Goal: Task Accomplishment & Management: Use online tool/utility

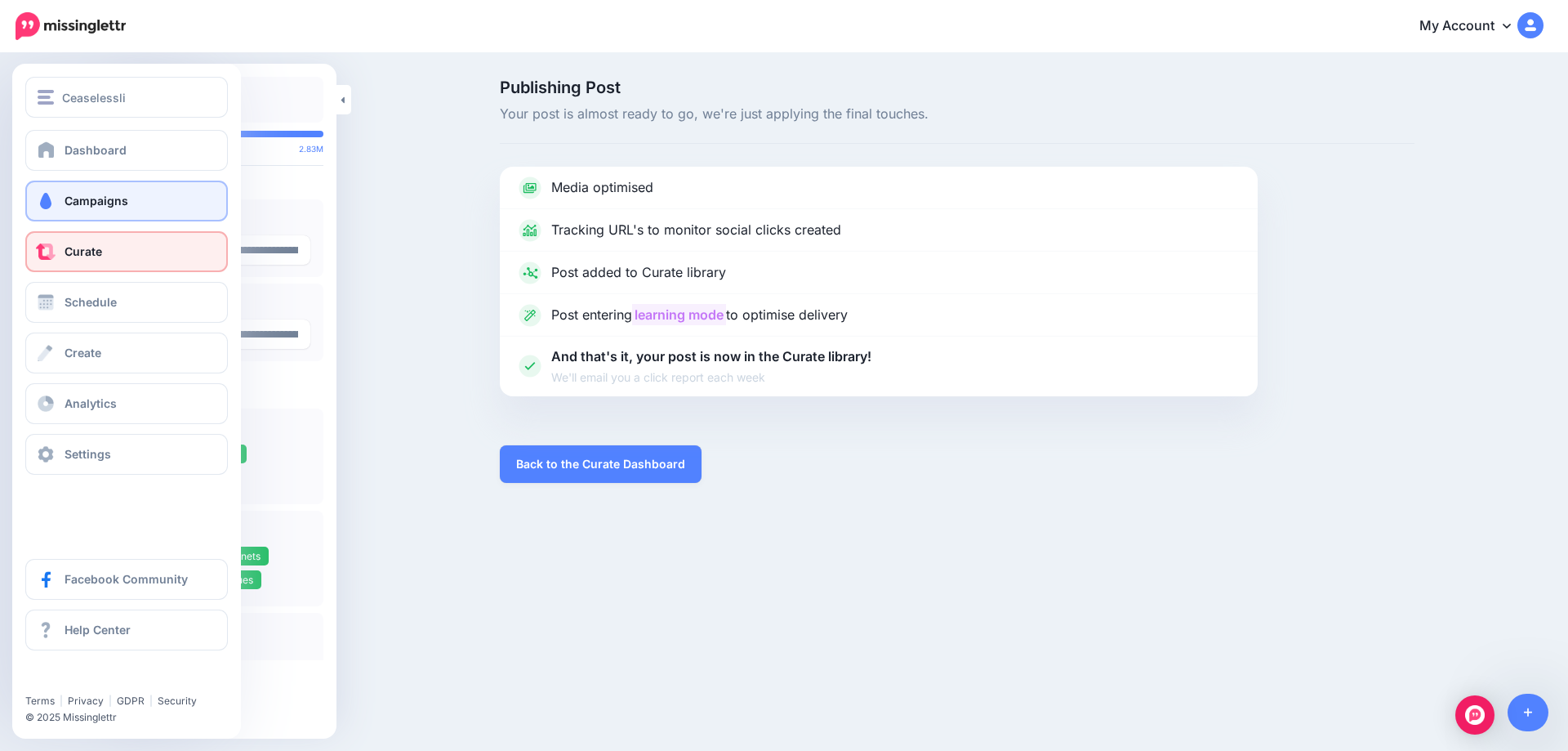
click at [105, 209] on link "Campaigns" at bounding box center [127, 201] width 203 height 41
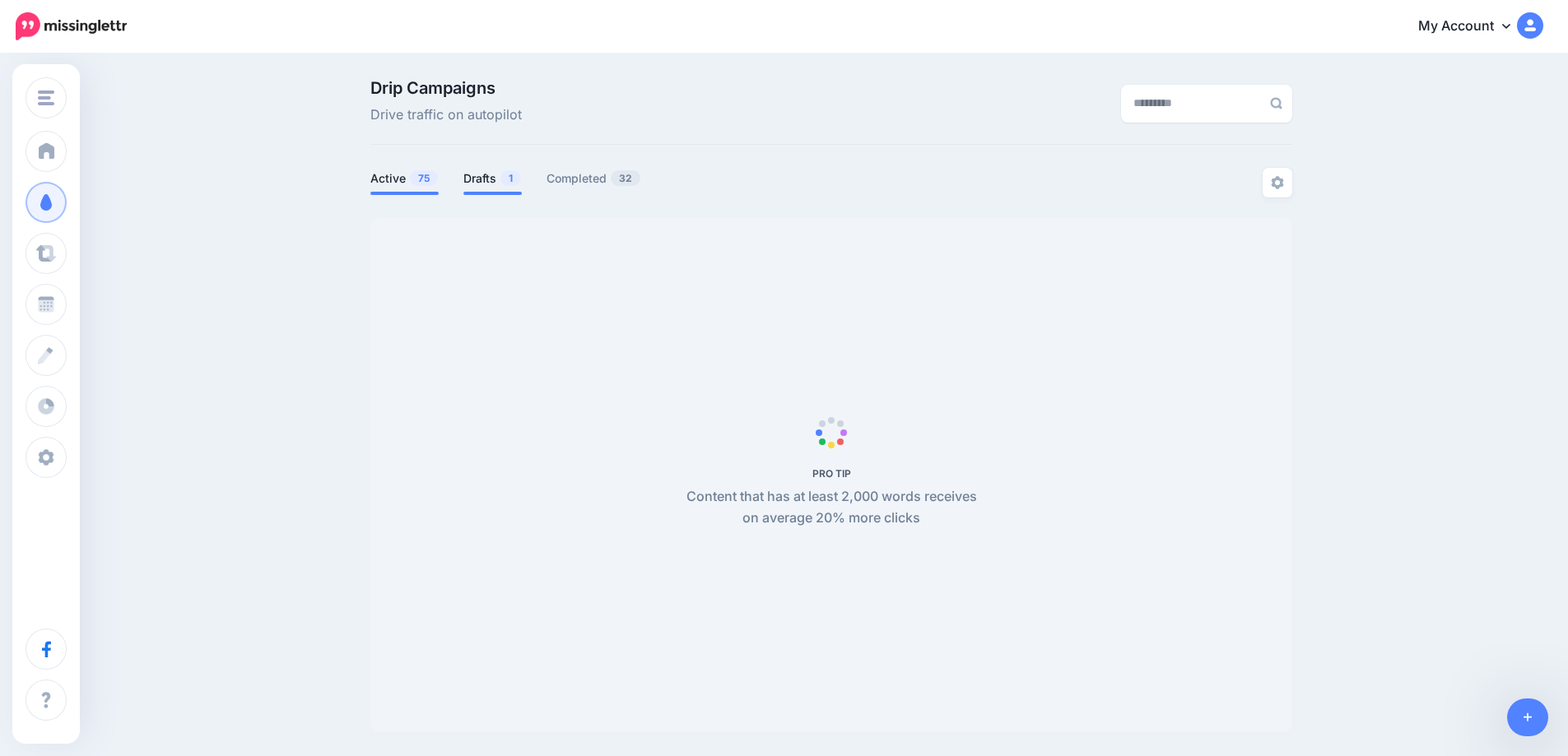
click at [493, 183] on link "Drafts 1" at bounding box center [492, 179] width 58 height 20
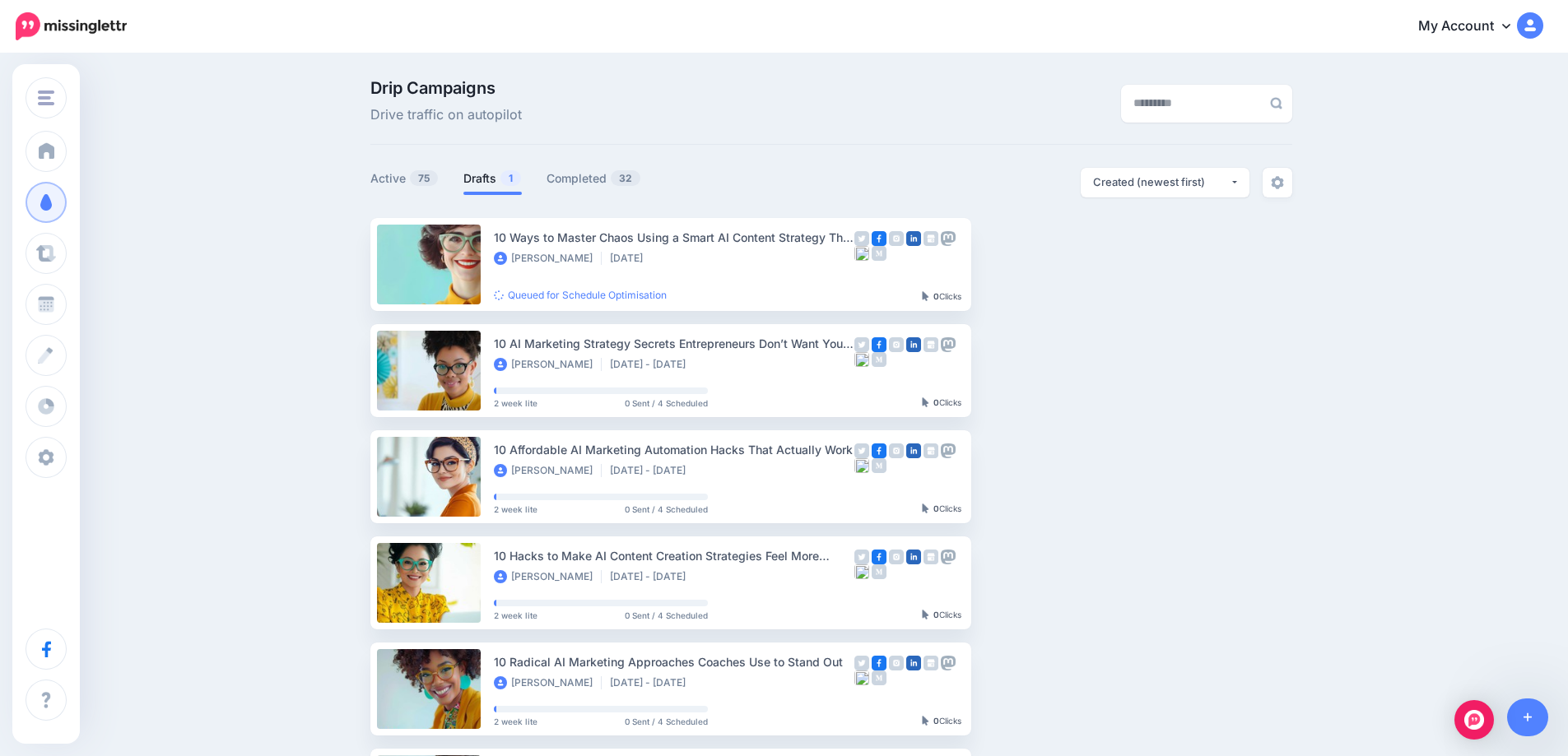
click at [495, 178] on link "Drafts 1" at bounding box center [492, 179] width 58 height 20
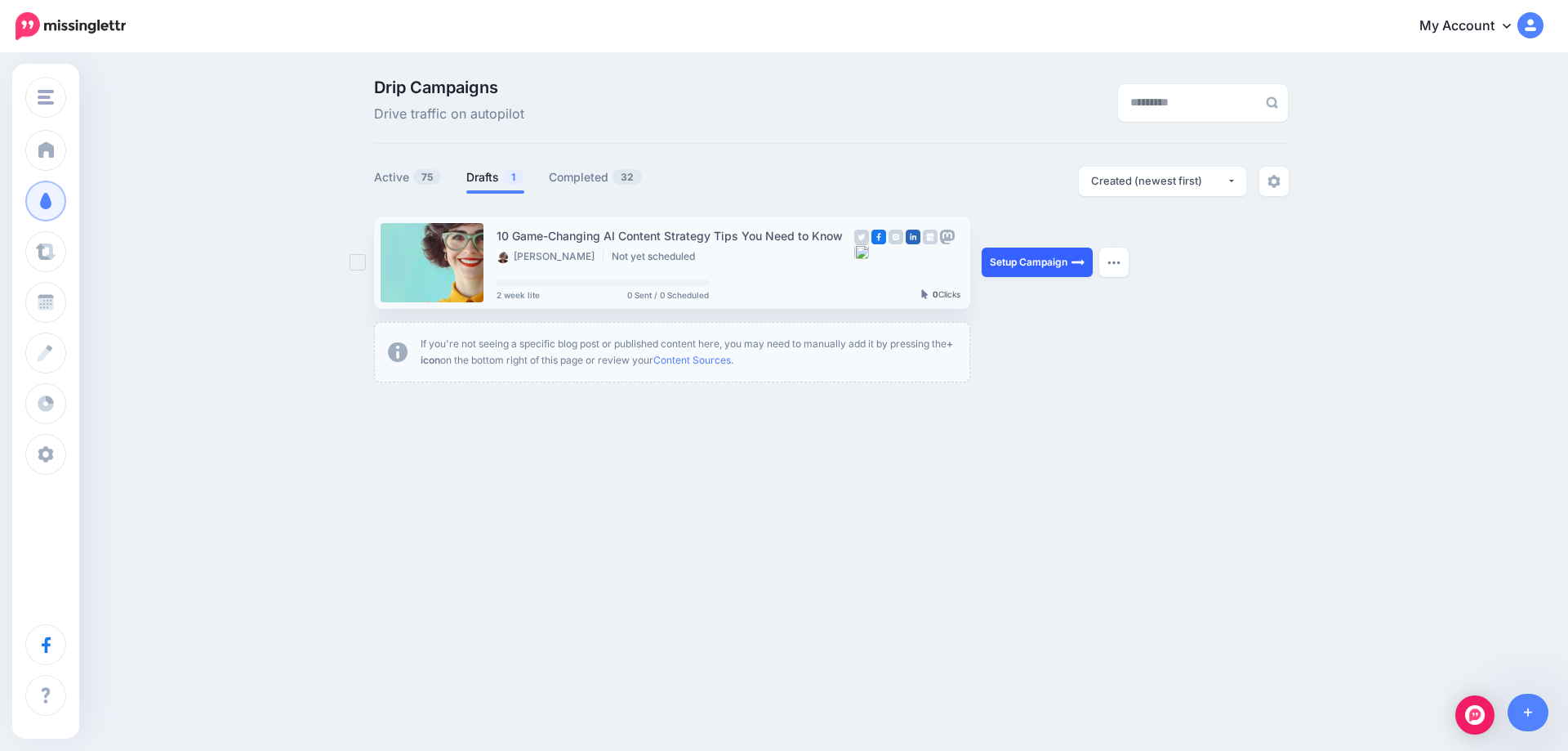
click at [1048, 268] on link "Setup Campaign" at bounding box center [1038, 263] width 111 height 29
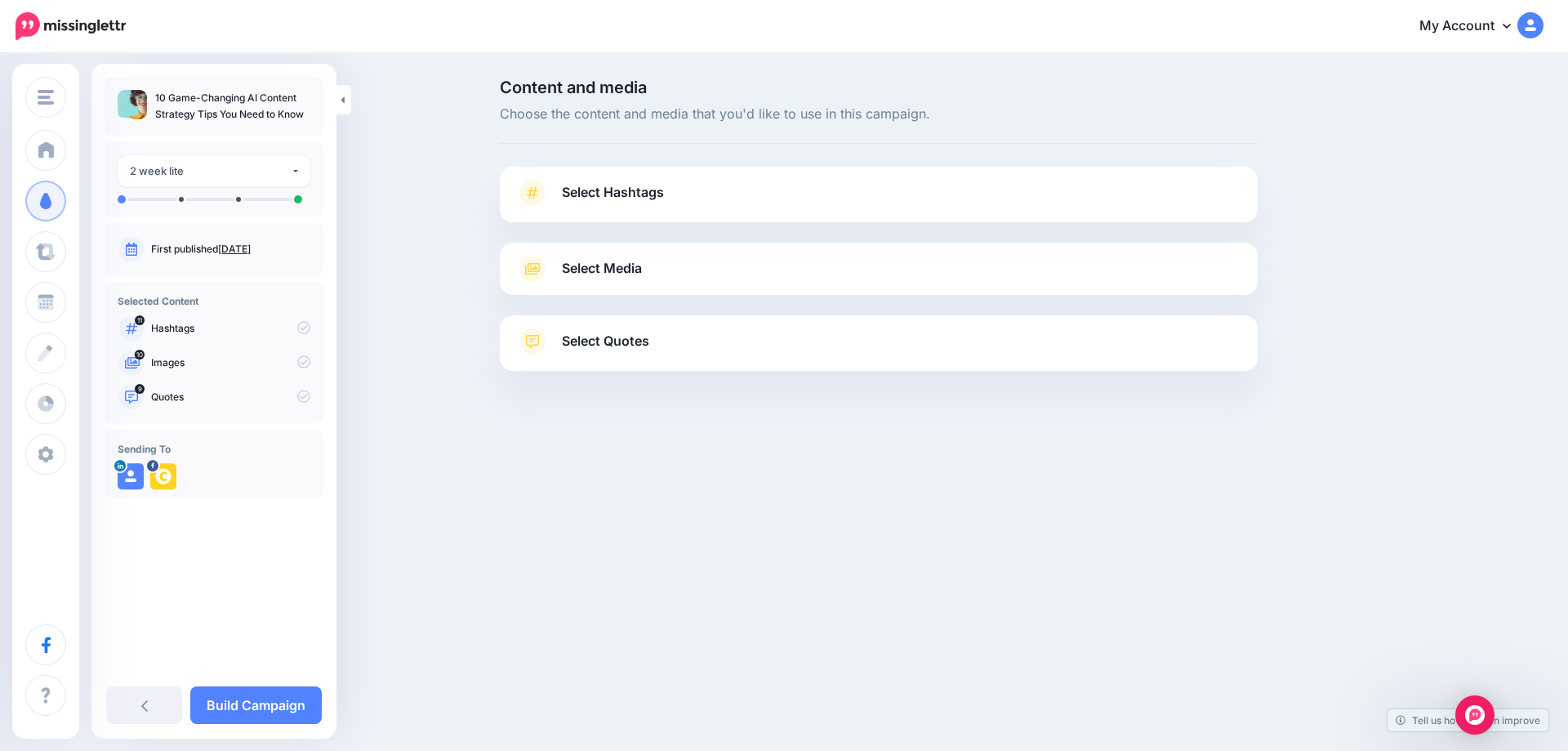
click at [251, 248] on link "Aug. 15, 2025" at bounding box center [233, 248] width 32 height 13
click at [607, 194] on span "Select Hashtags" at bounding box center [613, 192] width 103 height 22
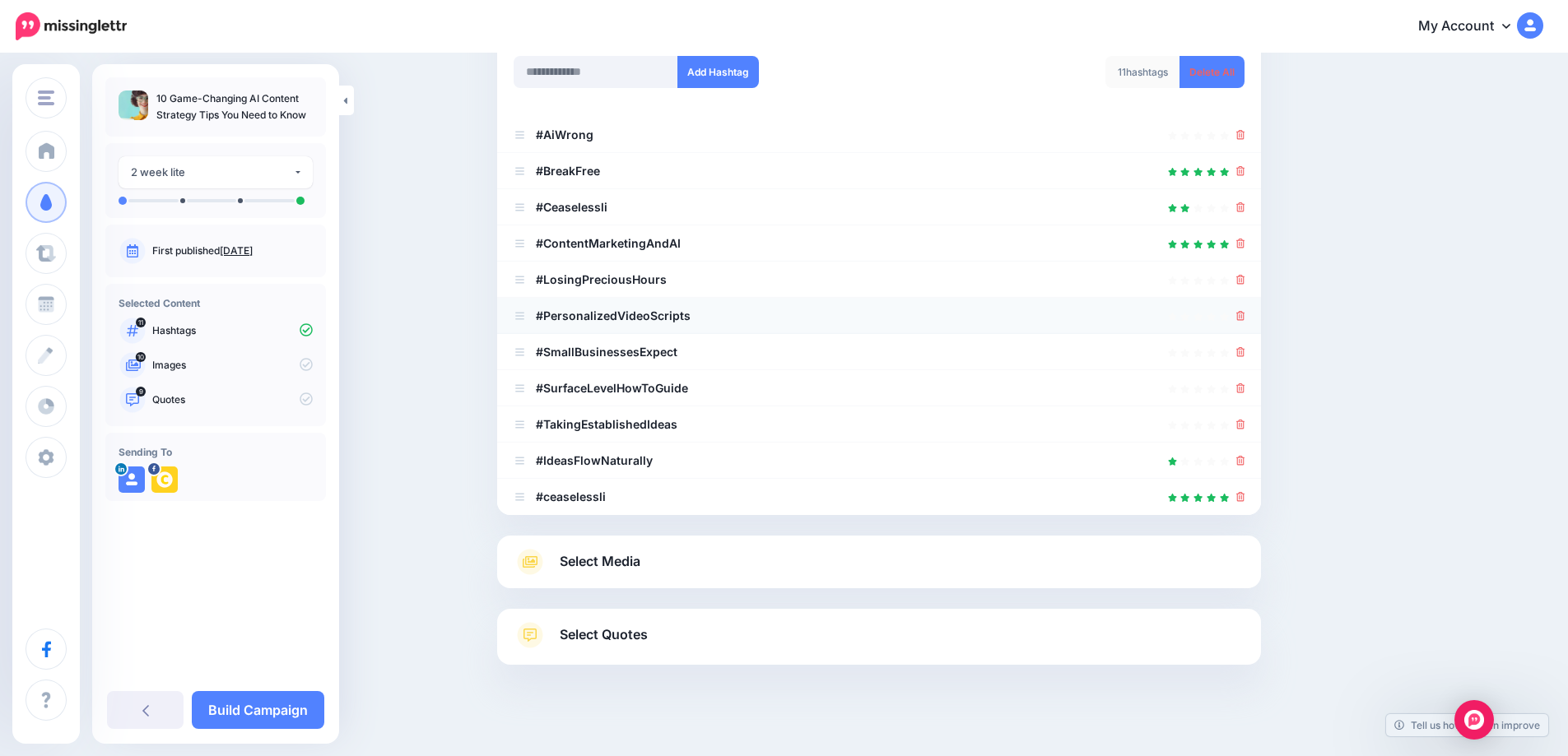
scroll to position [247, 0]
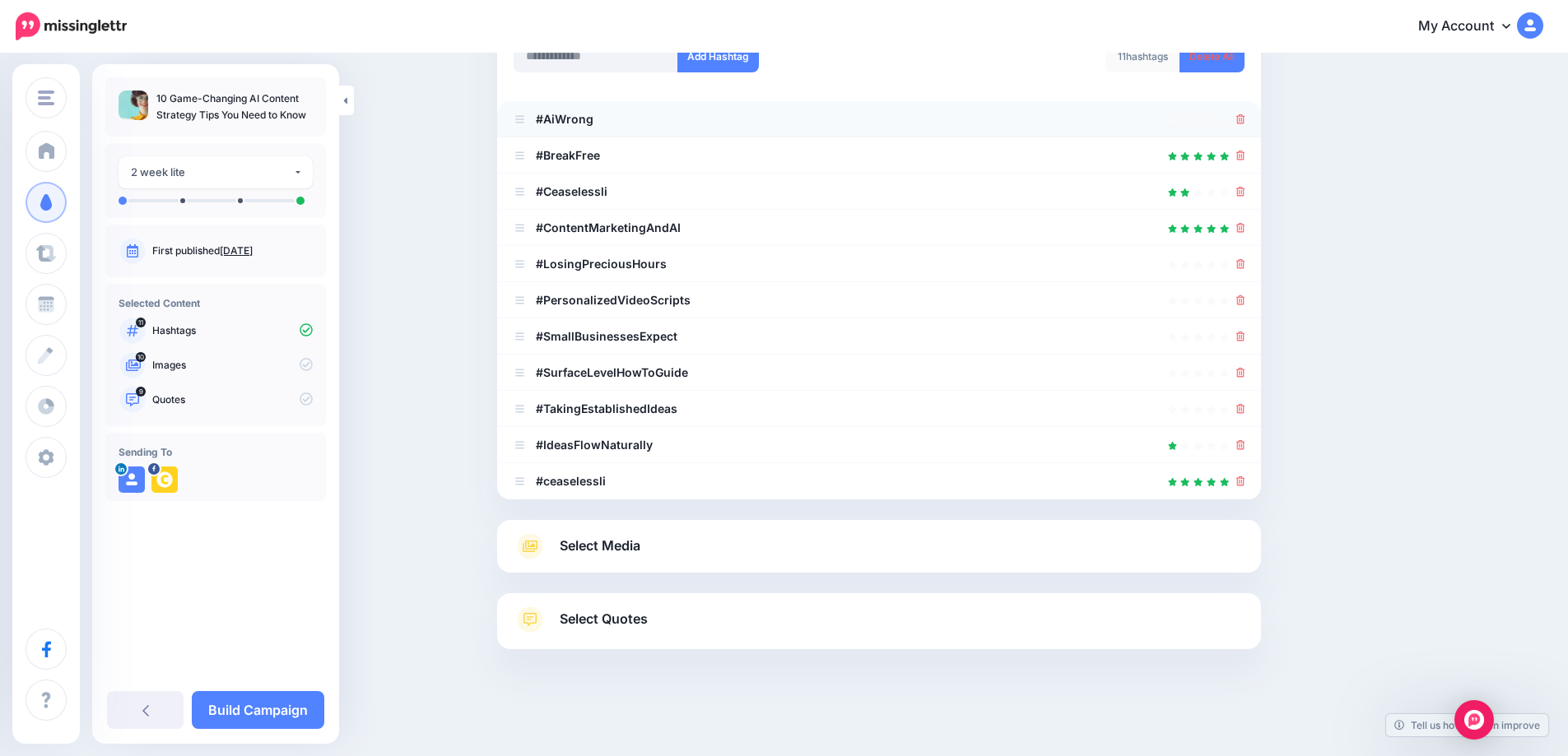
click at [1241, 116] on div at bounding box center [878, 119] width 731 height 20
click at [1245, 123] on icon at bounding box center [1240, 119] width 9 height 10
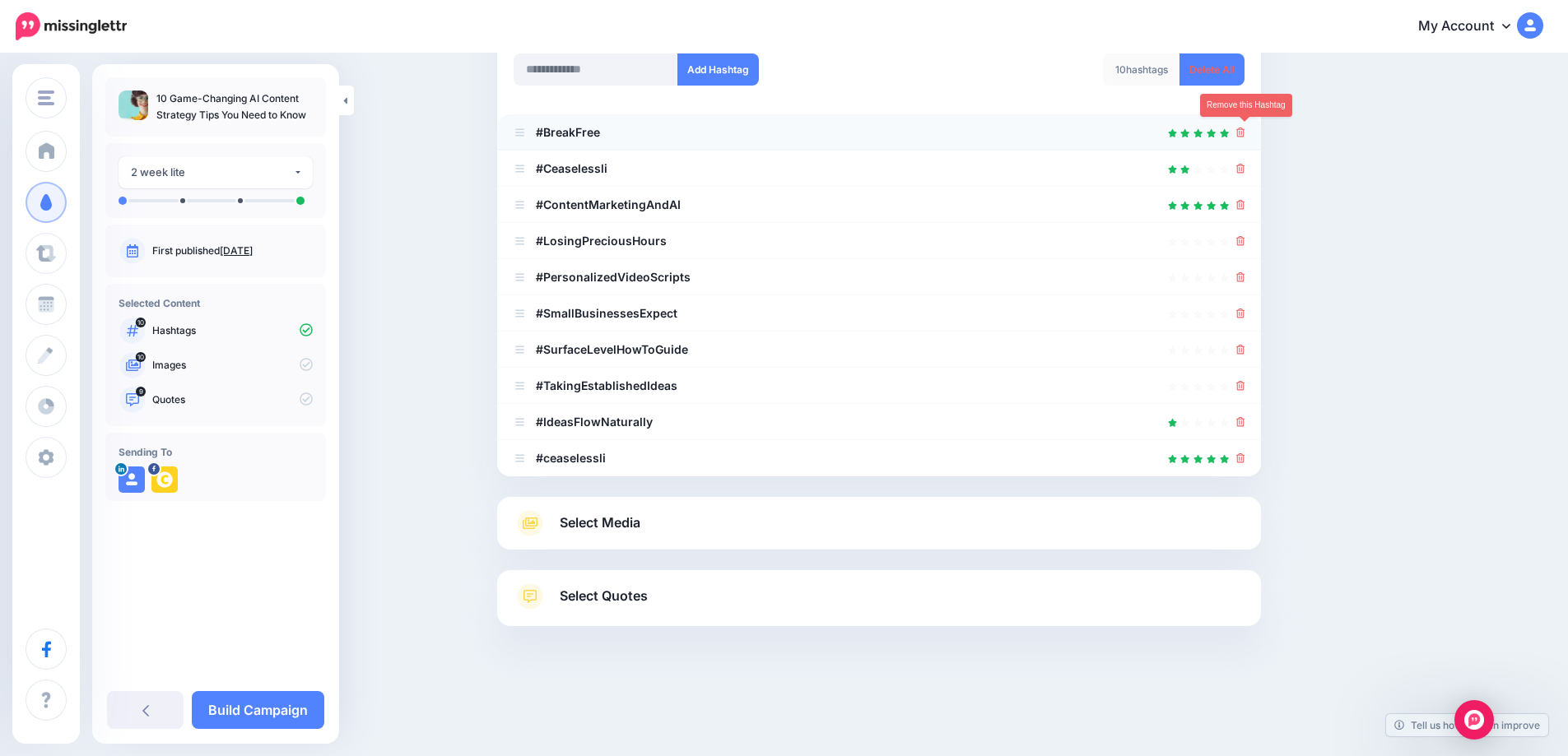
click at [1245, 137] on icon at bounding box center [1240, 133] width 9 height 10
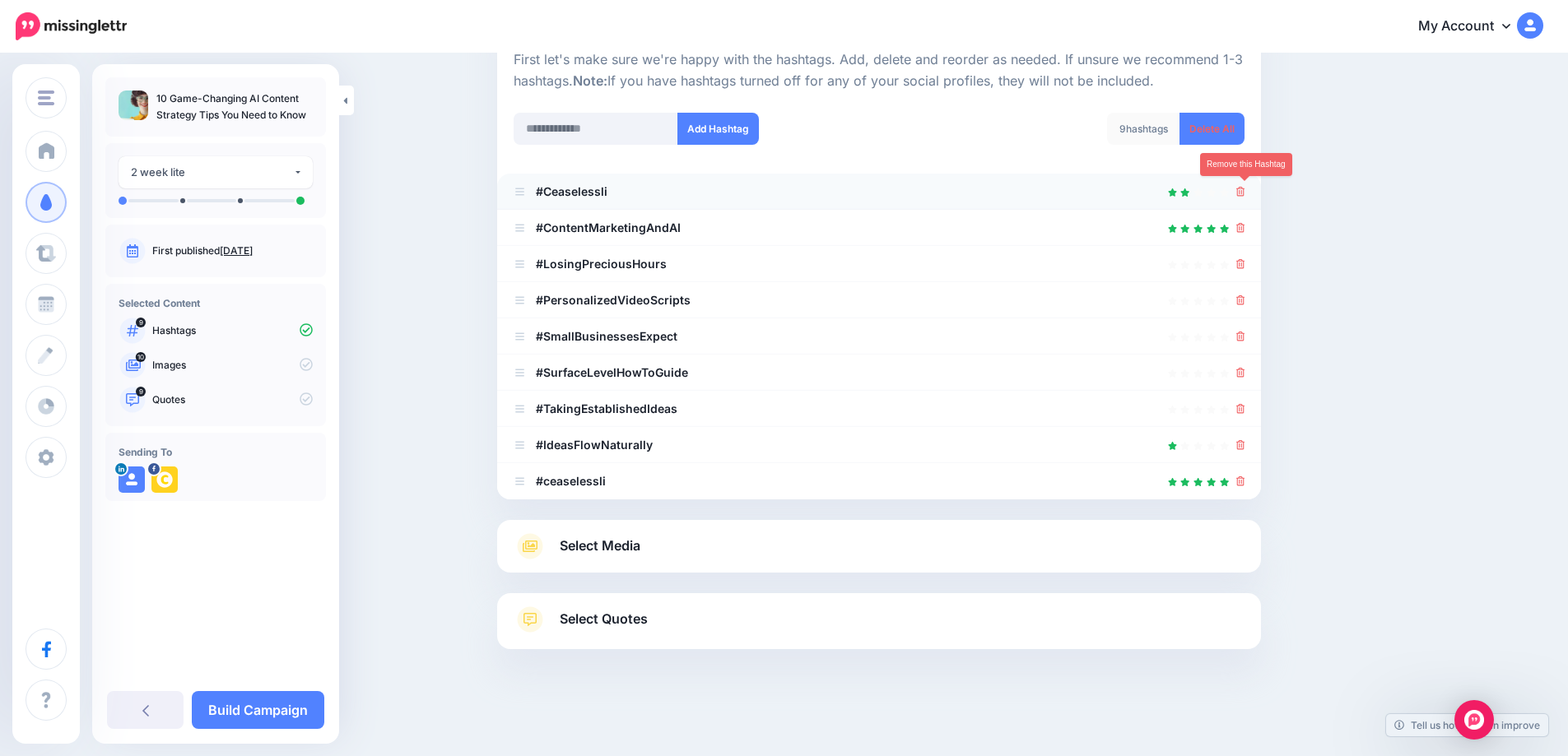
click at [1245, 193] on icon at bounding box center [1240, 192] width 9 height 10
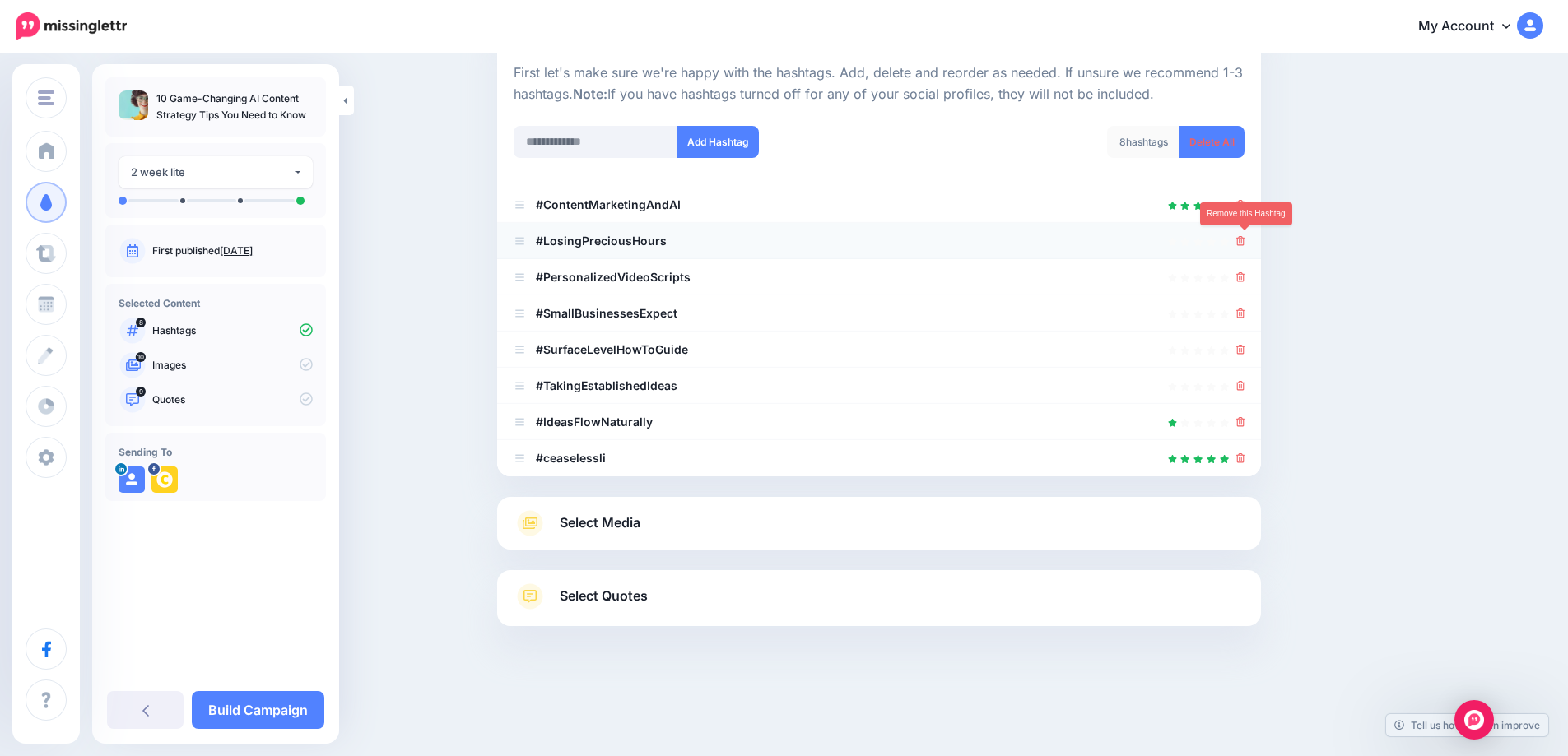
click at [1243, 241] on icon at bounding box center [1240, 241] width 9 height 10
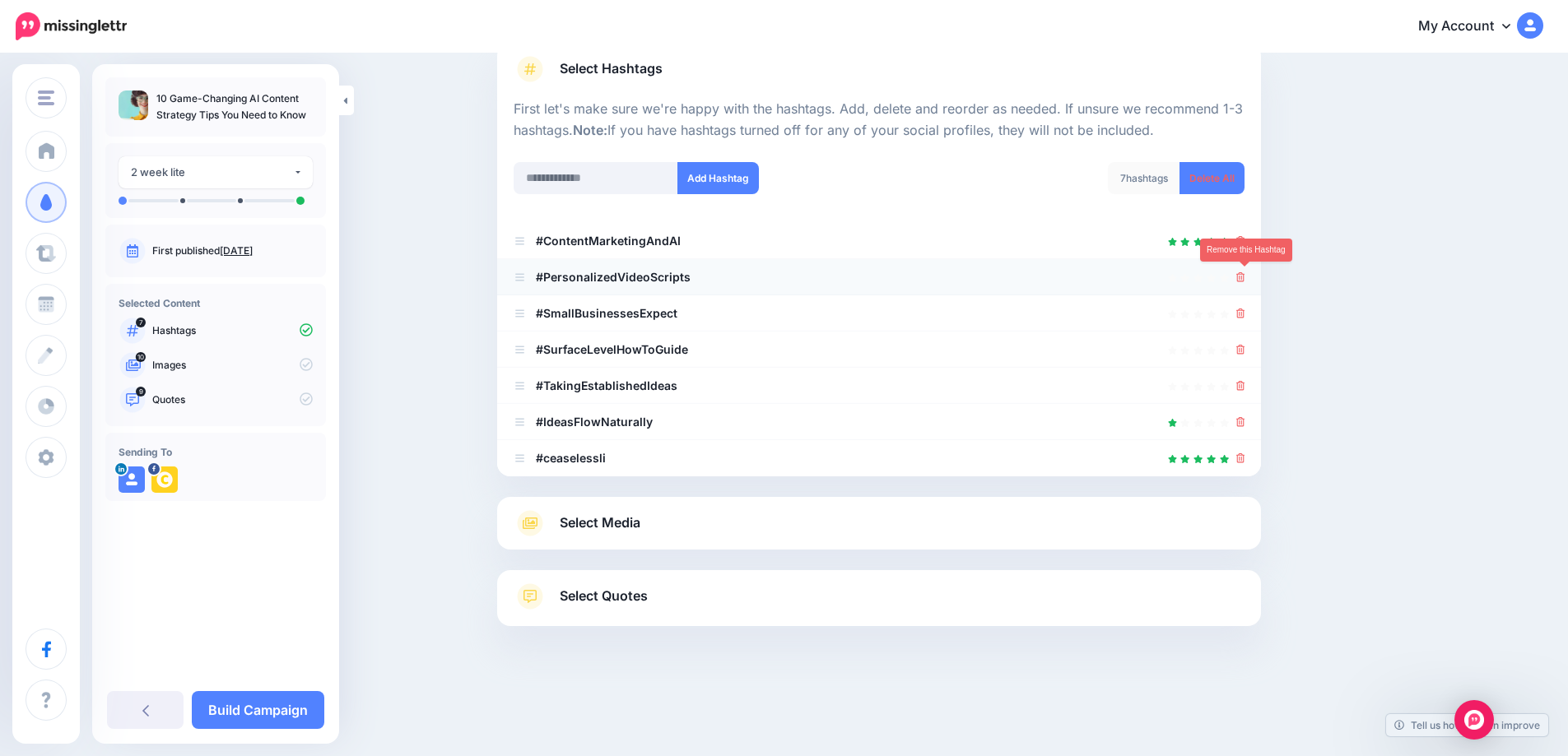
click at [1245, 277] on icon at bounding box center [1240, 277] width 9 height 10
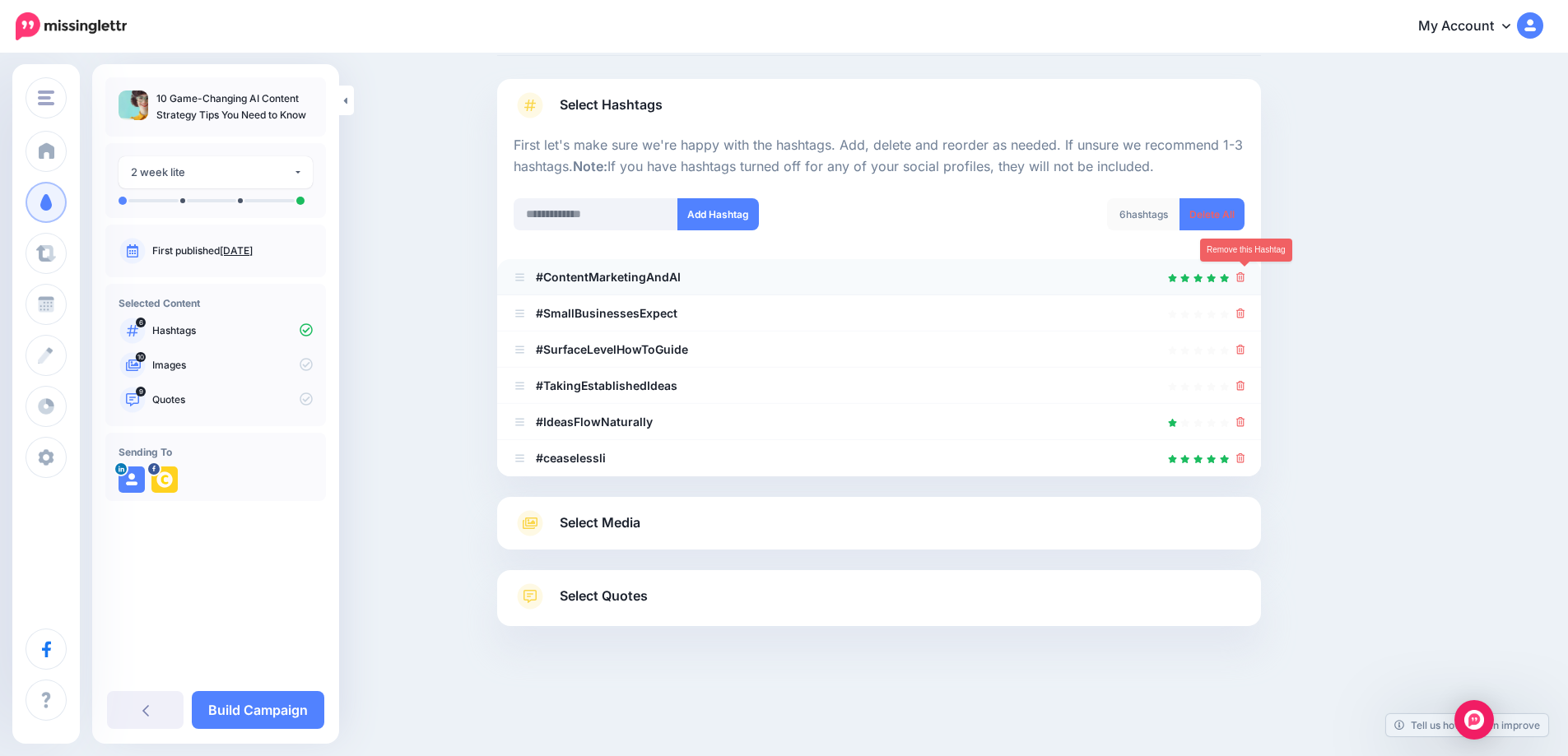
scroll to position [88, 0]
click at [1245, 344] on link at bounding box center [1240, 349] width 9 height 14
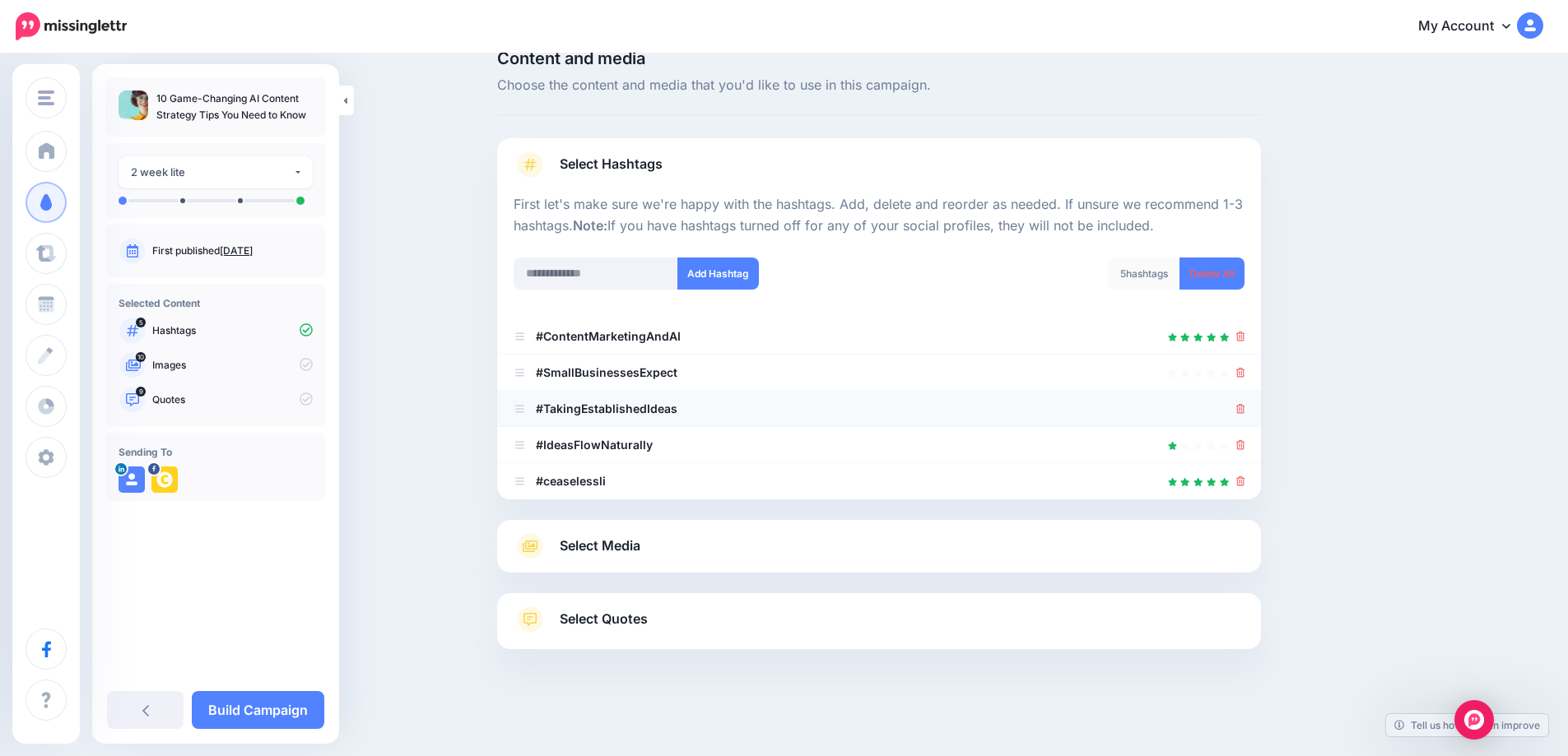
scroll to position [29, 0]
click at [607, 542] on span "Select Media" at bounding box center [600, 546] width 81 height 23
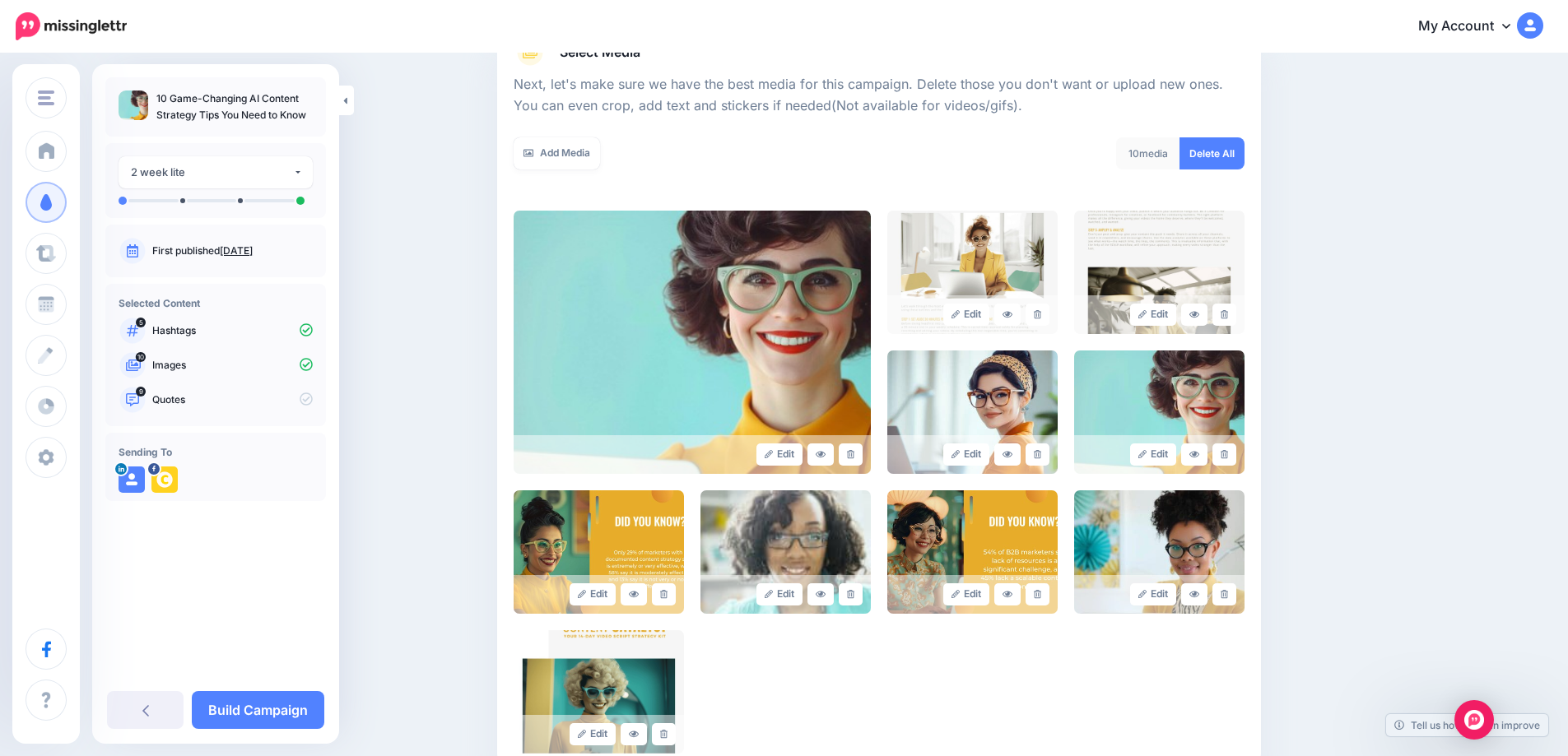
scroll to position [276, 0]
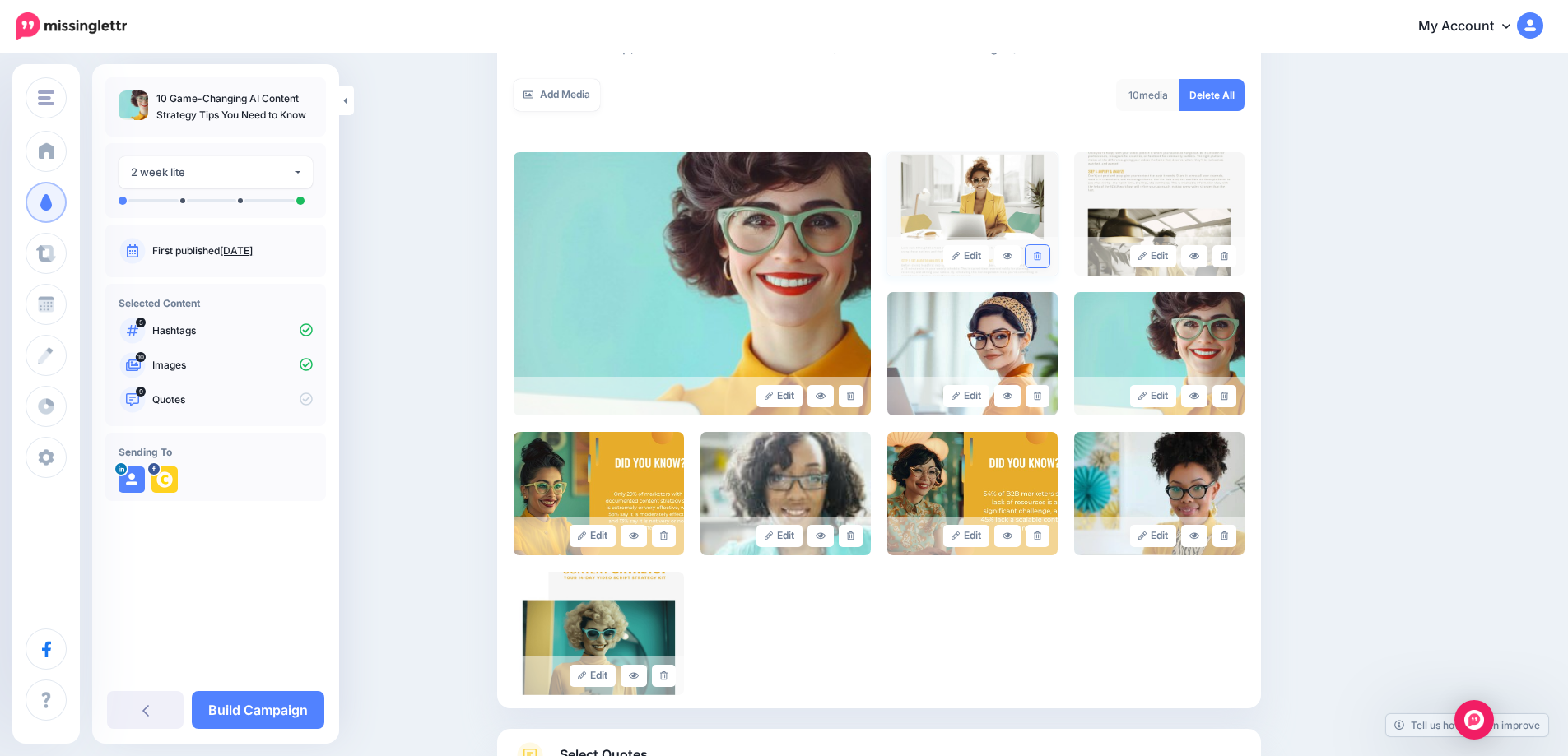
click at [1050, 261] on link at bounding box center [1038, 256] width 24 height 23
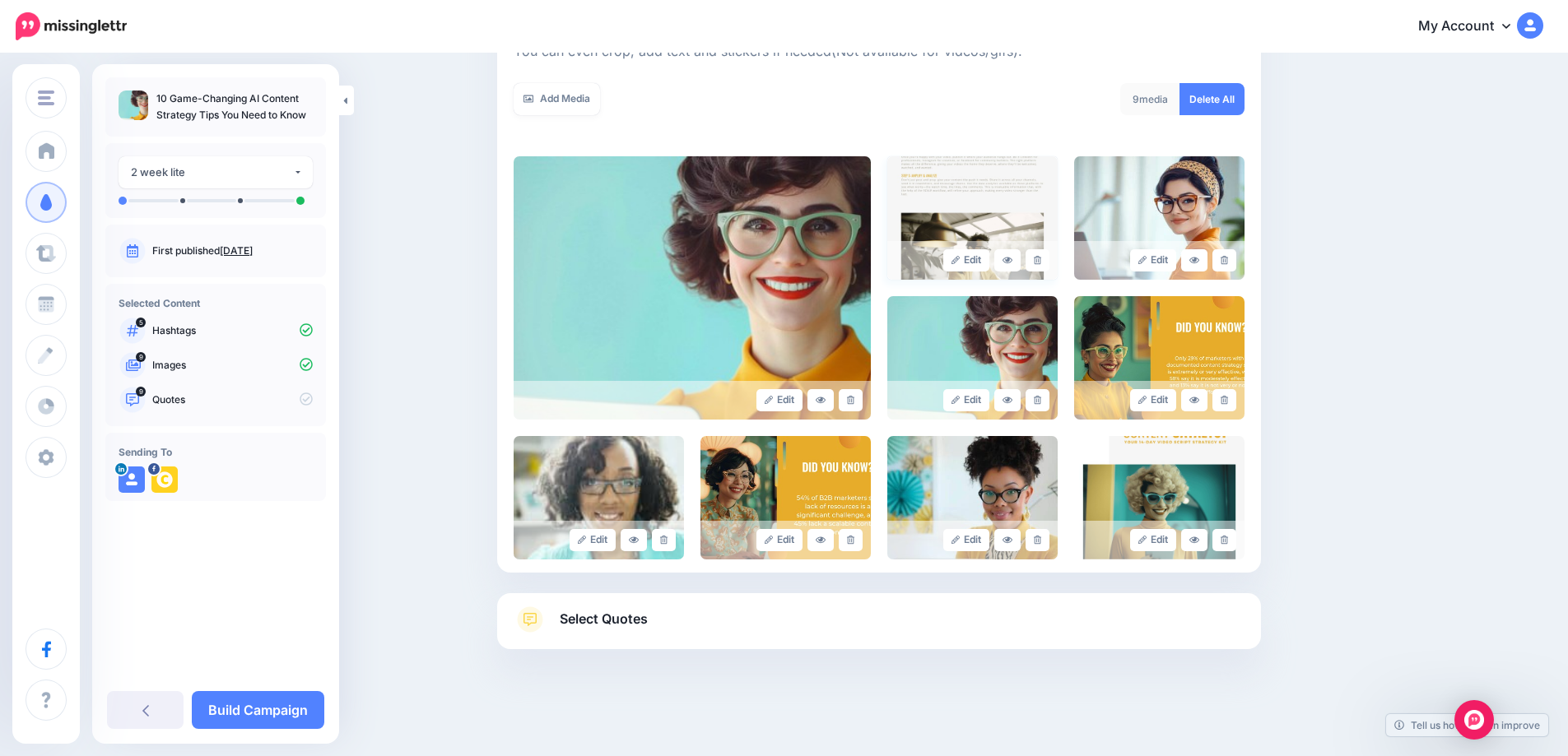
scroll to position [272, 0]
click at [1041, 263] on icon at bounding box center [1038, 260] width 8 height 9
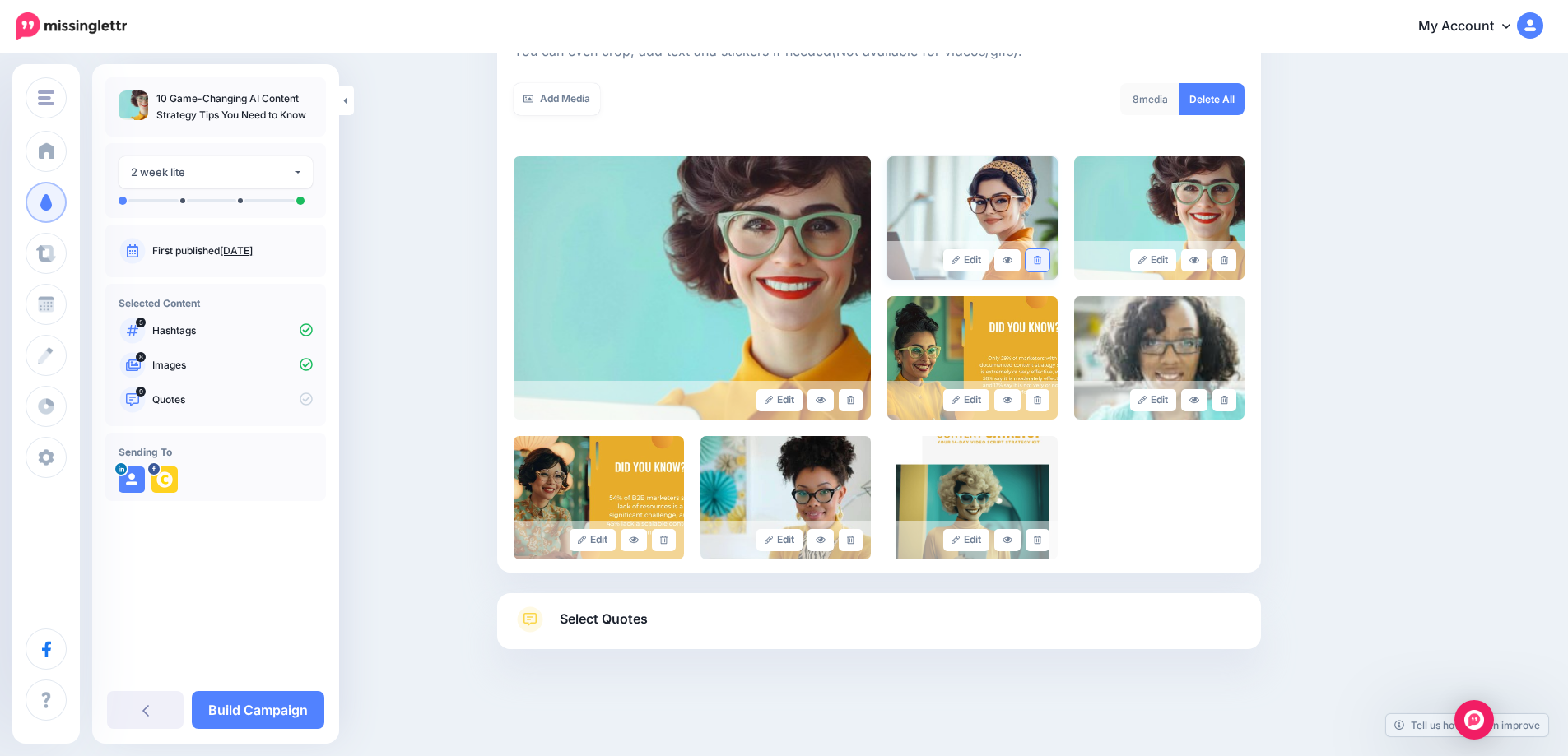
click at [1041, 262] on icon at bounding box center [1038, 260] width 8 height 9
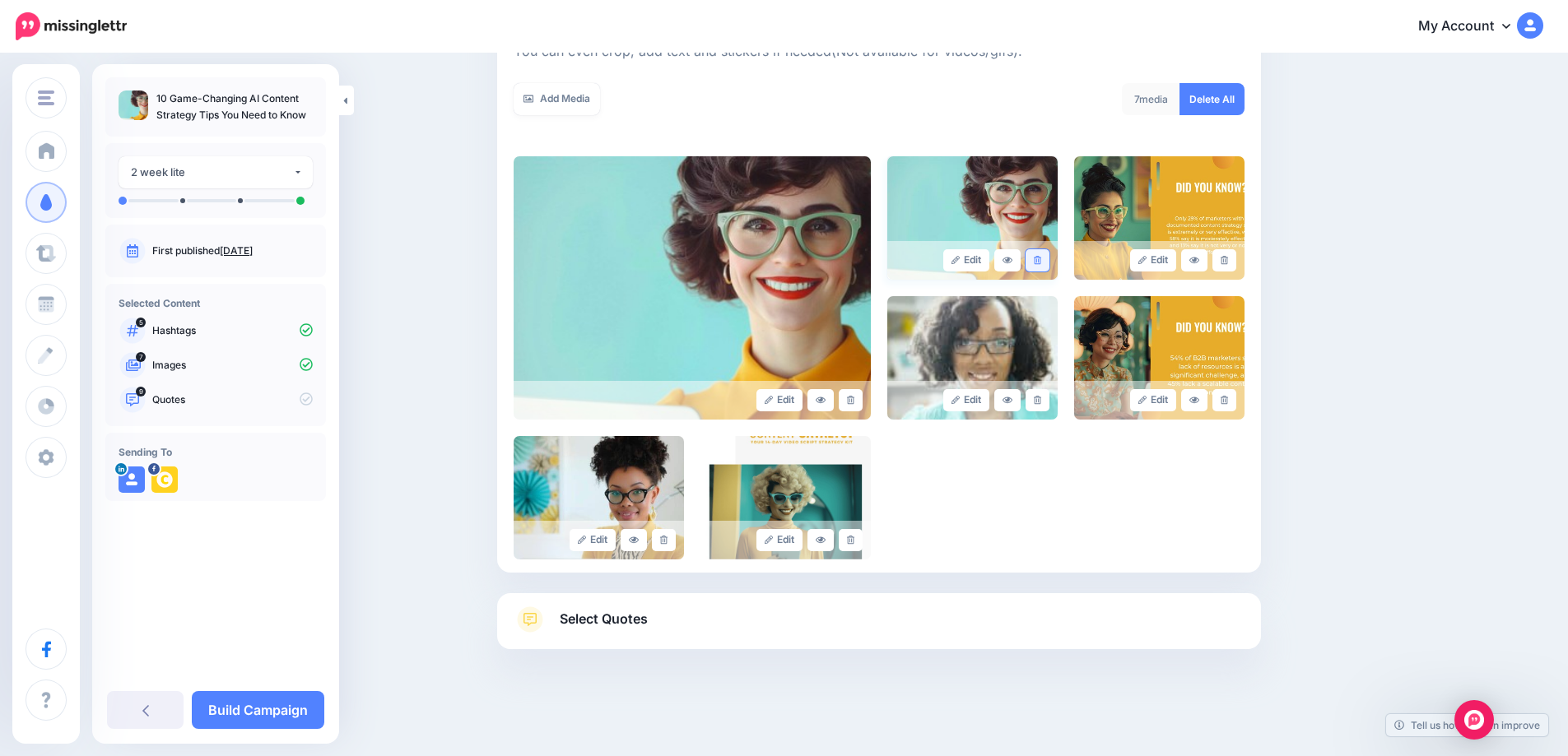
click at [1048, 258] on link at bounding box center [1038, 261] width 24 height 23
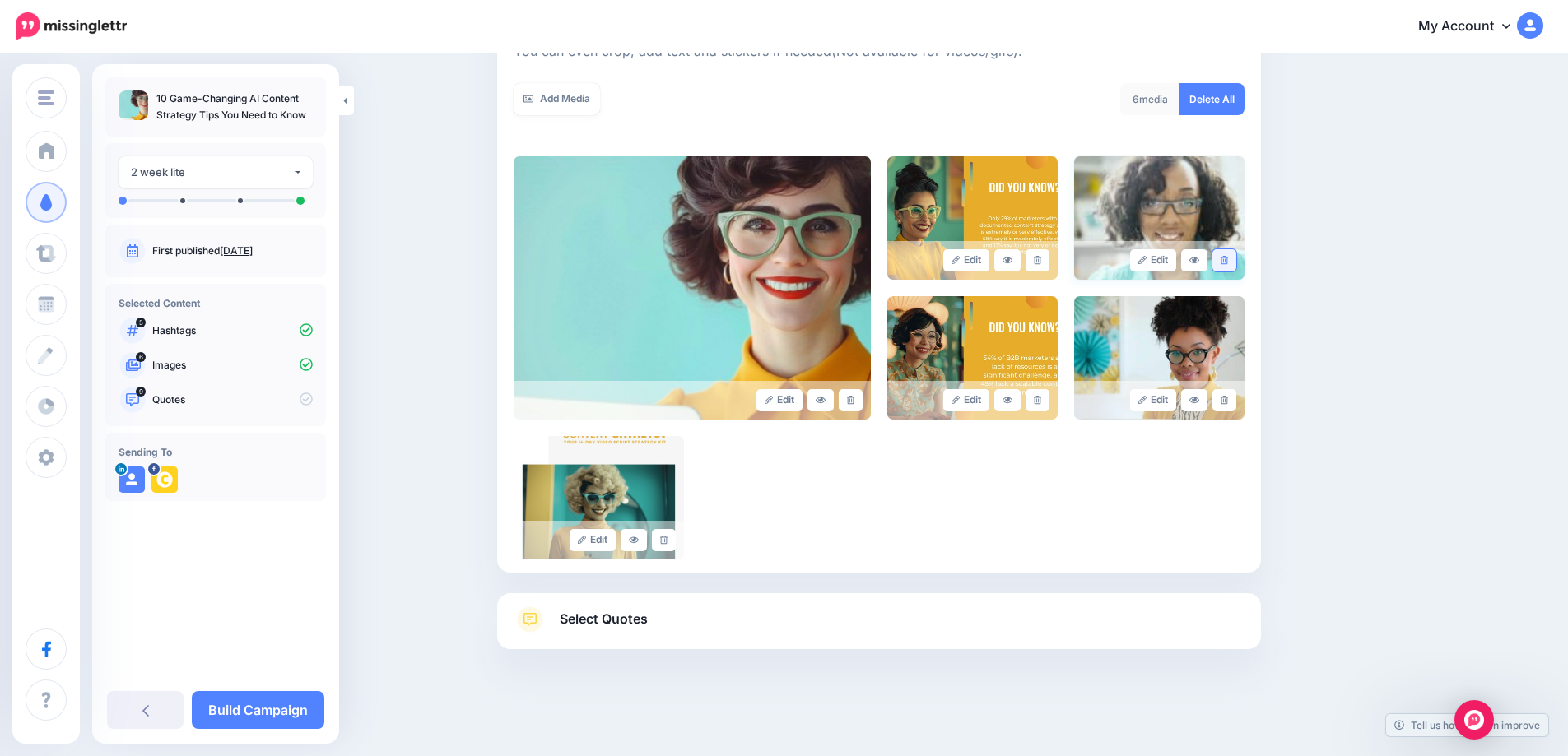
click at [1228, 256] on icon at bounding box center [1225, 260] width 8 height 9
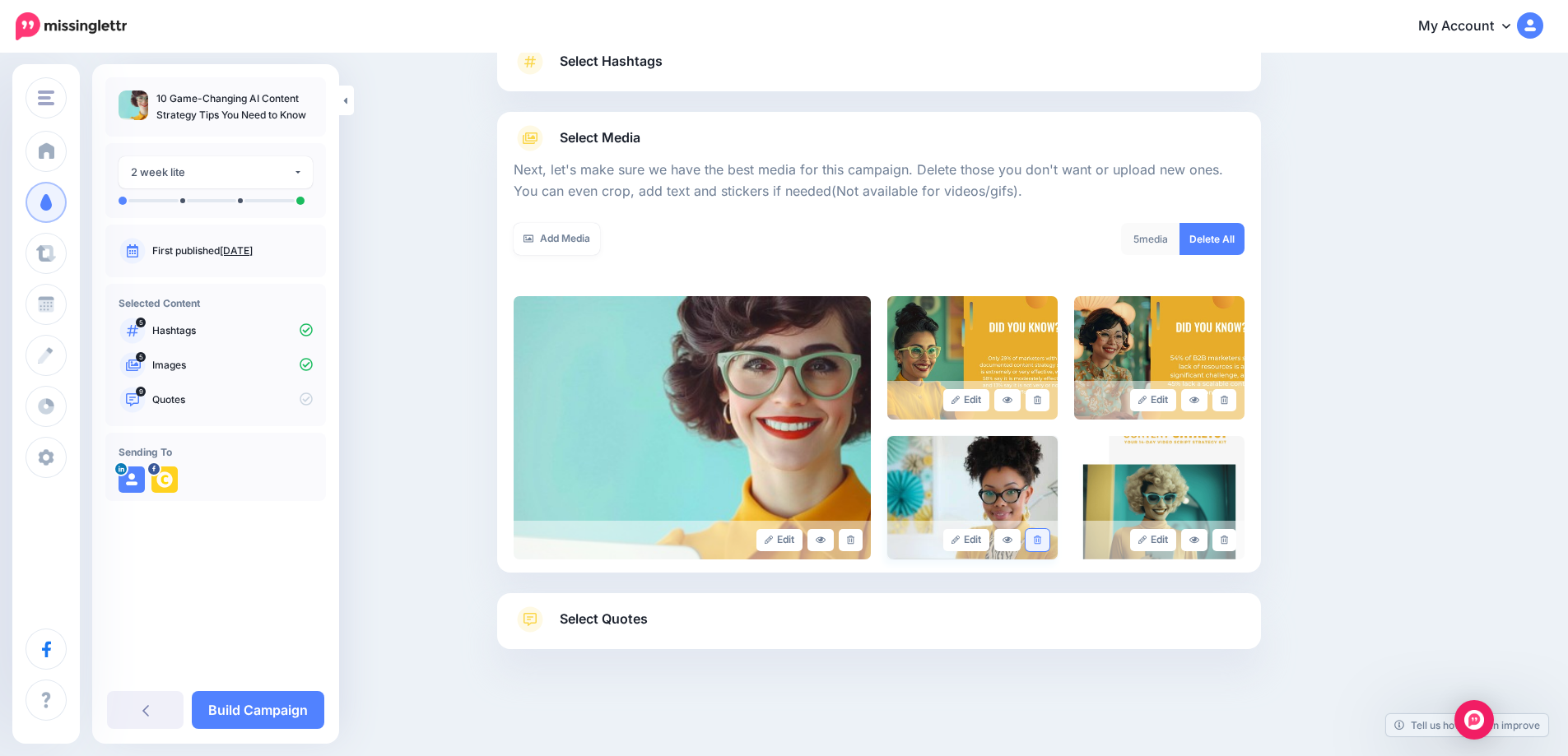
click at [1035, 542] on link at bounding box center [1038, 540] width 24 height 23
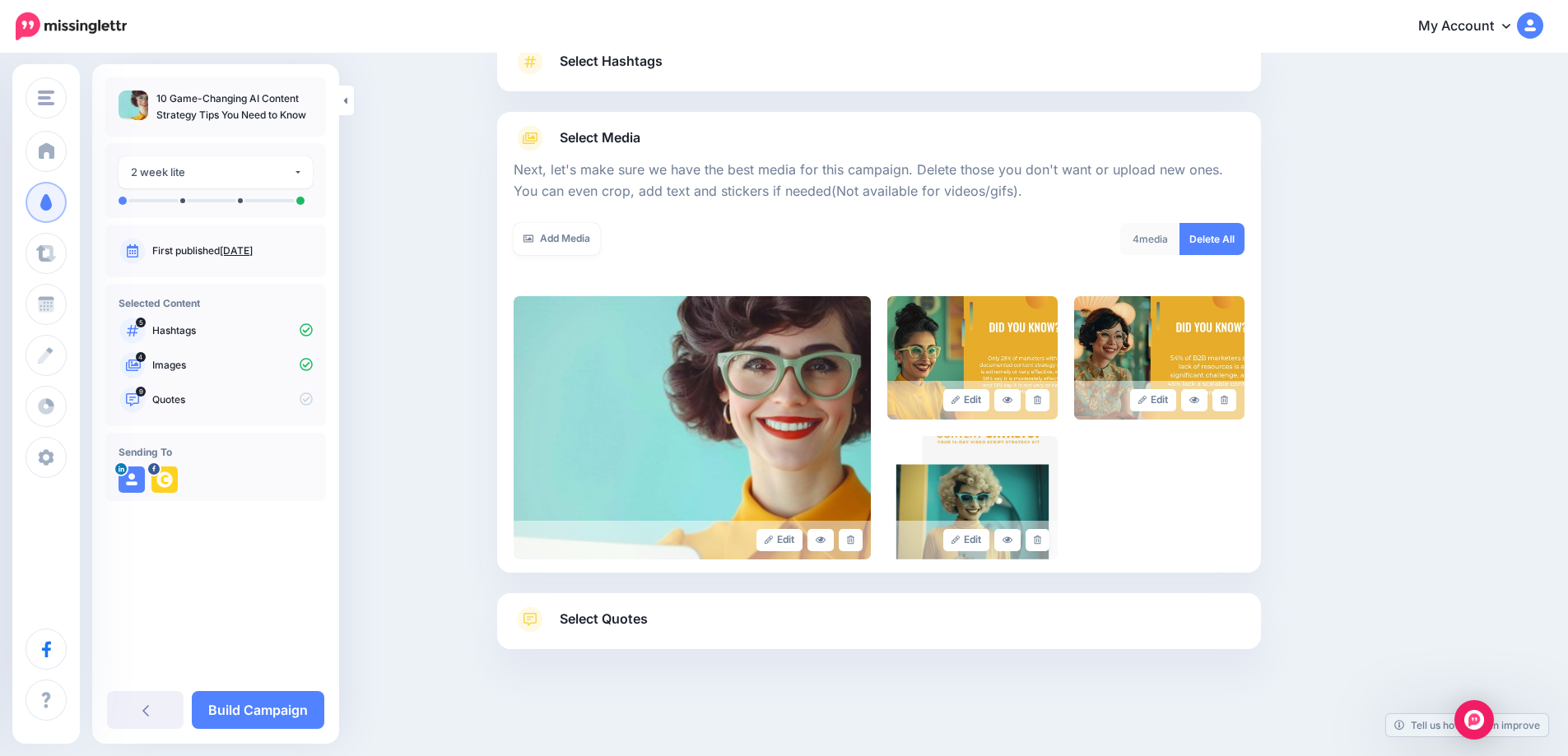
click at [1036, 542] on link at bounding box center [1038, 540] width 24 height 23
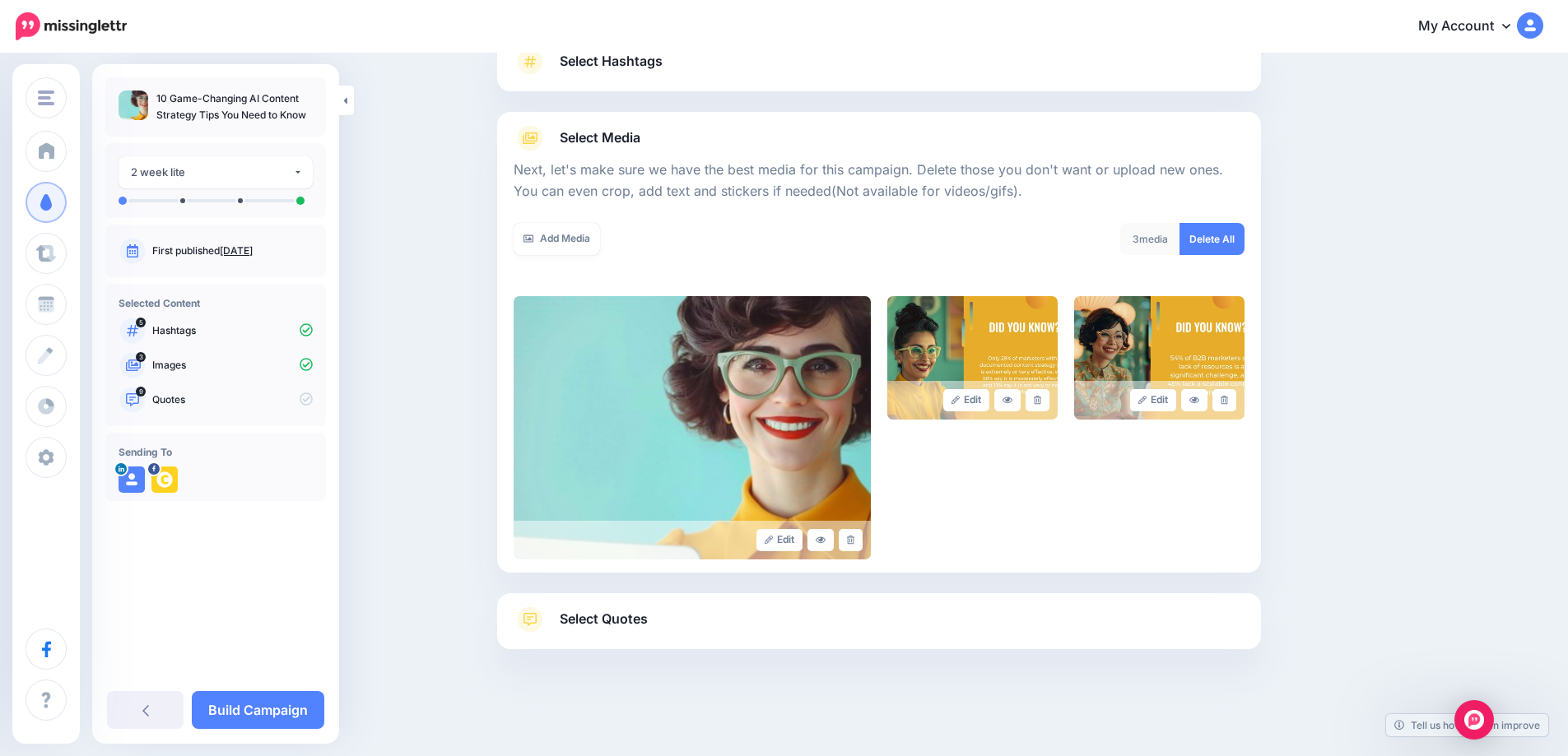
click at [608, 623] on span "Select Quotes" at bounding box center [604, 618] width 89 height 23
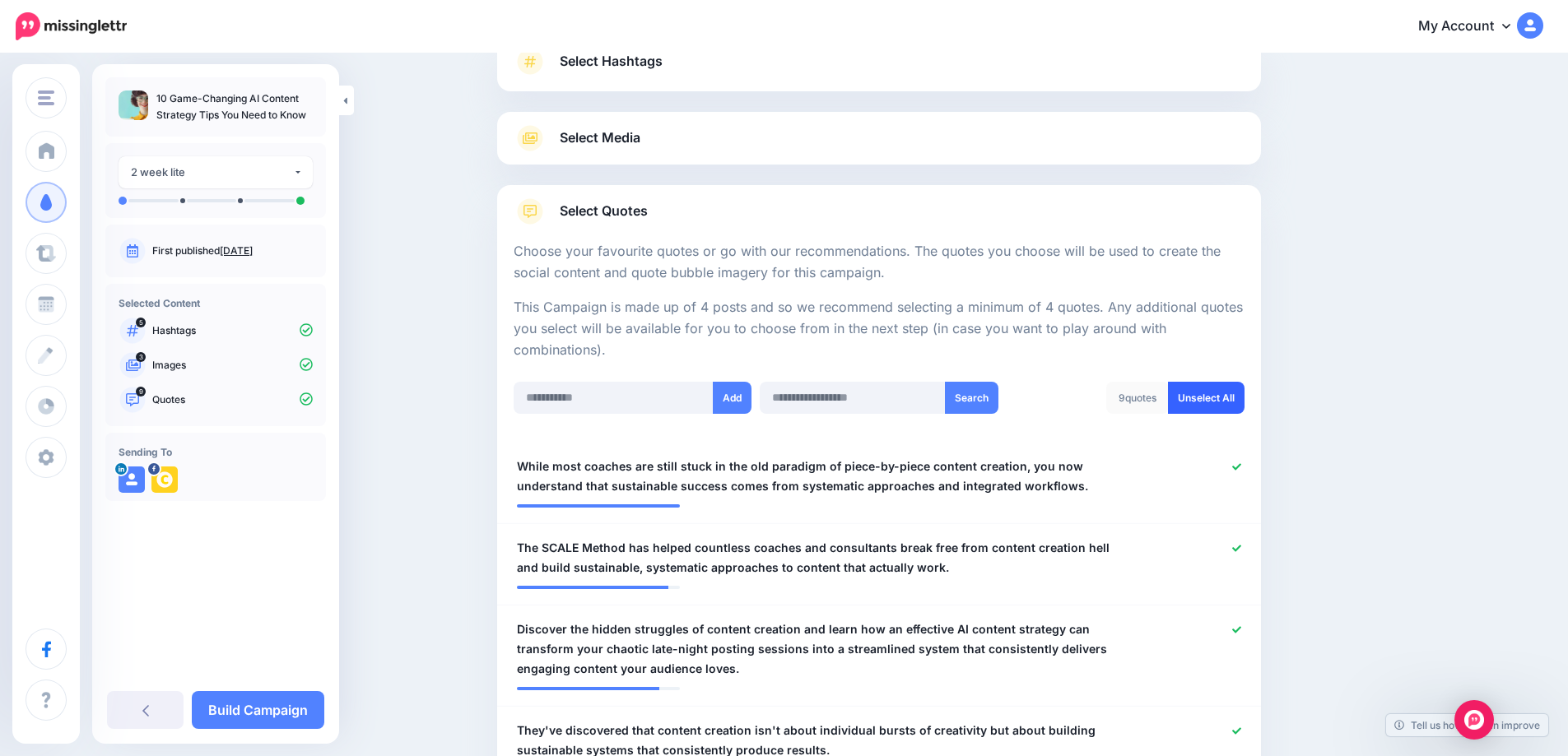
click at [1223, 385] on link "Unselect All" at bounding box center [1206, 397] width 77 height 32
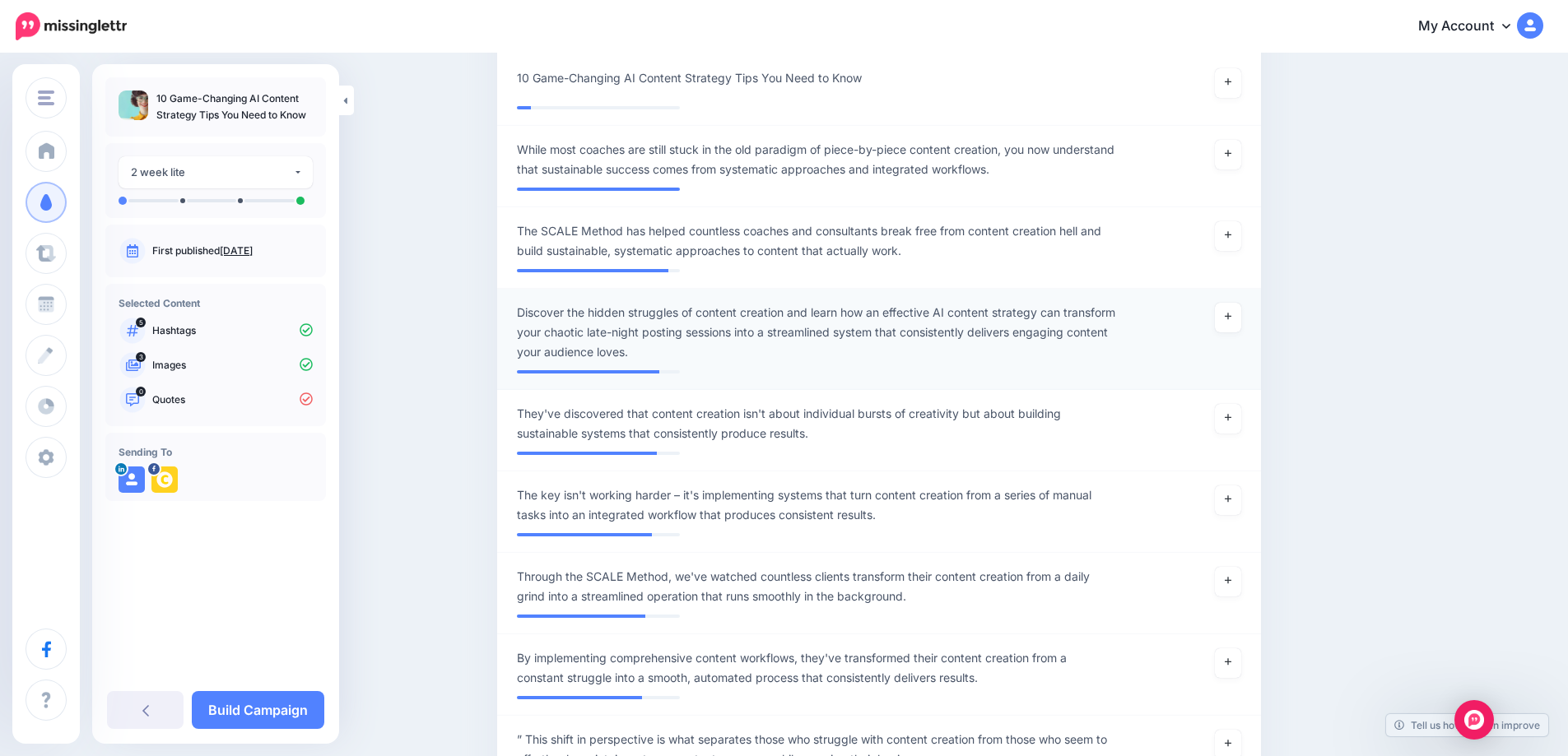
scroll to position [331, 0]
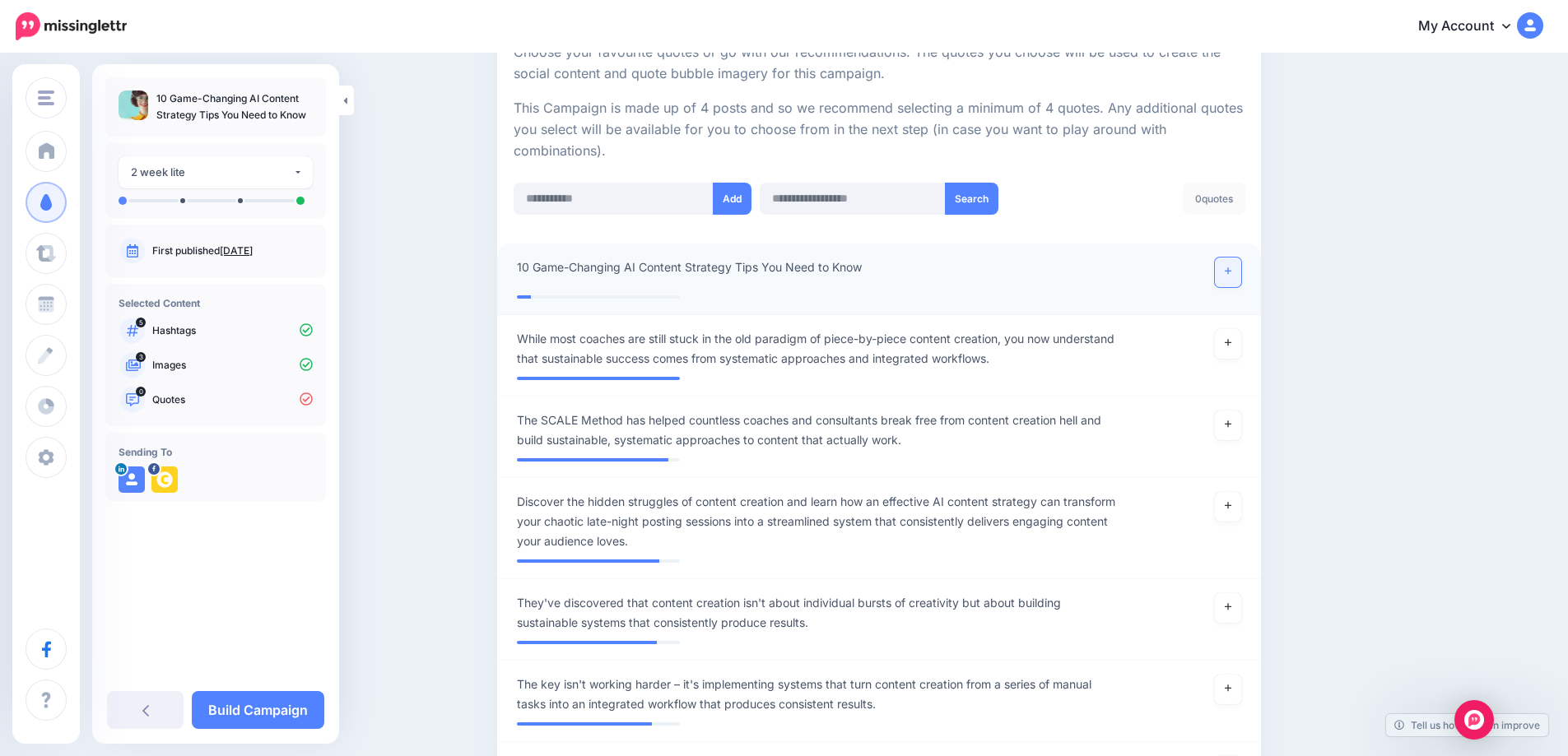
click at [1232, 274] on icon at bounding box center [1228, 270] width 7 height 9
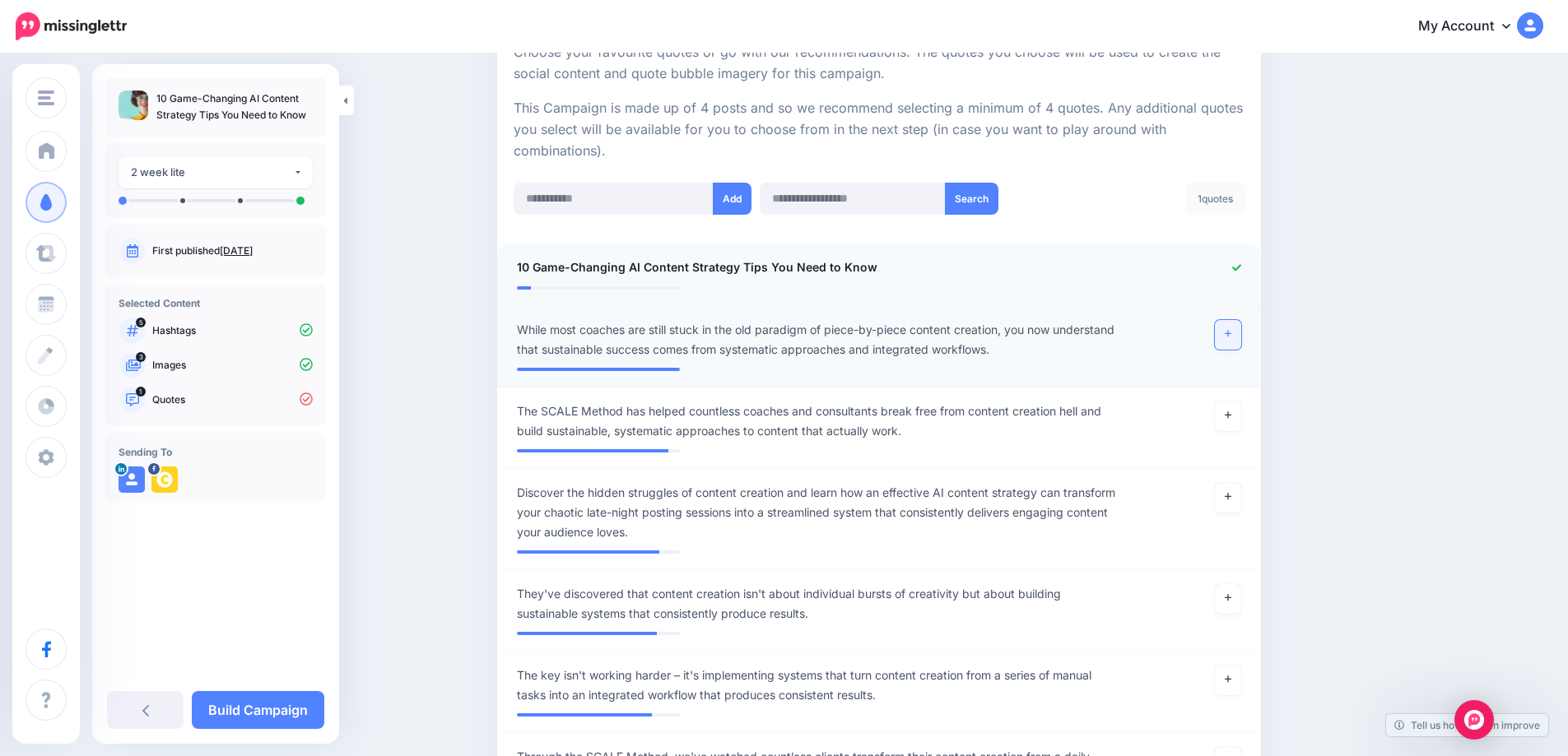
click at [1232, 334] on icon at bounding box center [1228, 333] width 7 height 9
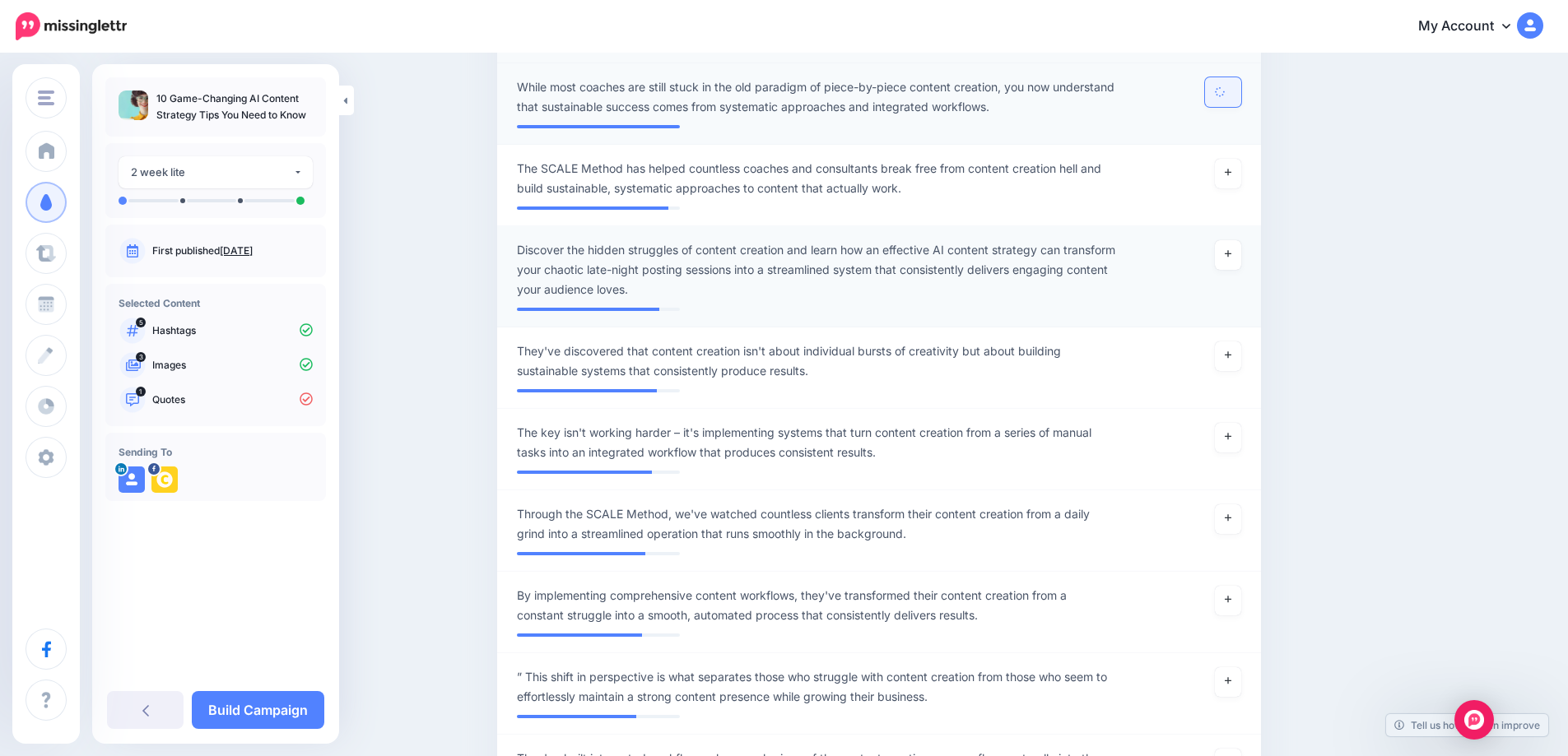
scroll to position [578, 0]
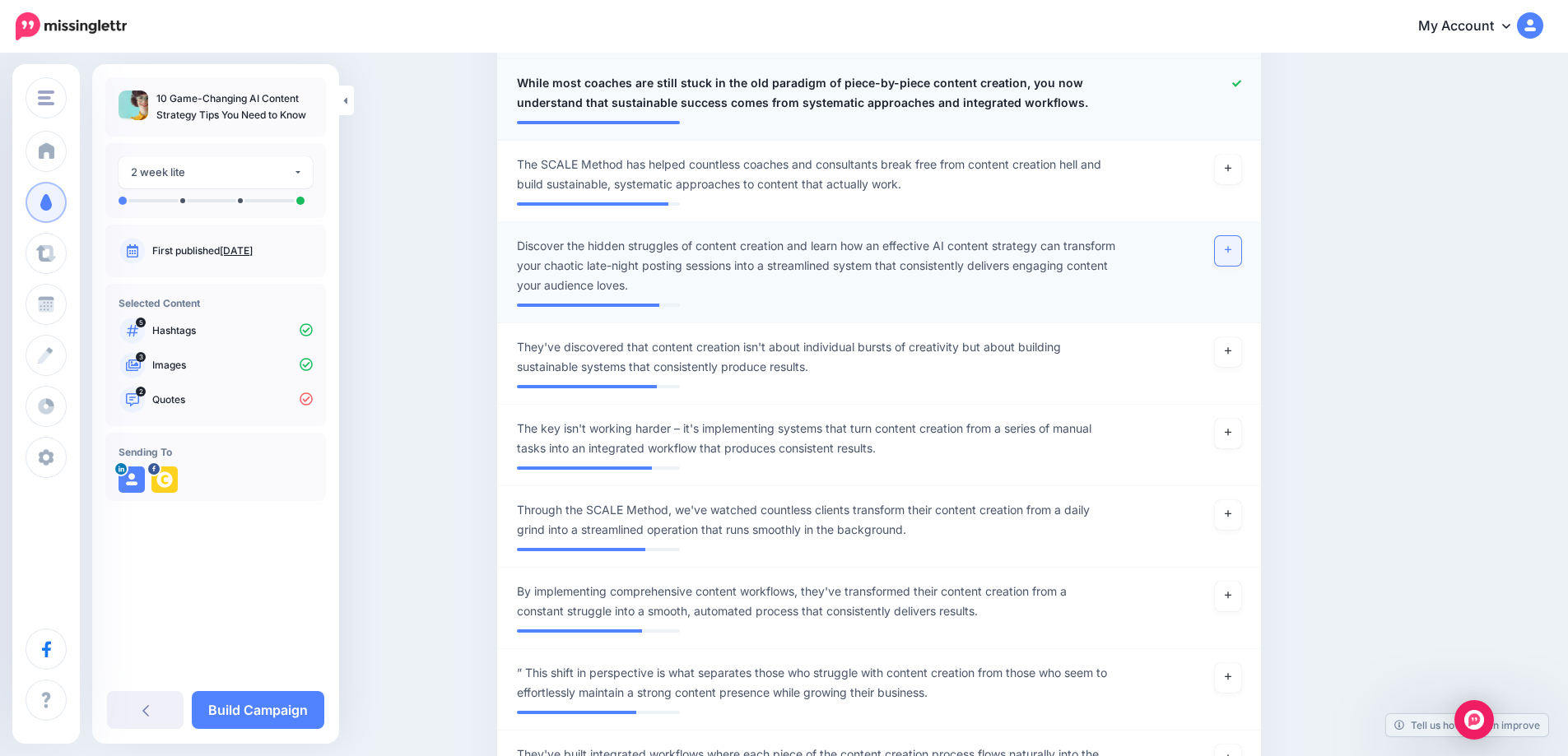
click at [1232, 255] on icon at bounding box center [1228, 249] width 7 height 9
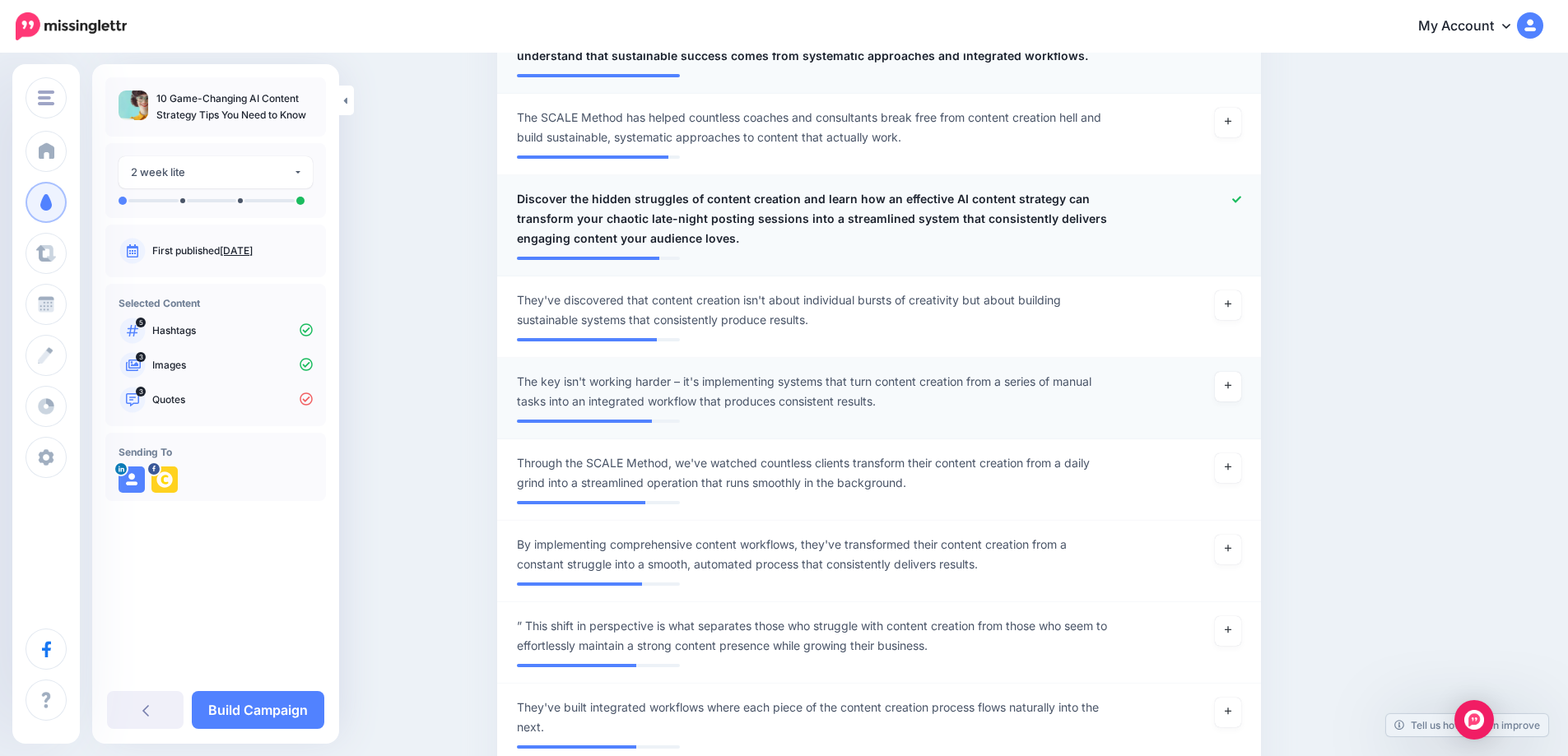
scroll to position [661, 0]
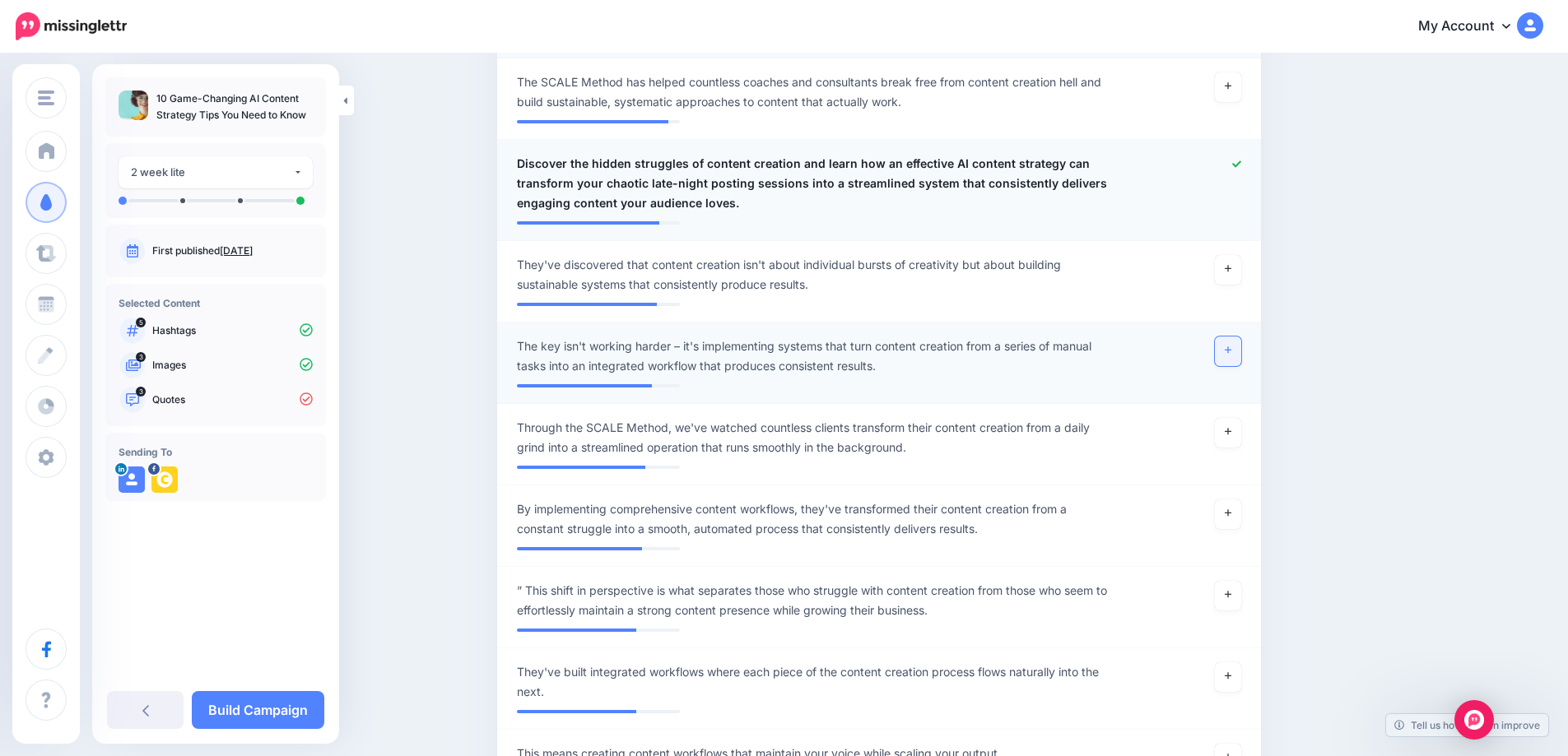
click at [1241, 349] on link at bounding box center [1228, 351] width 27 height 29
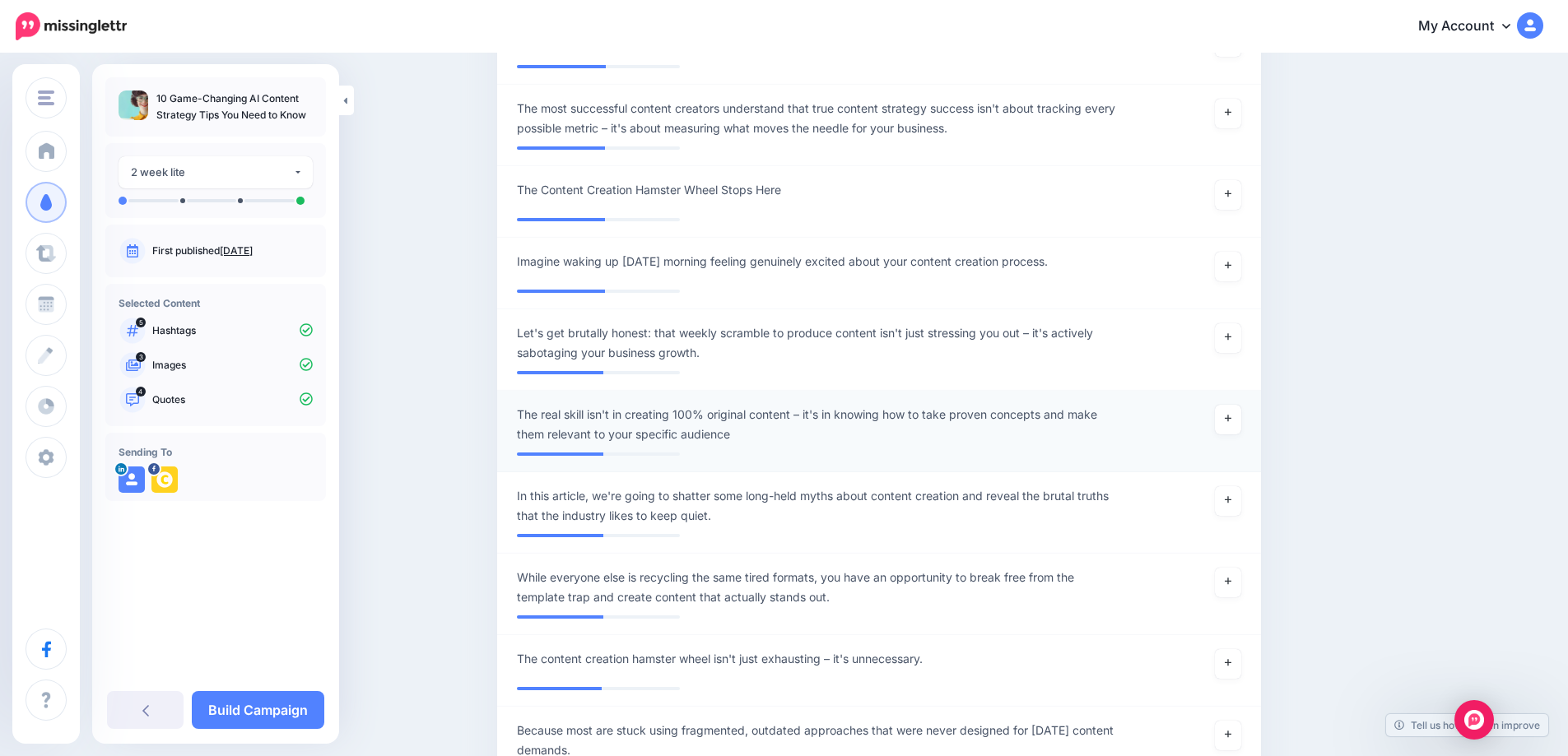
scroll to position [4526, 0]
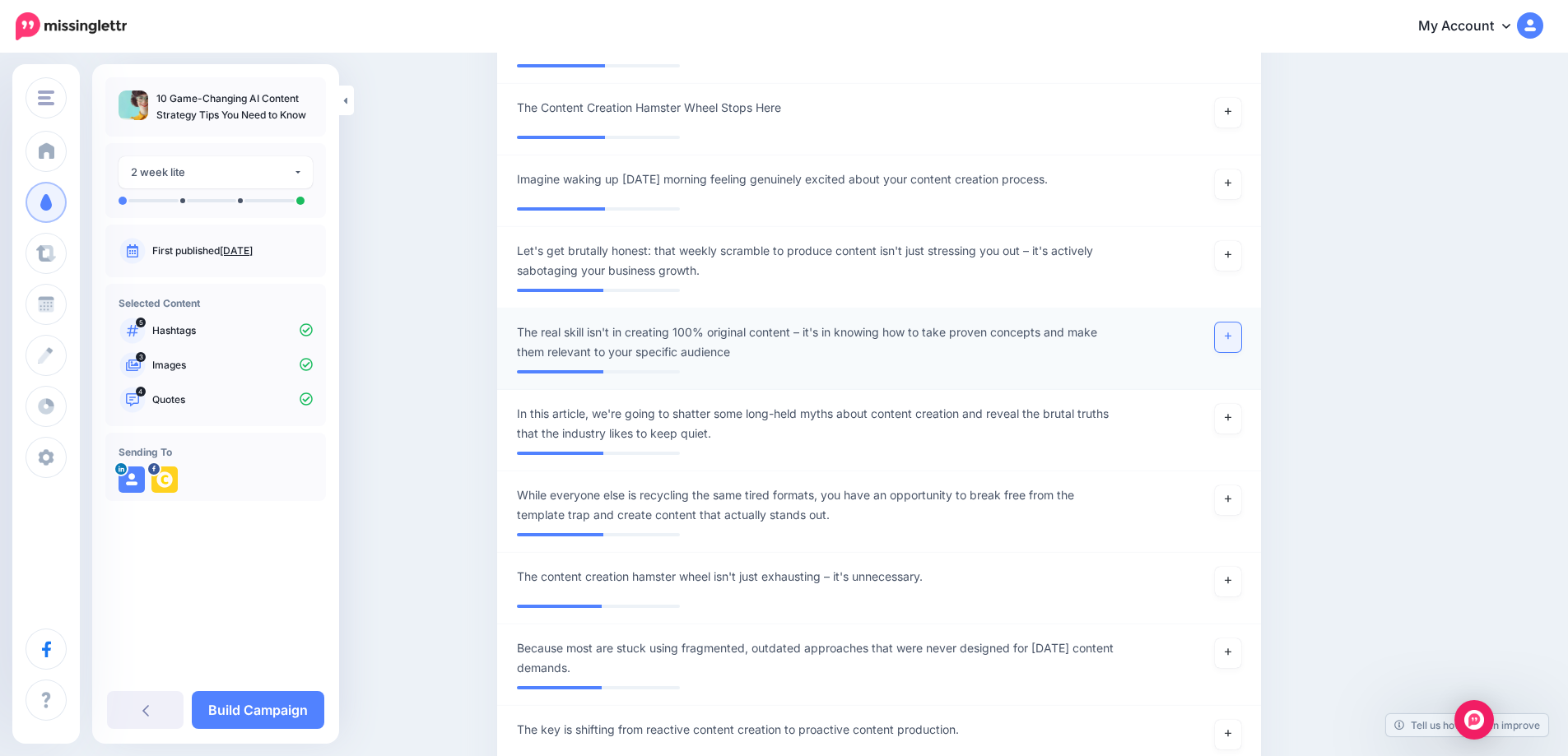
click at [1240, 341] on link at bounding box center [1228, 337] width 27 height 29
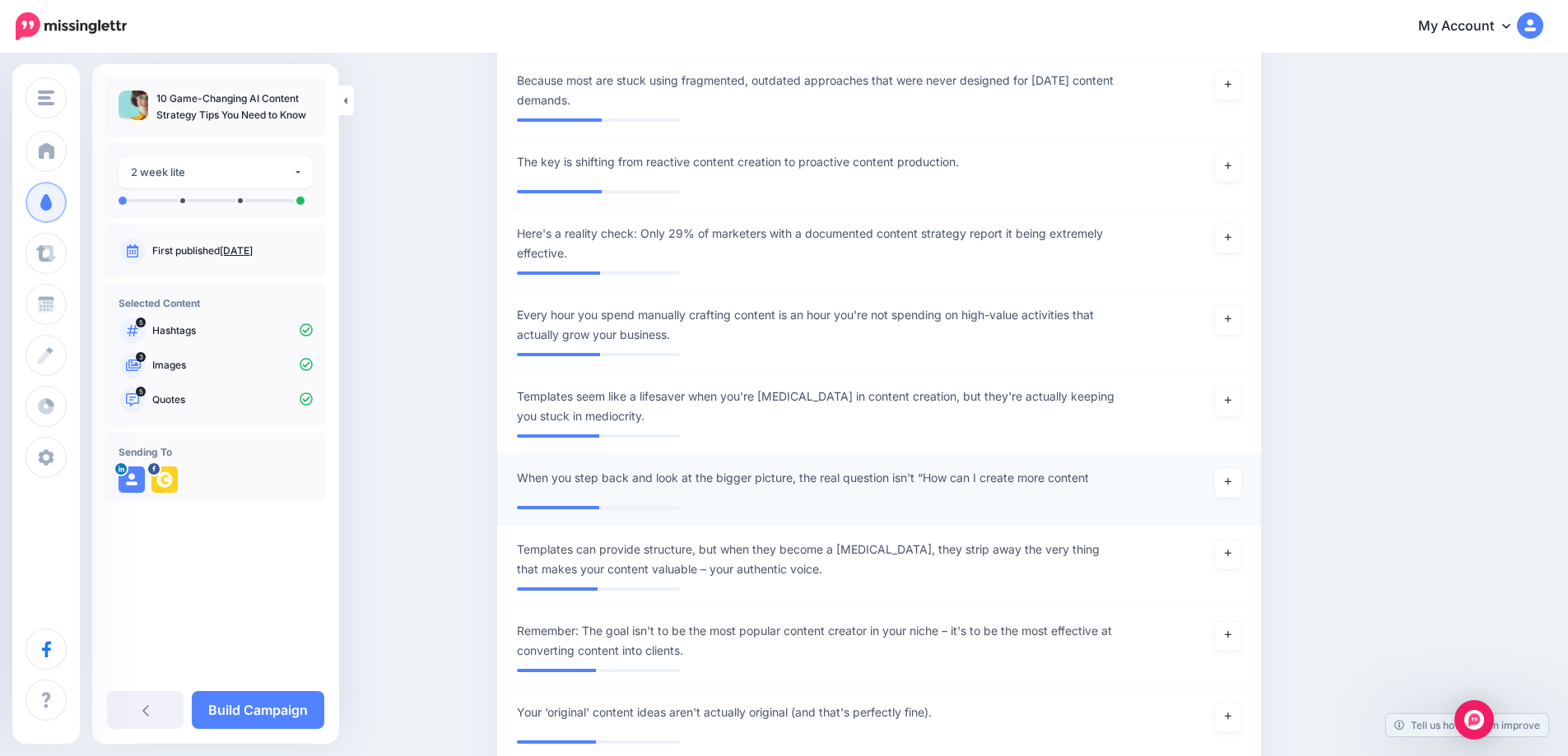
scroll to position [5102, 0]
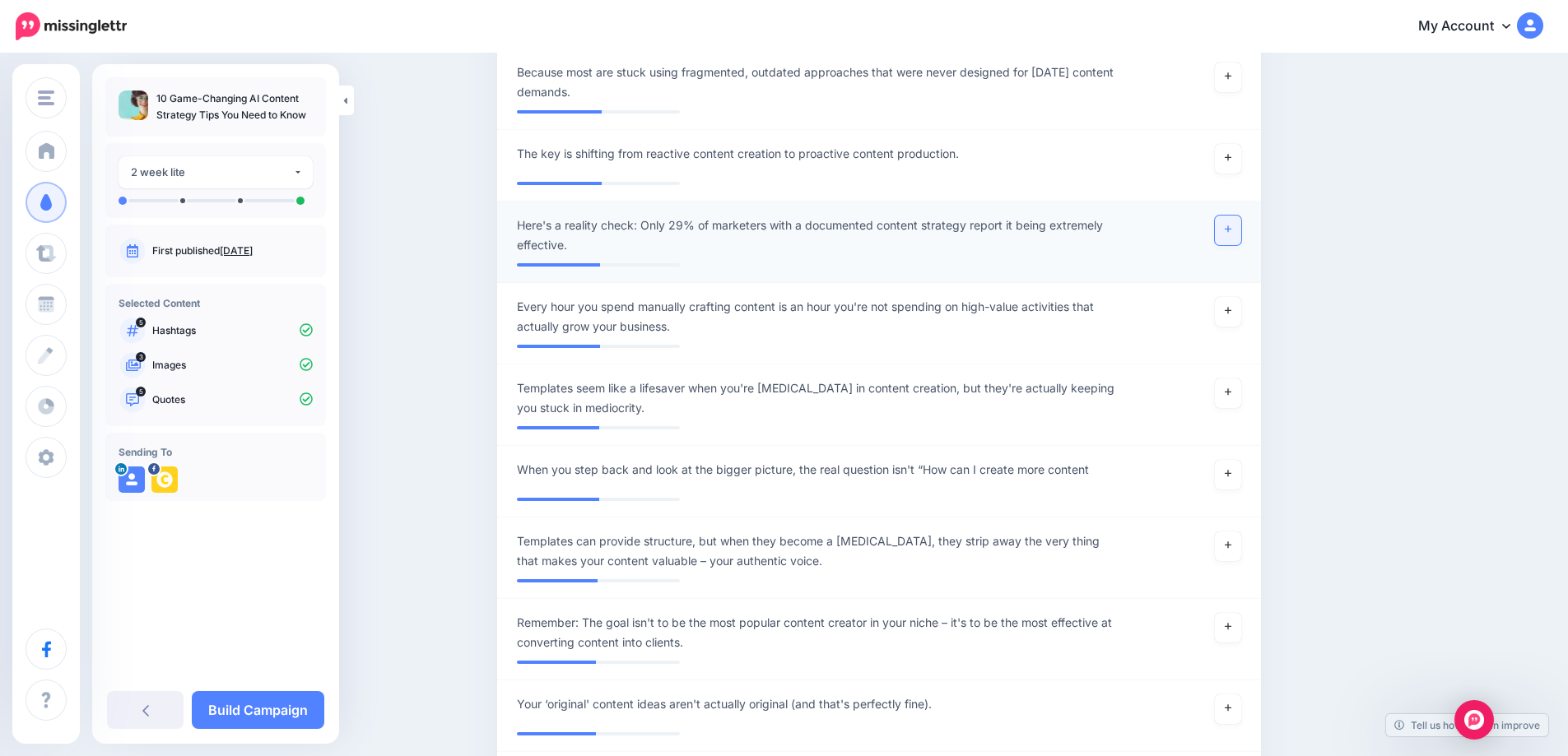
click at [1237, 239] on link at bounding box center [1228, 230] width 27 height 29
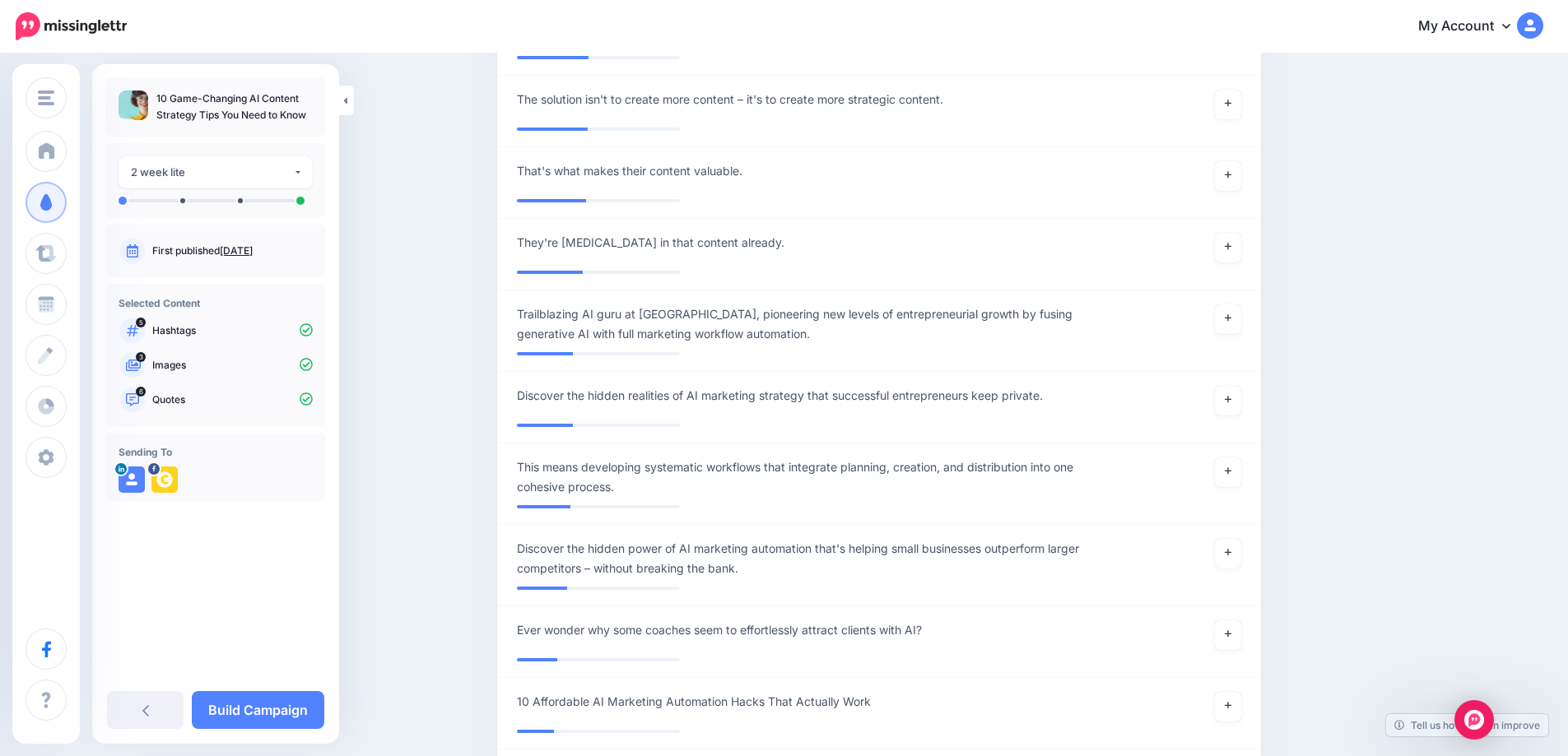
scroll to position [6583, 0]
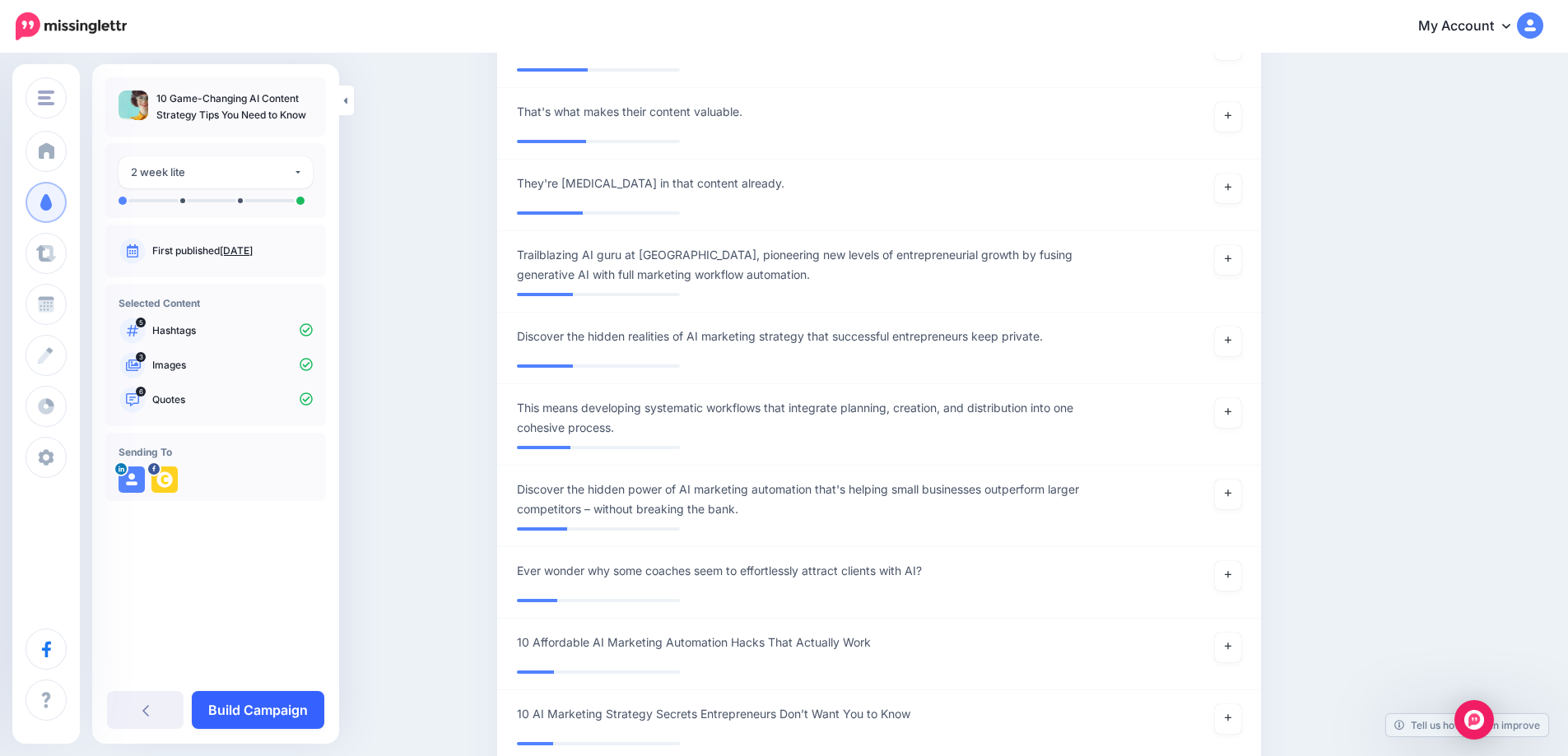
click at [275, 712] on link "Build Campaign" at bounding box center [258, 710] width 133 height 37
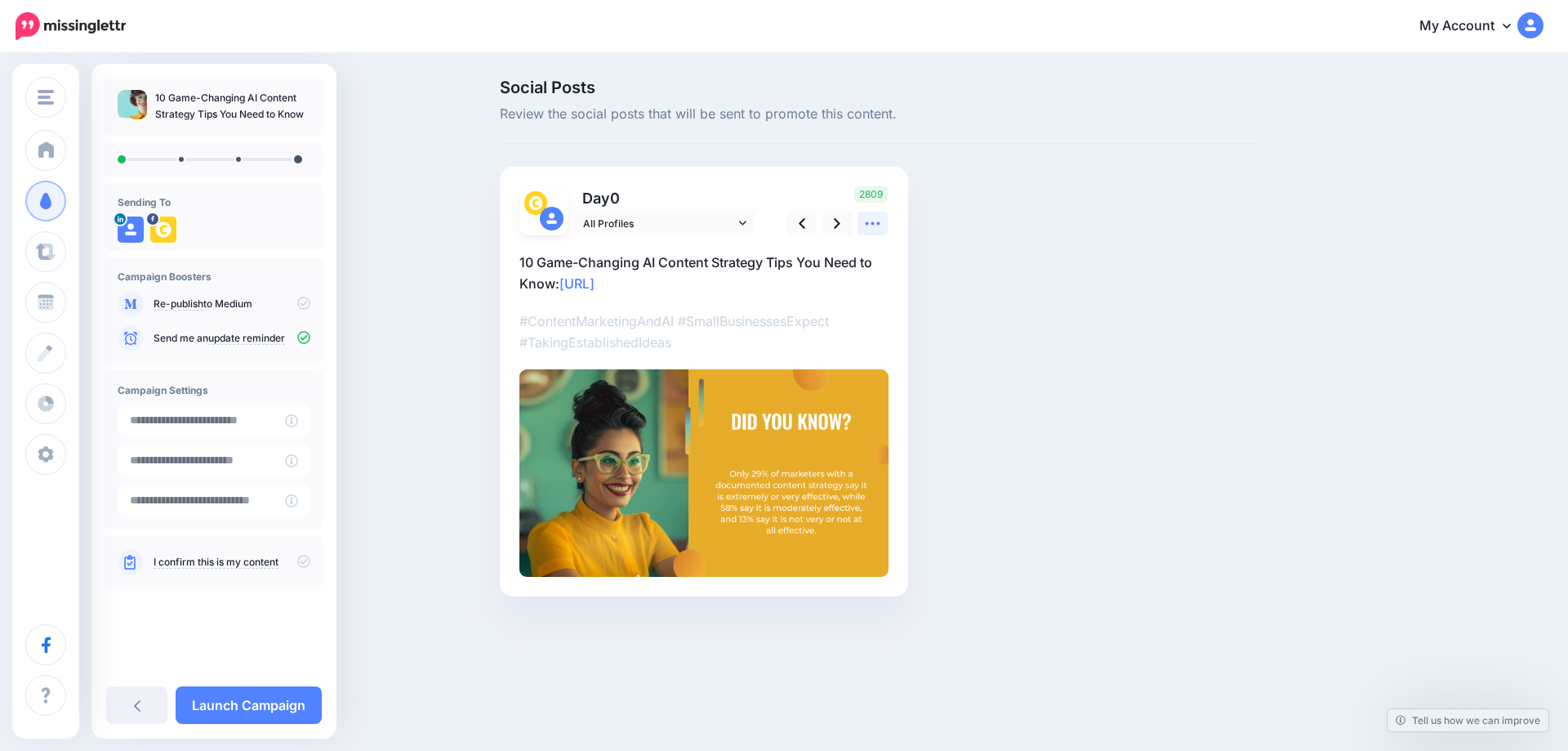
click at [874, 225] on icon at bounding box center [873, 224] width 15 height 3
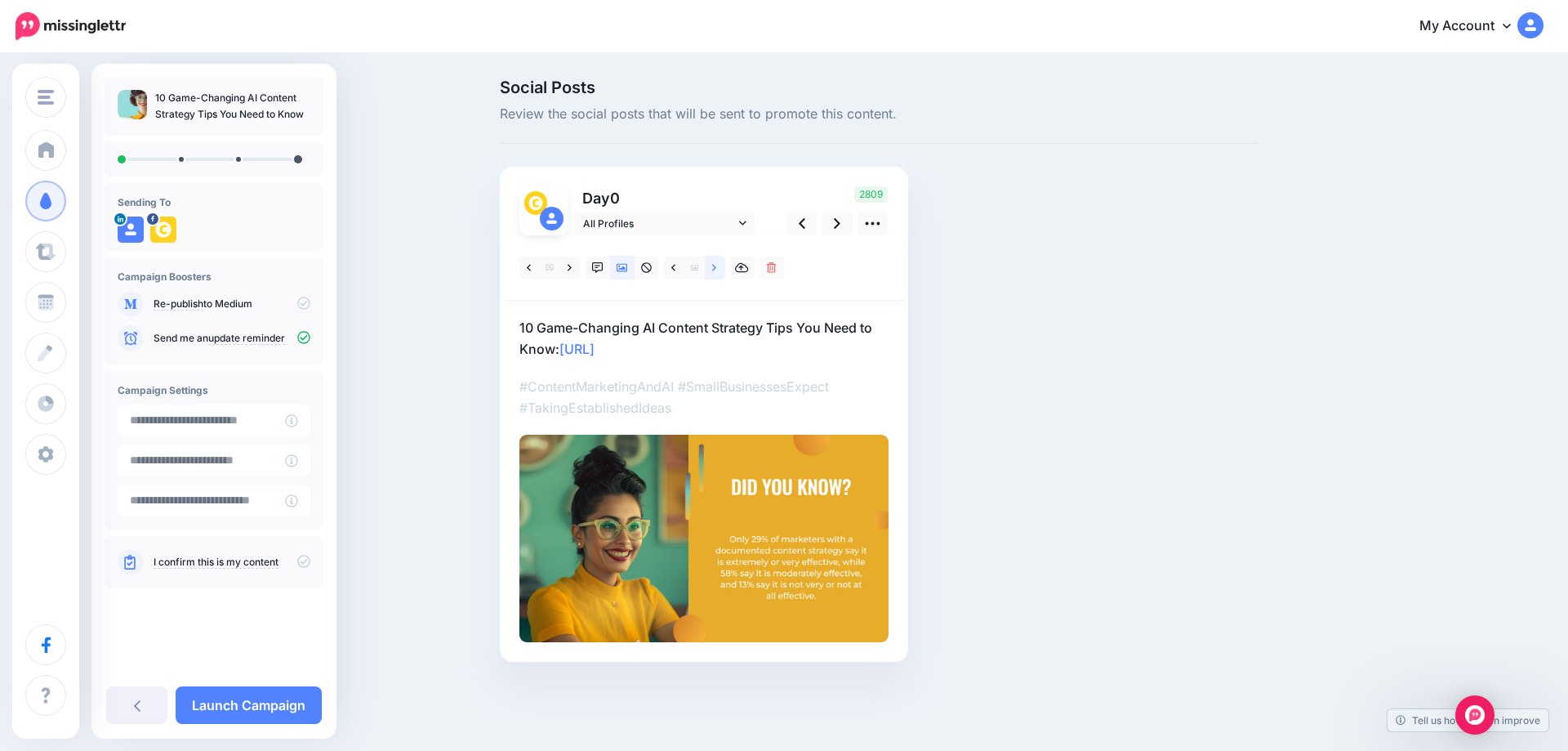
click at [710, 271] on link at bounding box center [715, 268] width 21 height 23
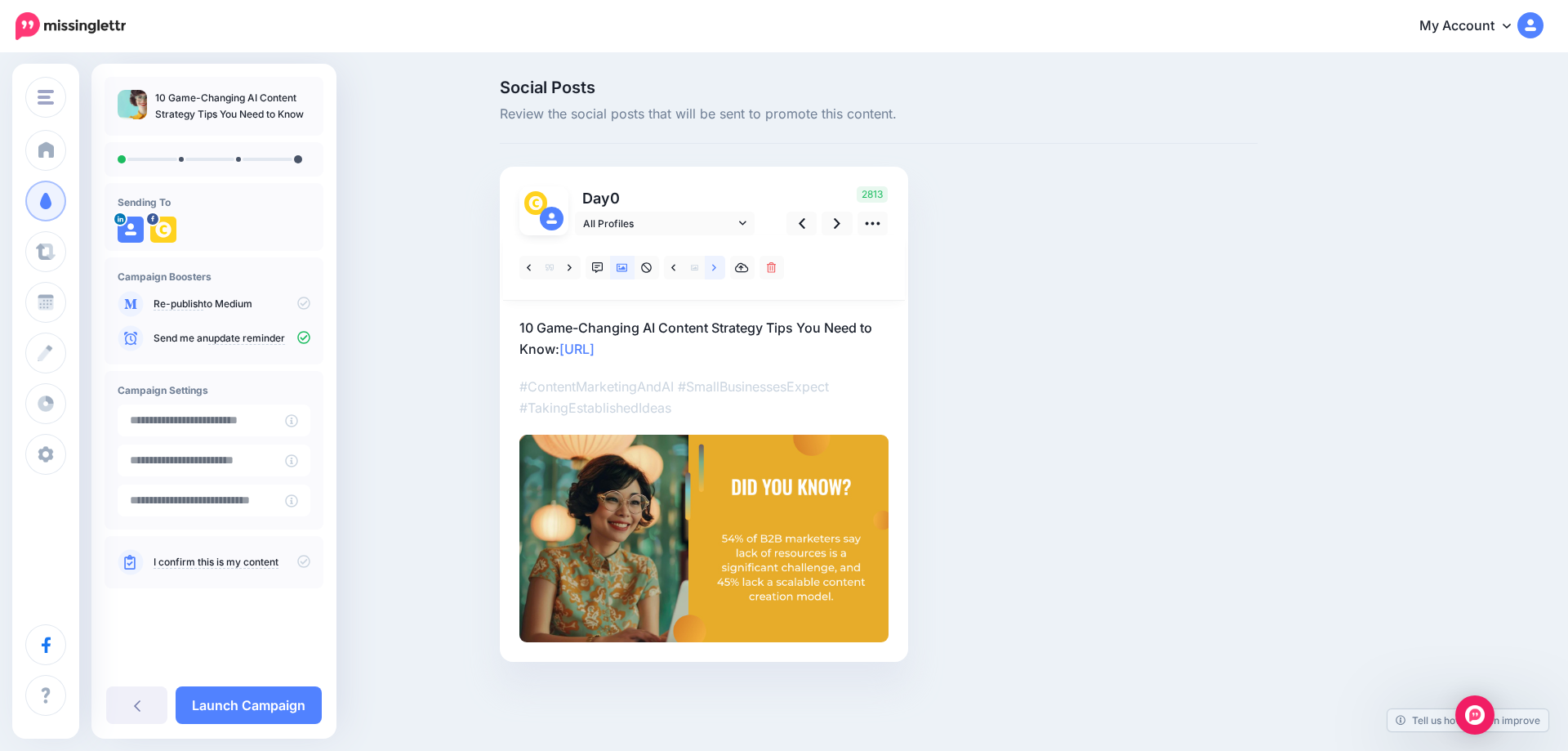
click at [715, 272] on icon at bounding box center [715, 269] width 4 height 12
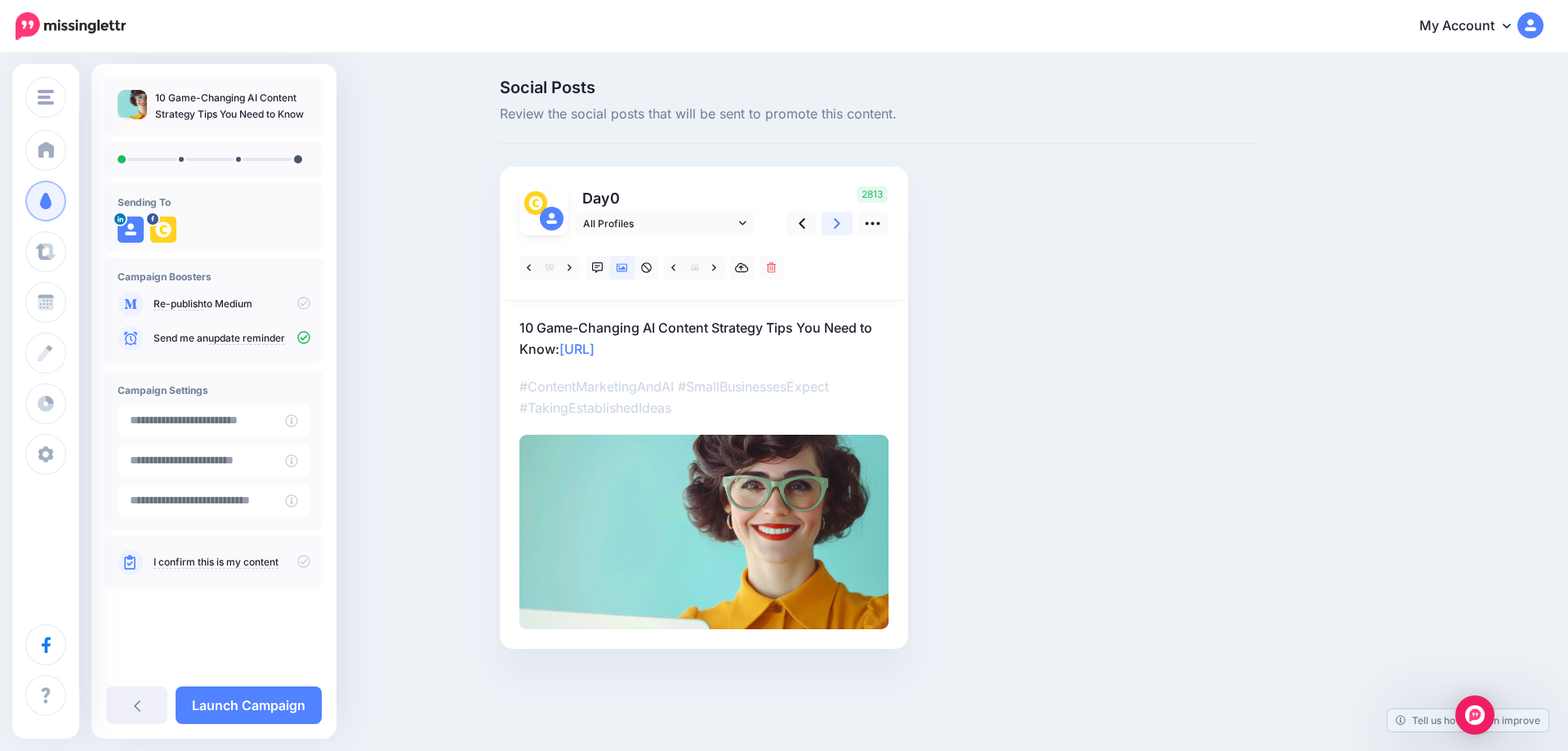
click at [839, 222] on icon at bounding box center [837, 224] width 7 height 18
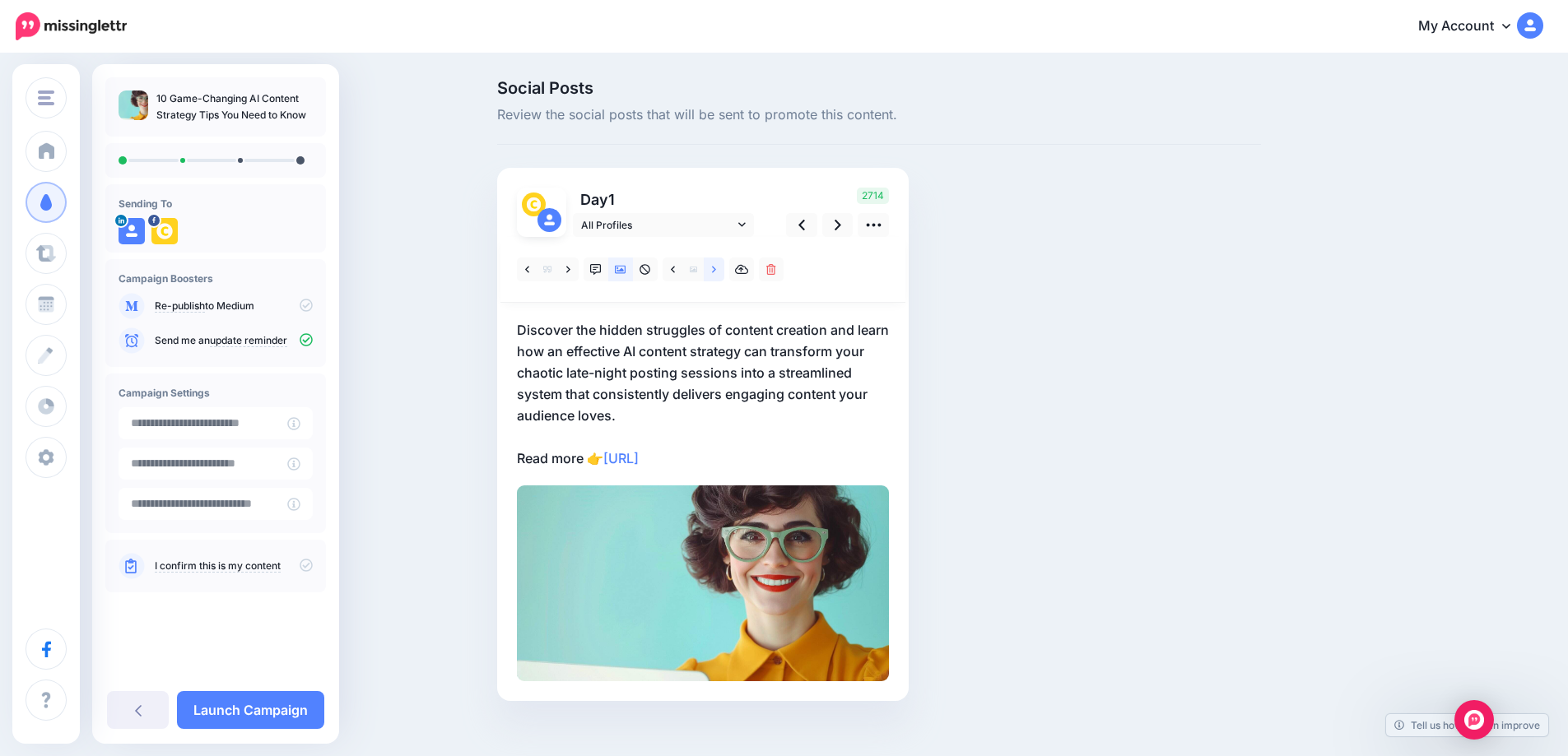
click at [715, 266] on link at bounding box center [713, 269] width 21 height 24
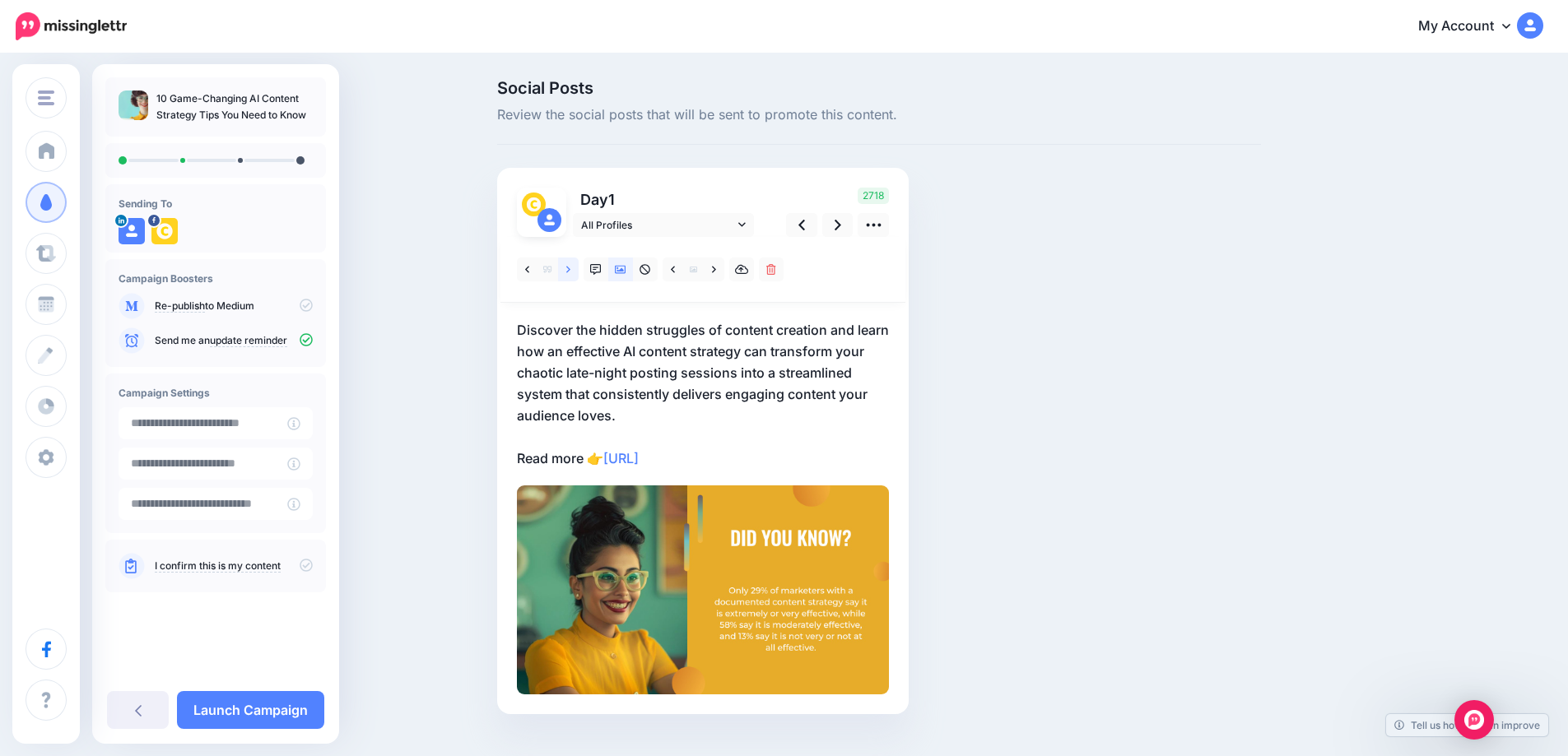
click at [569, 269] on link at bounding box center [568, 269] width 21 height 24
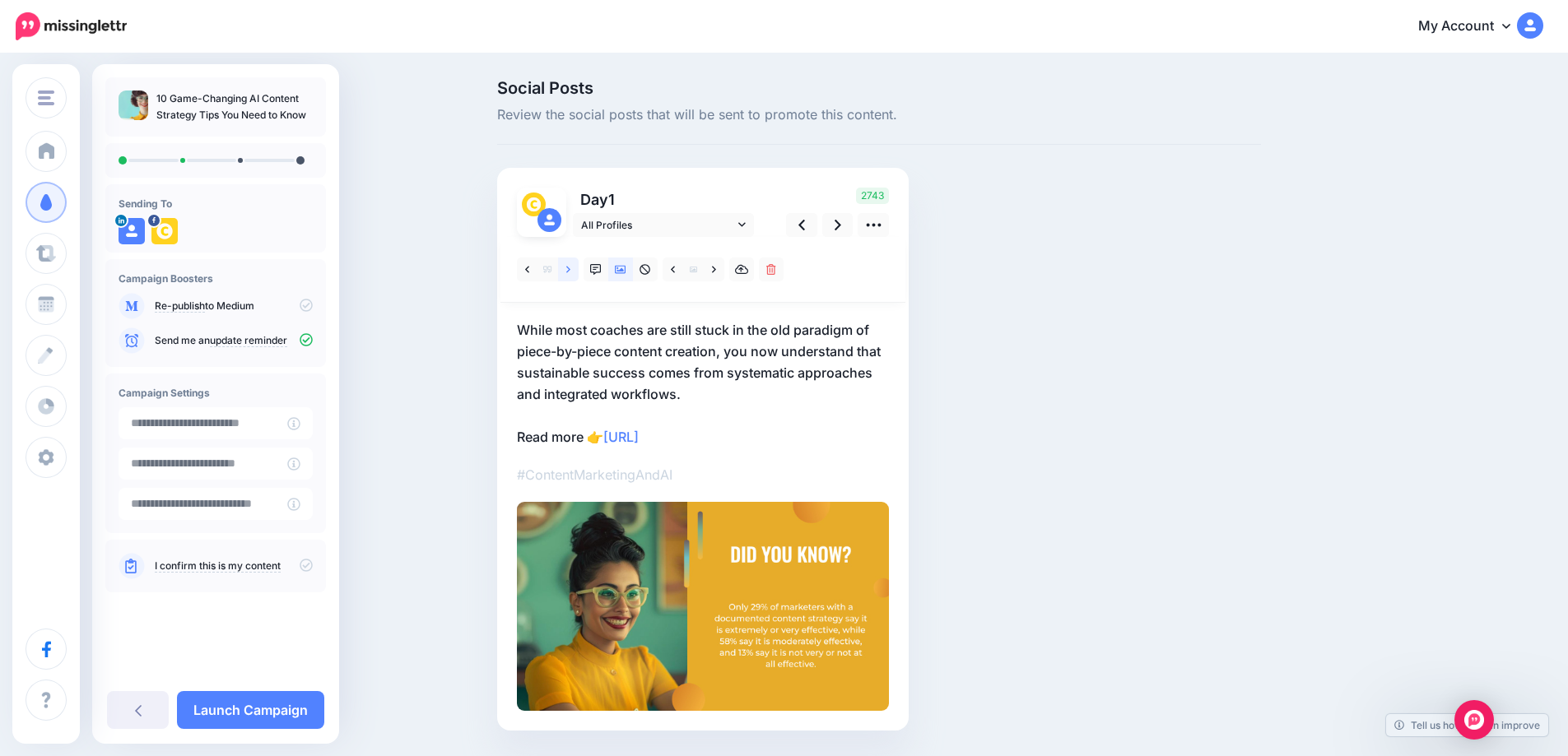
click at [569, 269] on link at bounding box center [568, 269] width 21 height 24
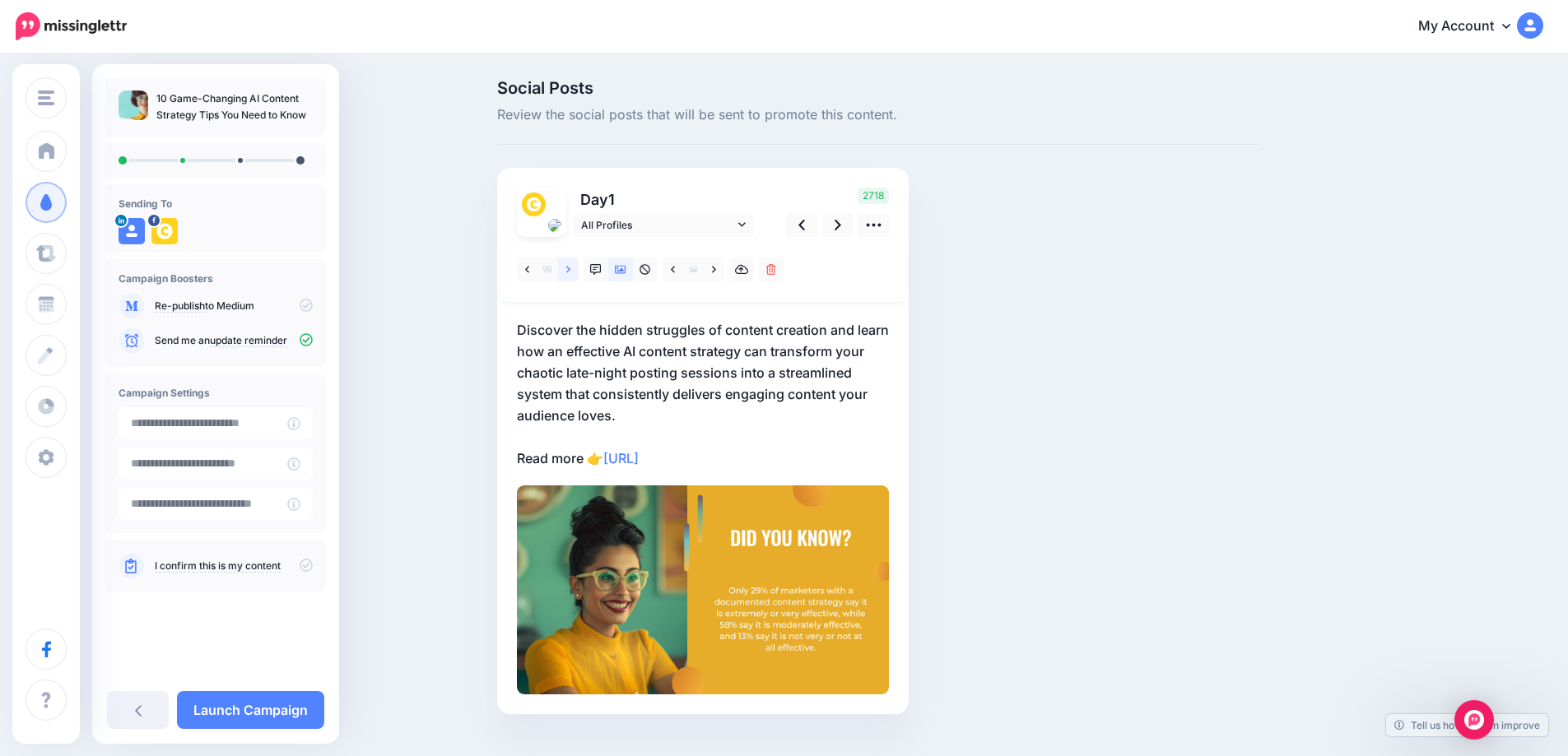
click at [569, 269] on link at bounding box center [568, 269] width 21 height 24
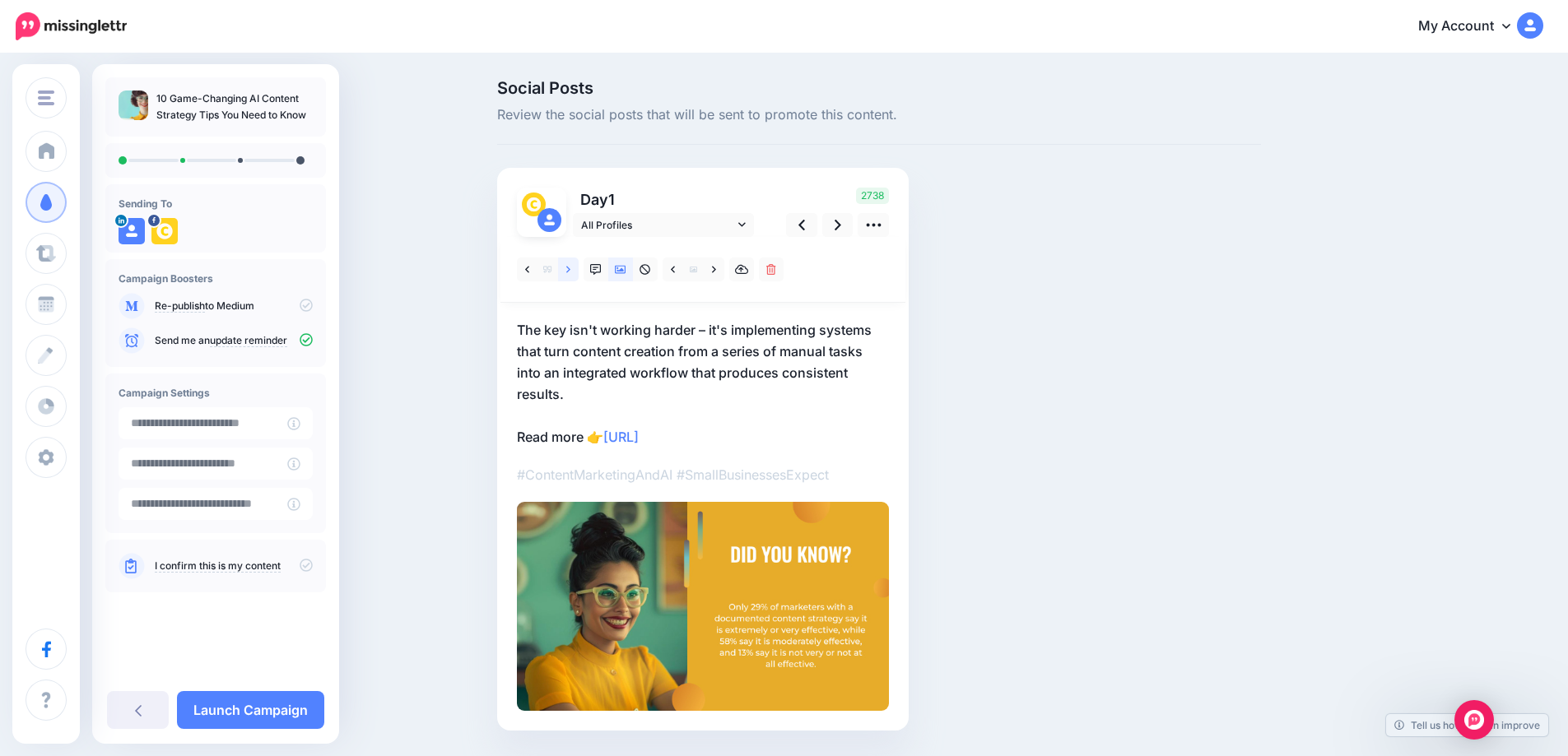
click at [569, 269] on link at bounding box center [568, 269] width 21 height 24
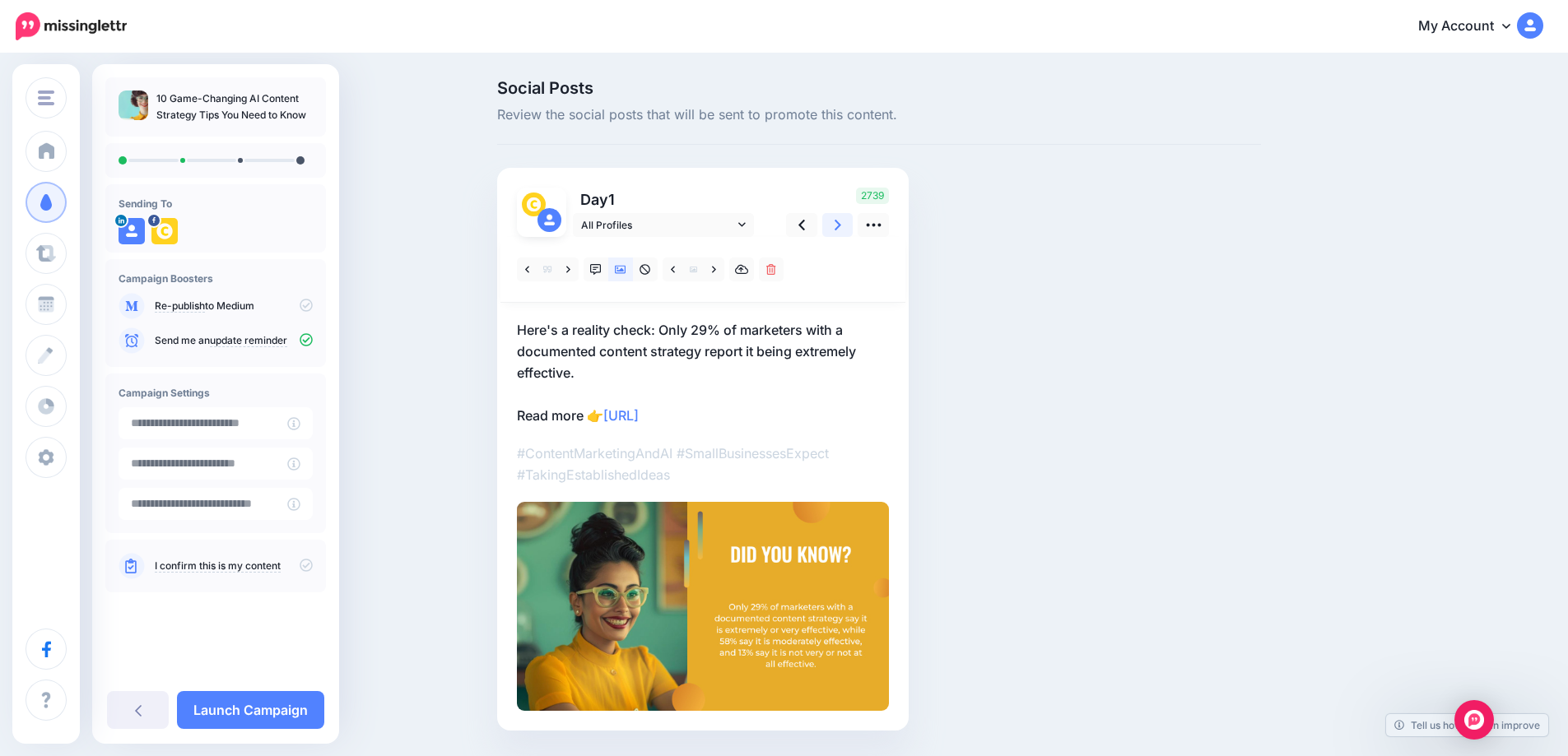
click at [841, 222] on icon at bounding box center [837, 225] width 7 height 18
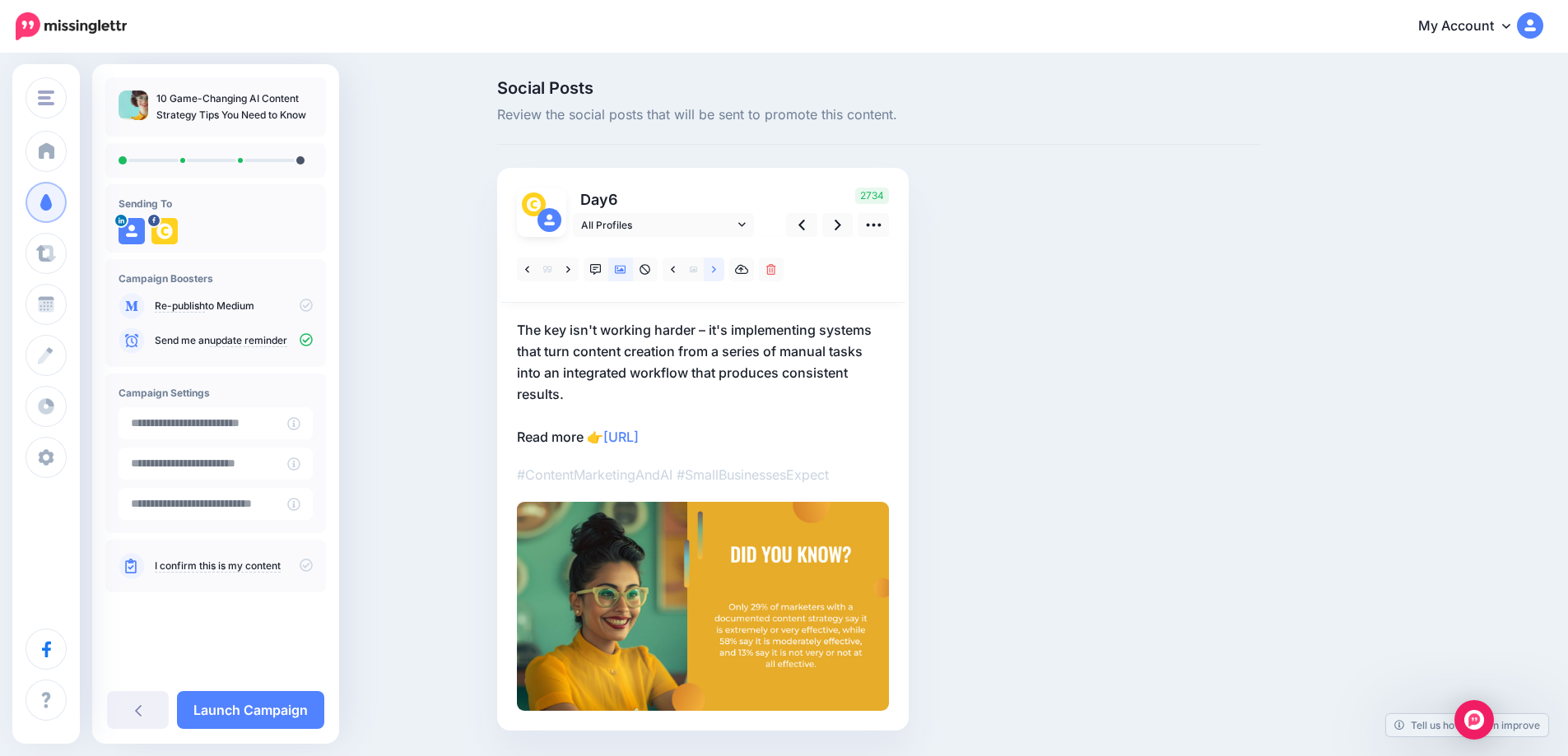
click at [723, 268] on link at bounding box center [713, 269] width 21 height 24
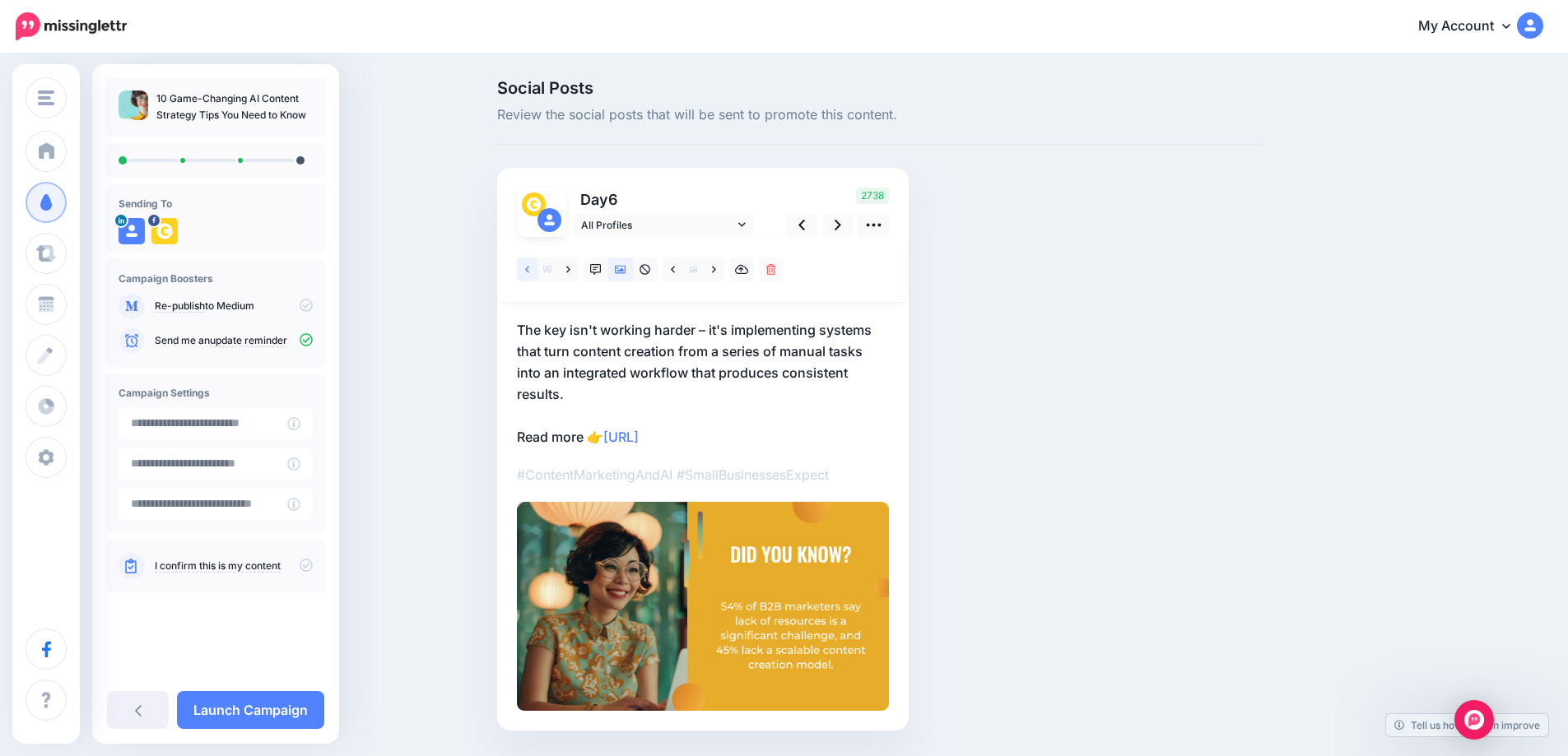
click at [530, 273] on link at bounding box center [526, 269] width 21 height 24
click at [841, 224] on icon at bounding box center [837, 225] width 7 height 18
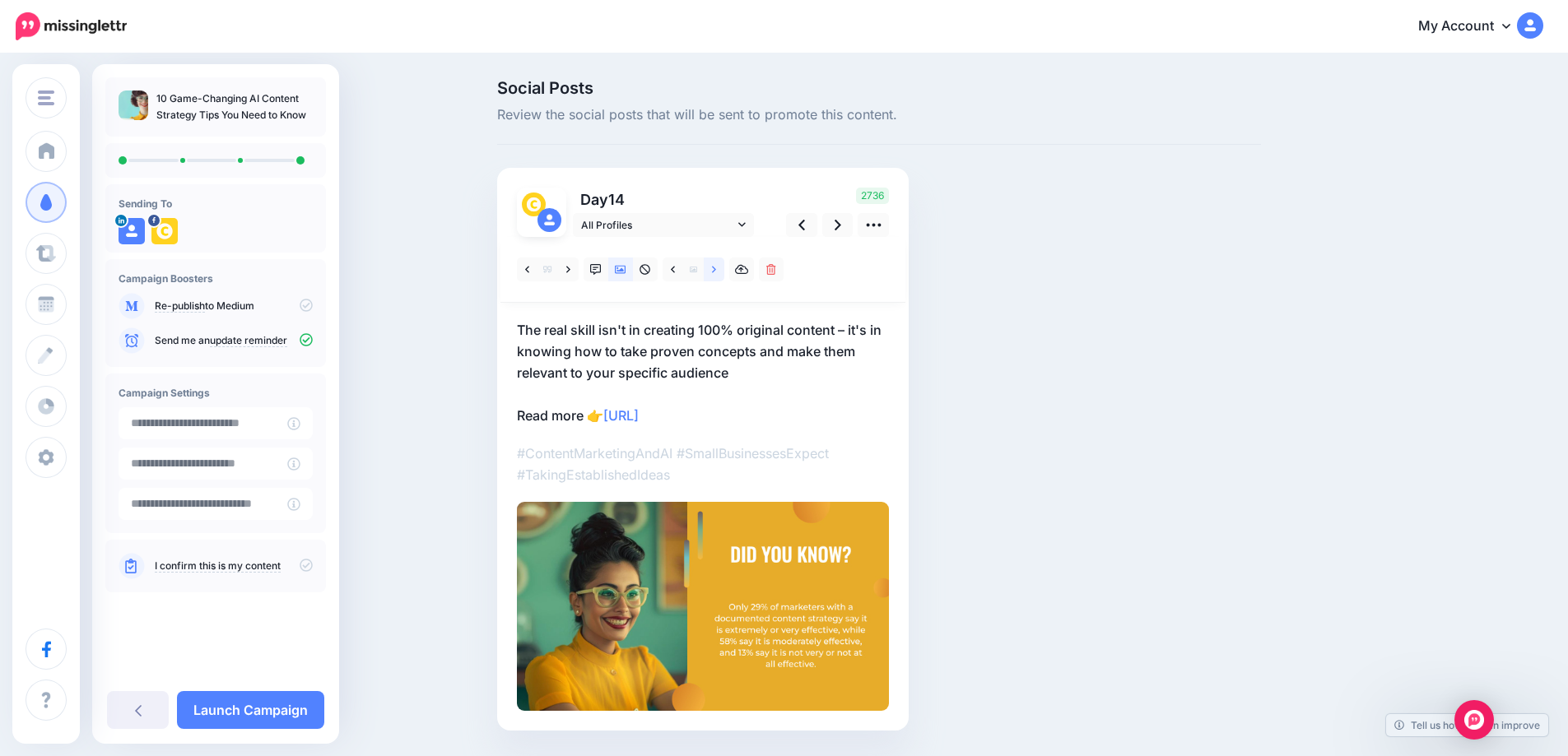
click at [723, 269] on link at bounding box center [713, 269] width 21 height 24
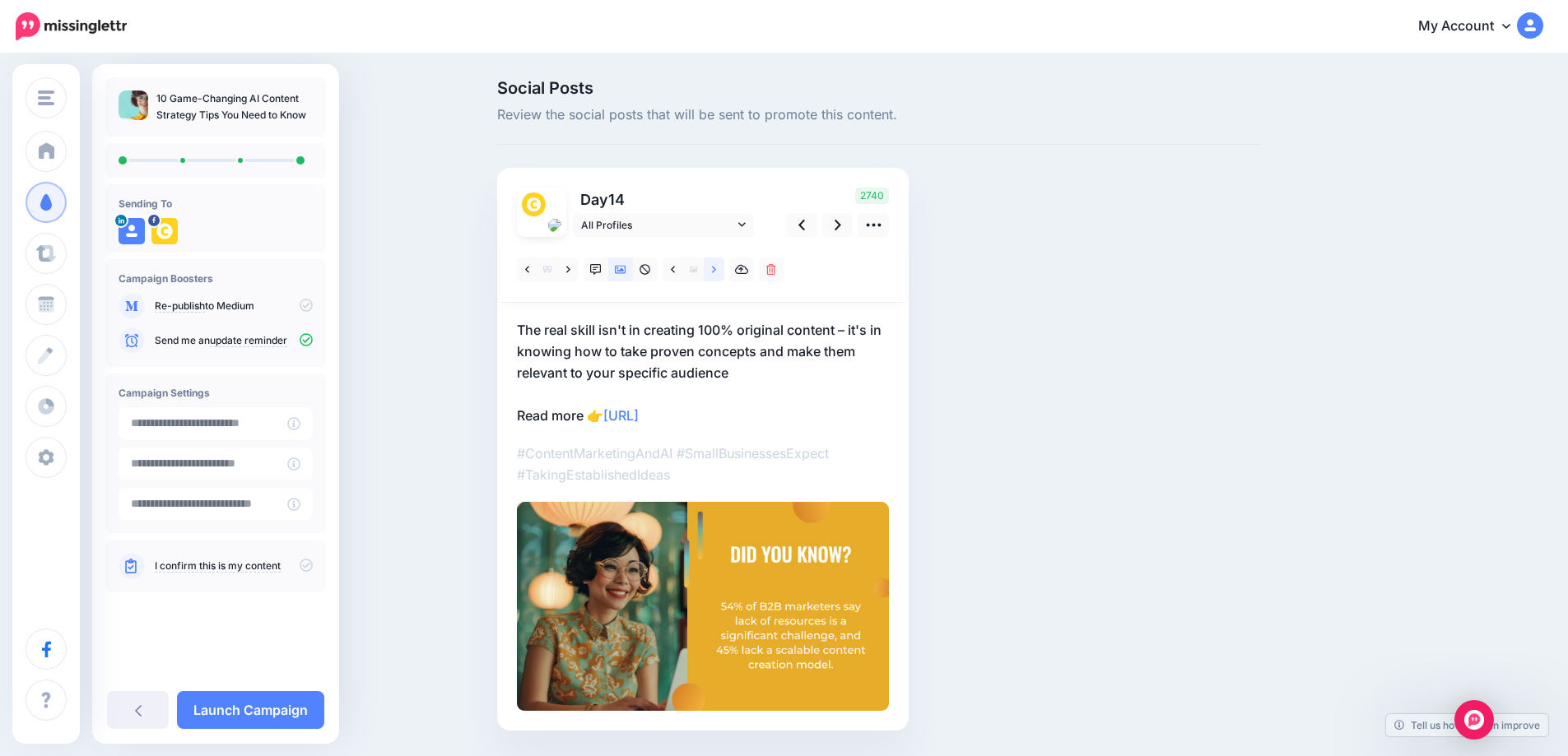
click at [723, 269] on link at bounding box center [713, 269] width 21 height 24
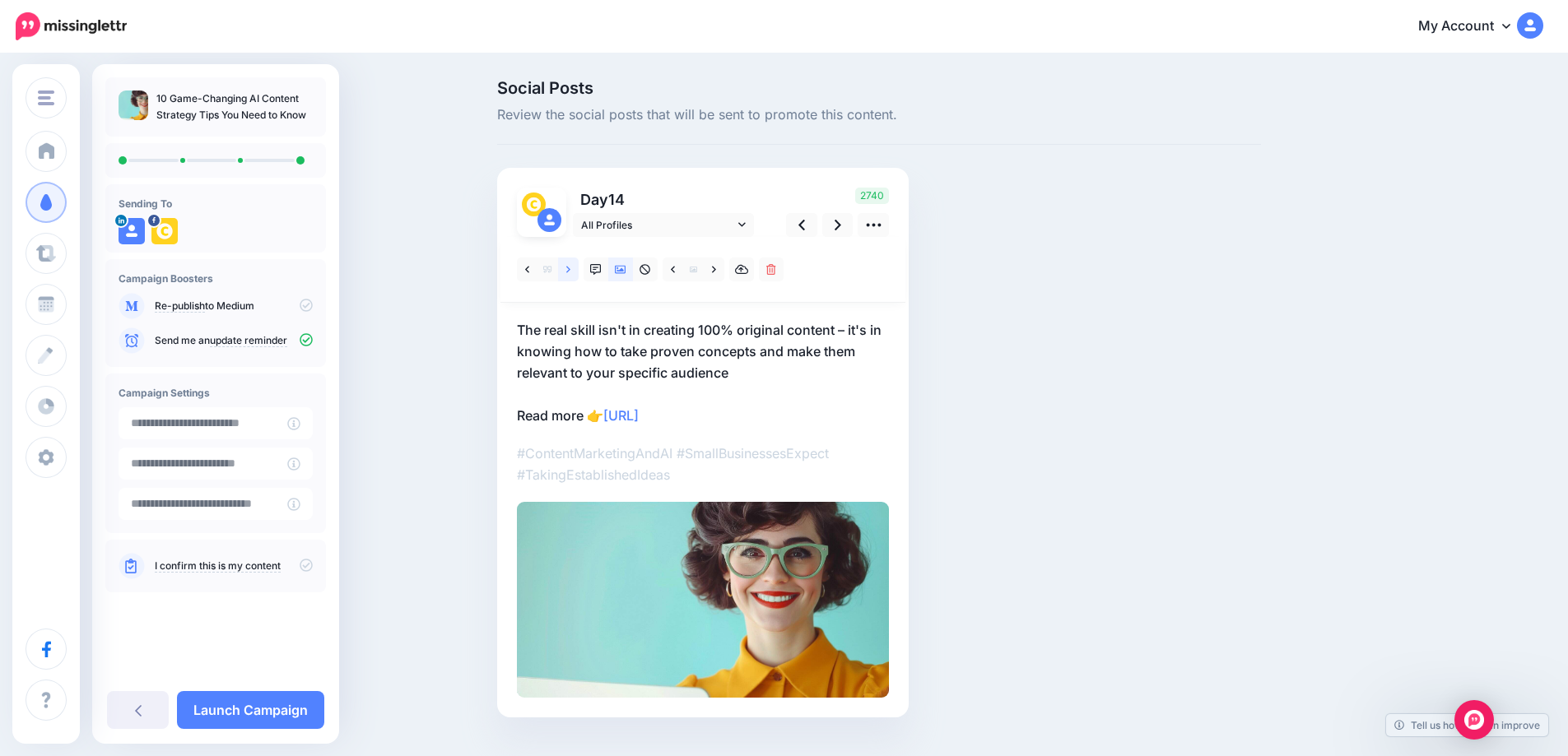
click at [571, 267] on icon at bounding box center [569, 270] width 4 height 12
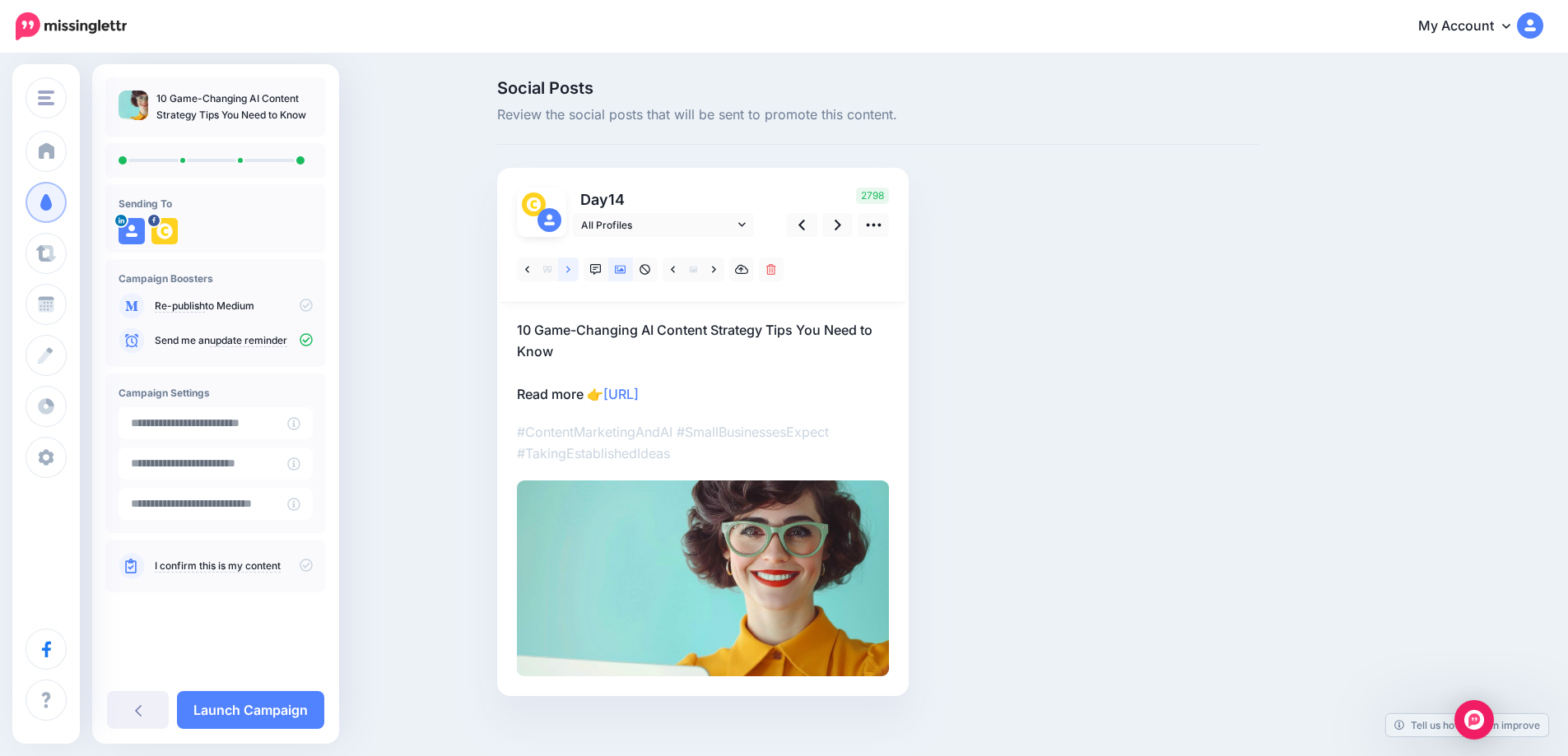
click at [571, 267] on icon at bounding box center [569, 270] width 4 height 12
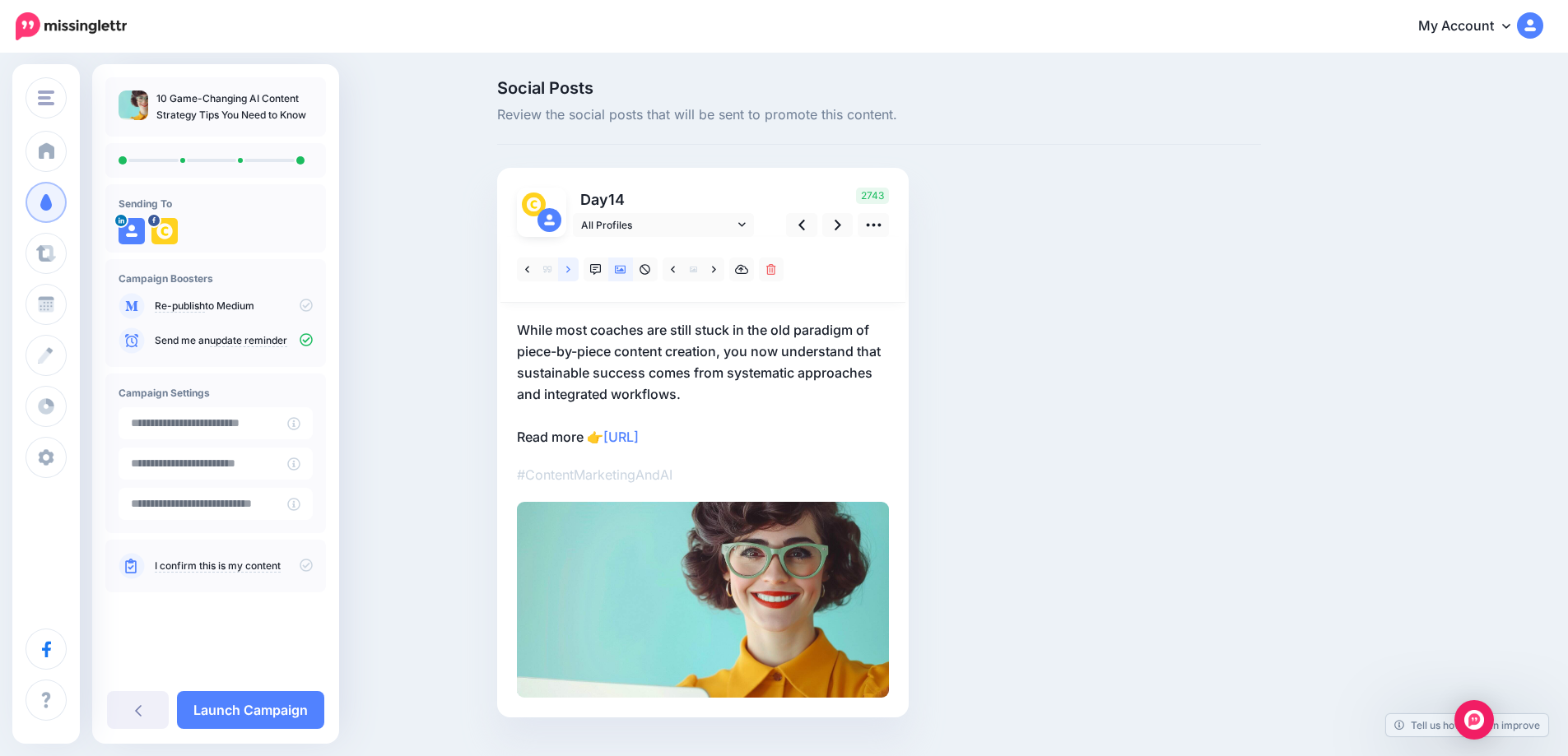
click at [571, 266] on icon at bounding box center [569, 270] width 4 height 12
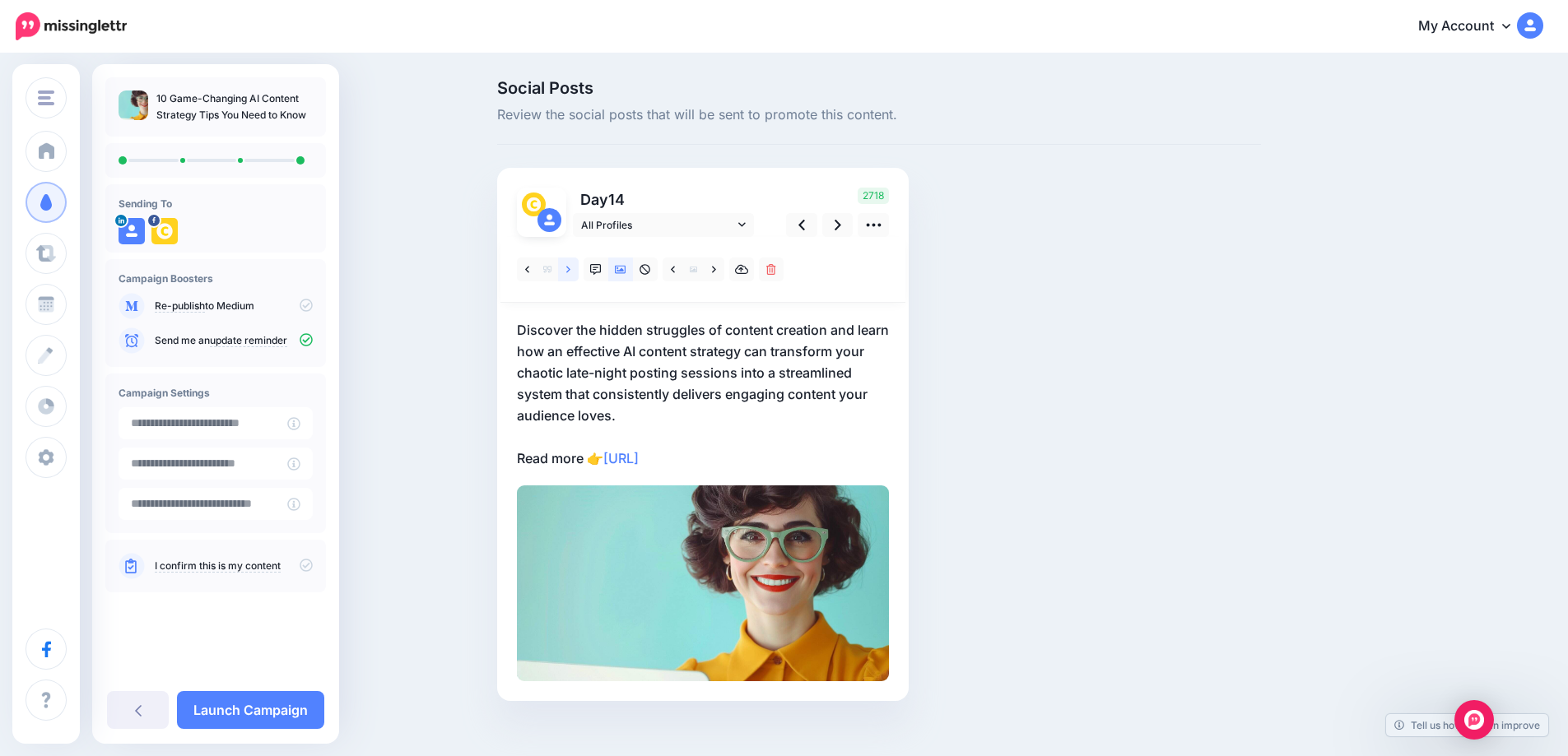
scroll to position [19, 0]
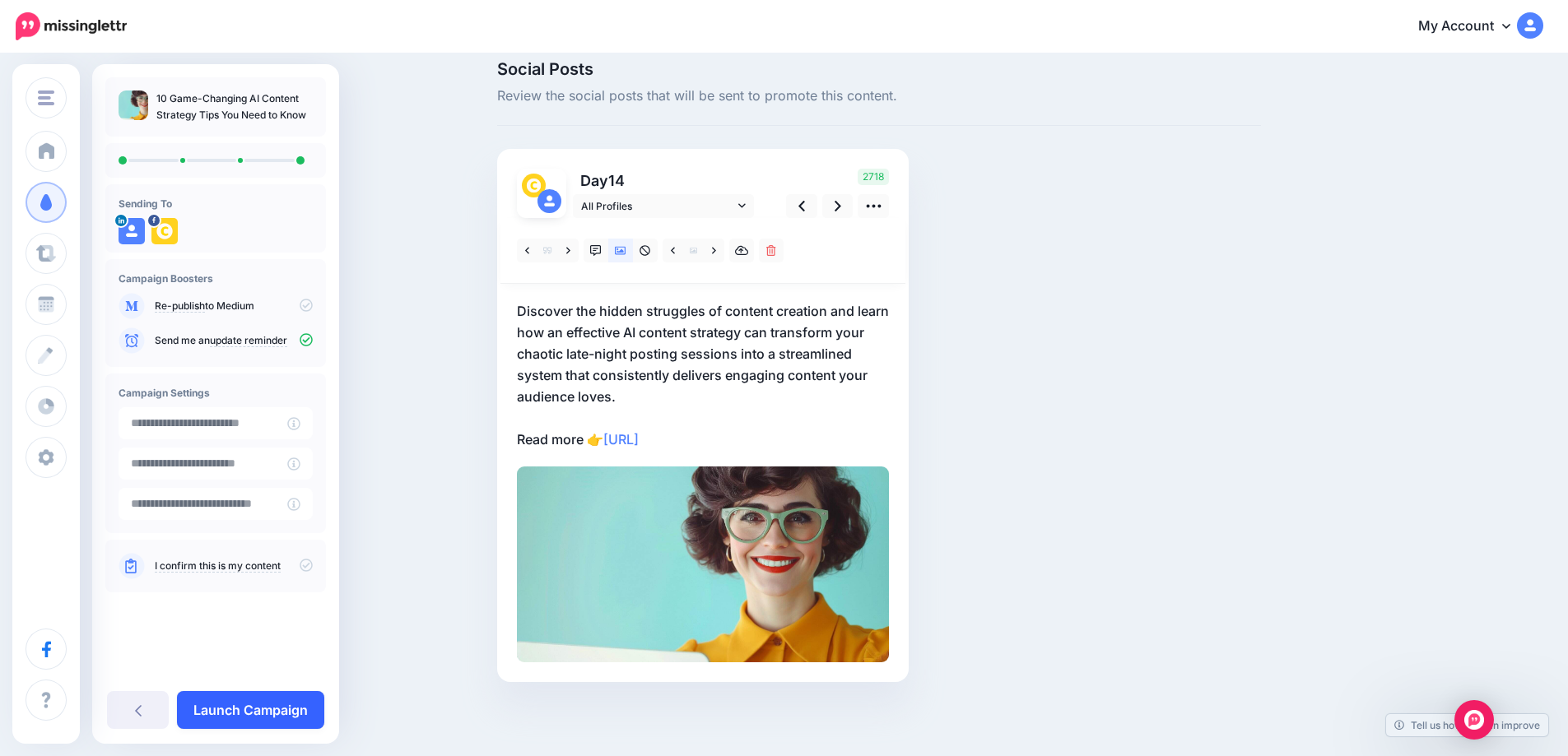
click at [245, 715] on link "Launch Campaign" at bounding box center [251, 710] width 148 height 37
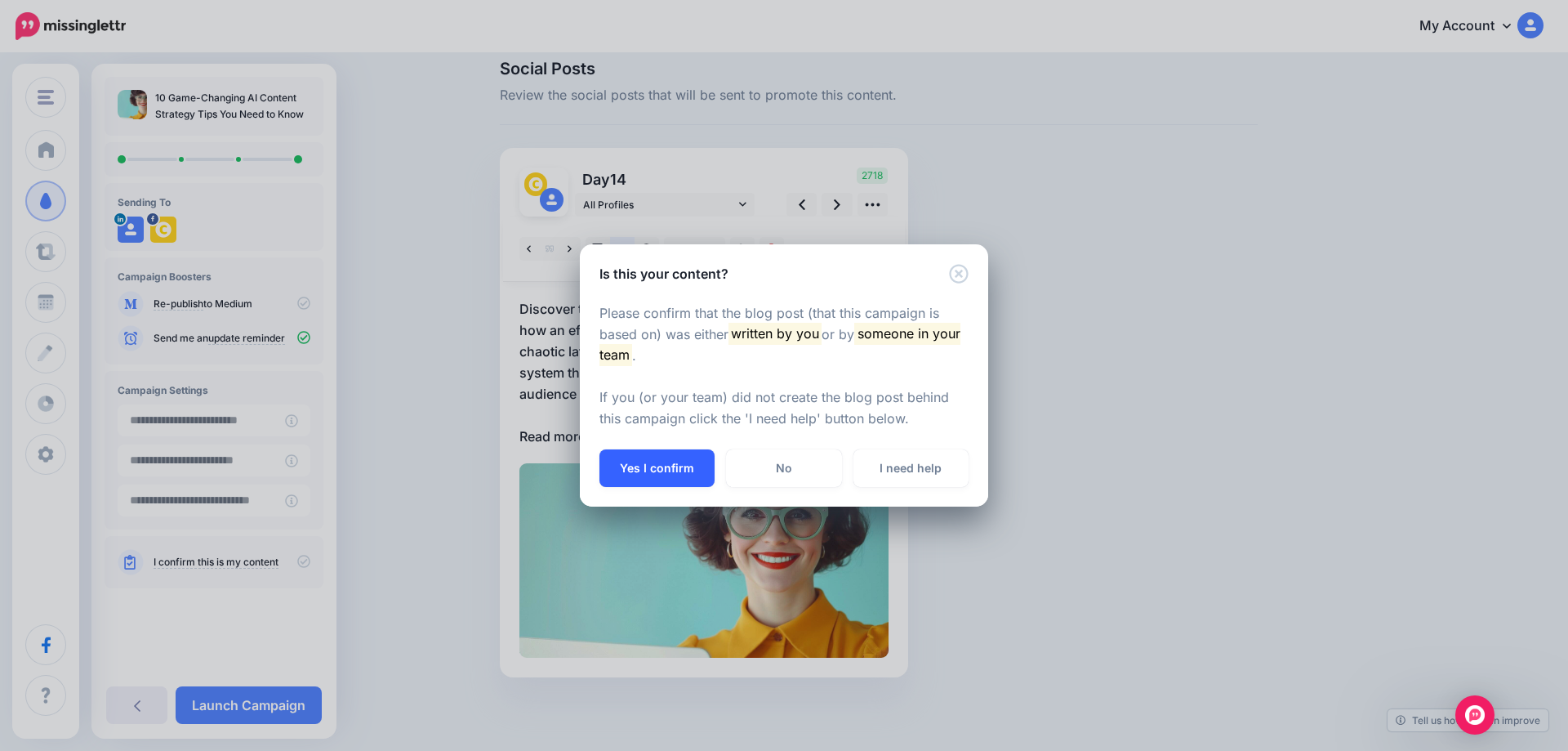
click at [649, 475] on button "Yes I confirm" at bounding box center [657, 468] width 115 height 37
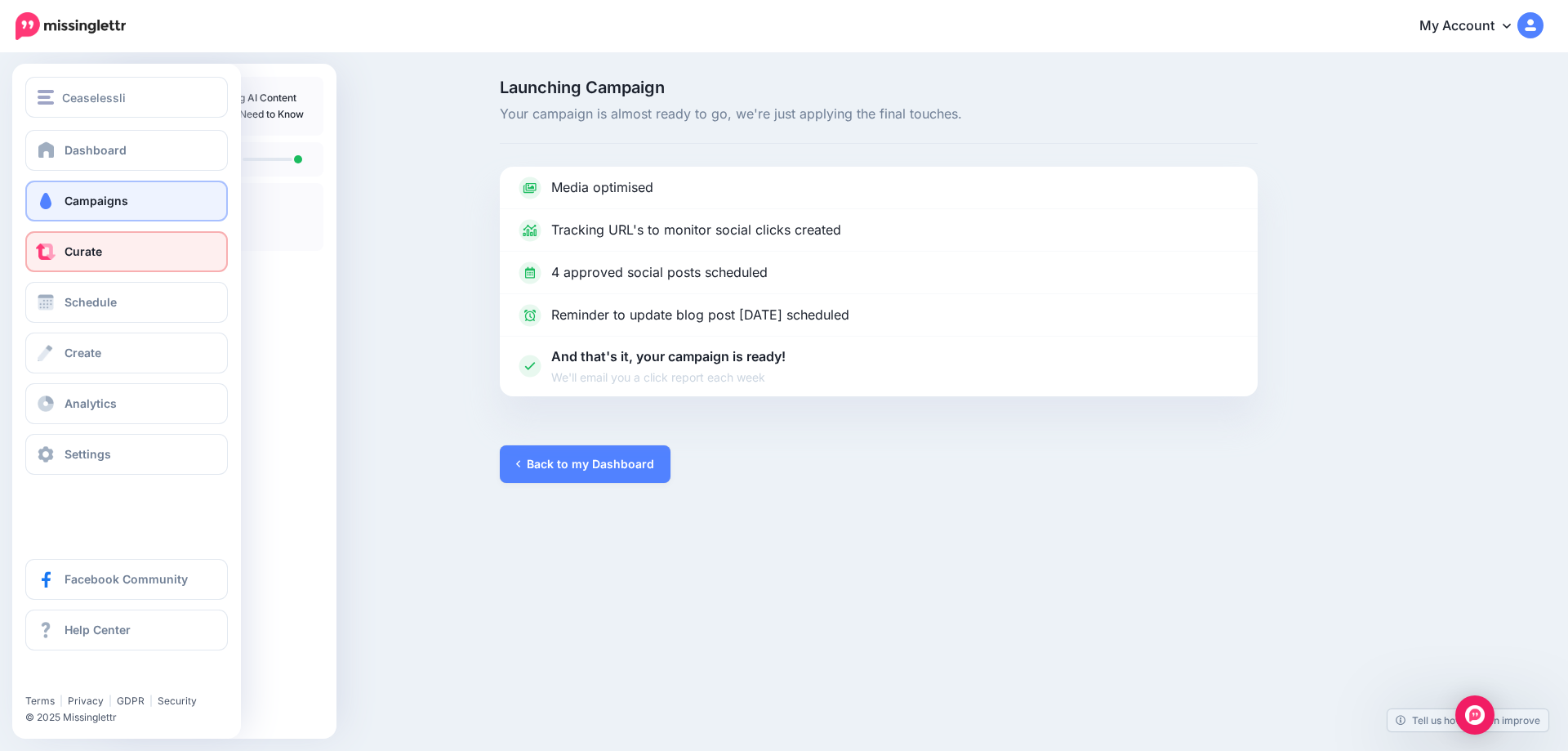
click at [48, 257] on span at bounding box center [46, 251] width 21 height 17
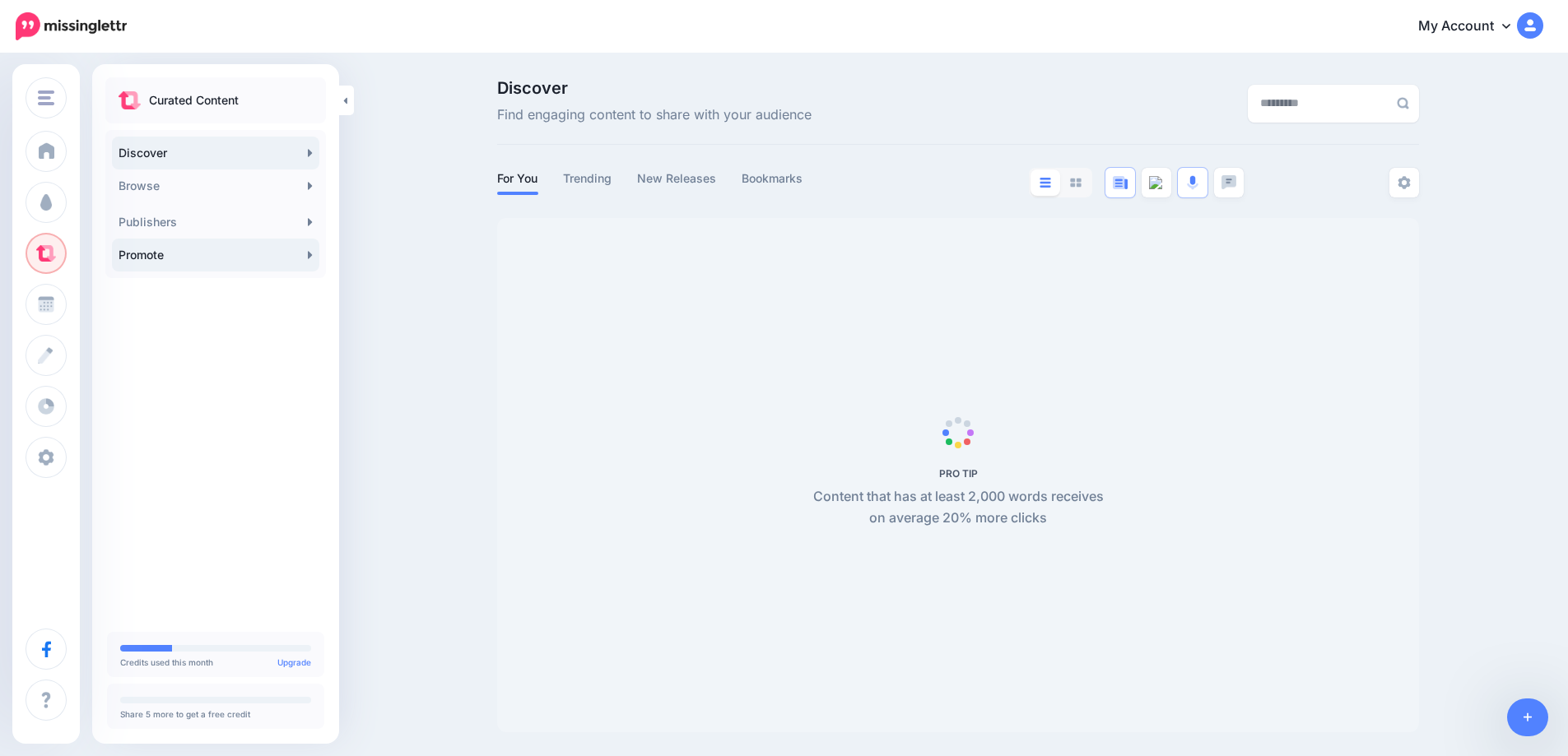
click at [299, 255] on link "Promote" at bounding box center [215, 255] width 208 height 32
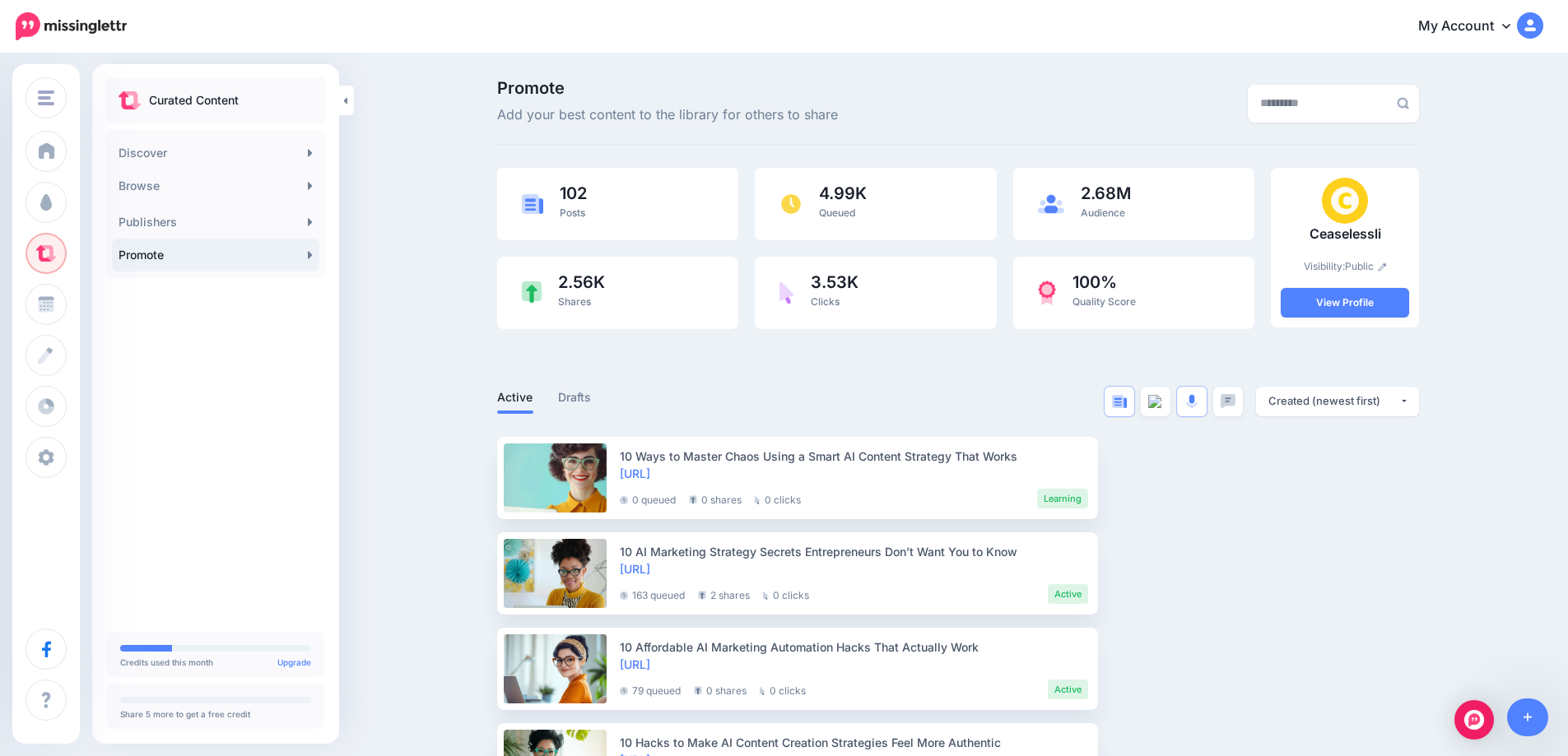
click at [308, 255] on icon at bounding box center [310, 255] width 4 height 8
click at [1518, 724] on link at bounding box center [1528, 717] width 42 height 37
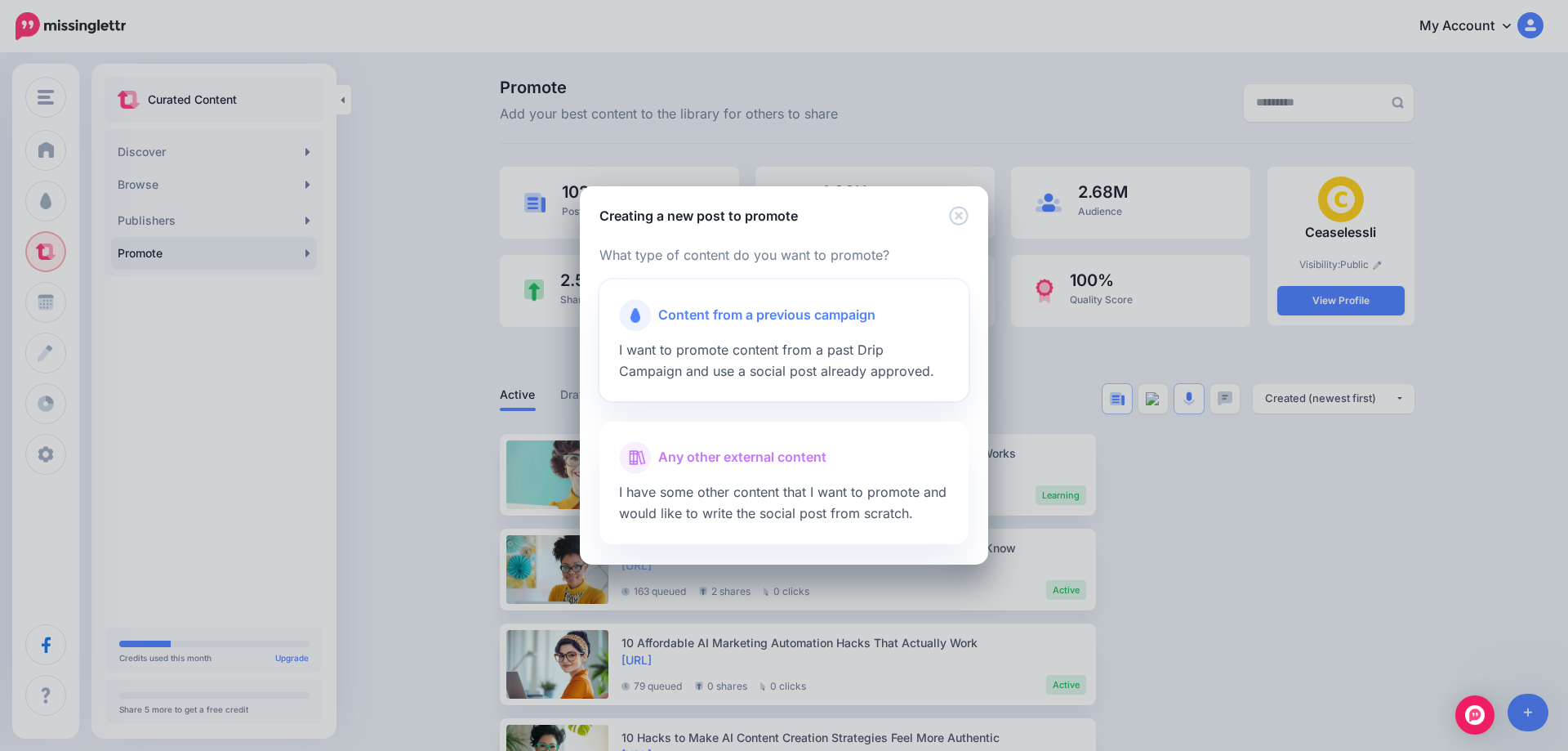
click at [747, 345] on span "I want to promote content from a past Drip Campaign and use a social post alrea…" at bounding box center [776, 360] width 315 height 37
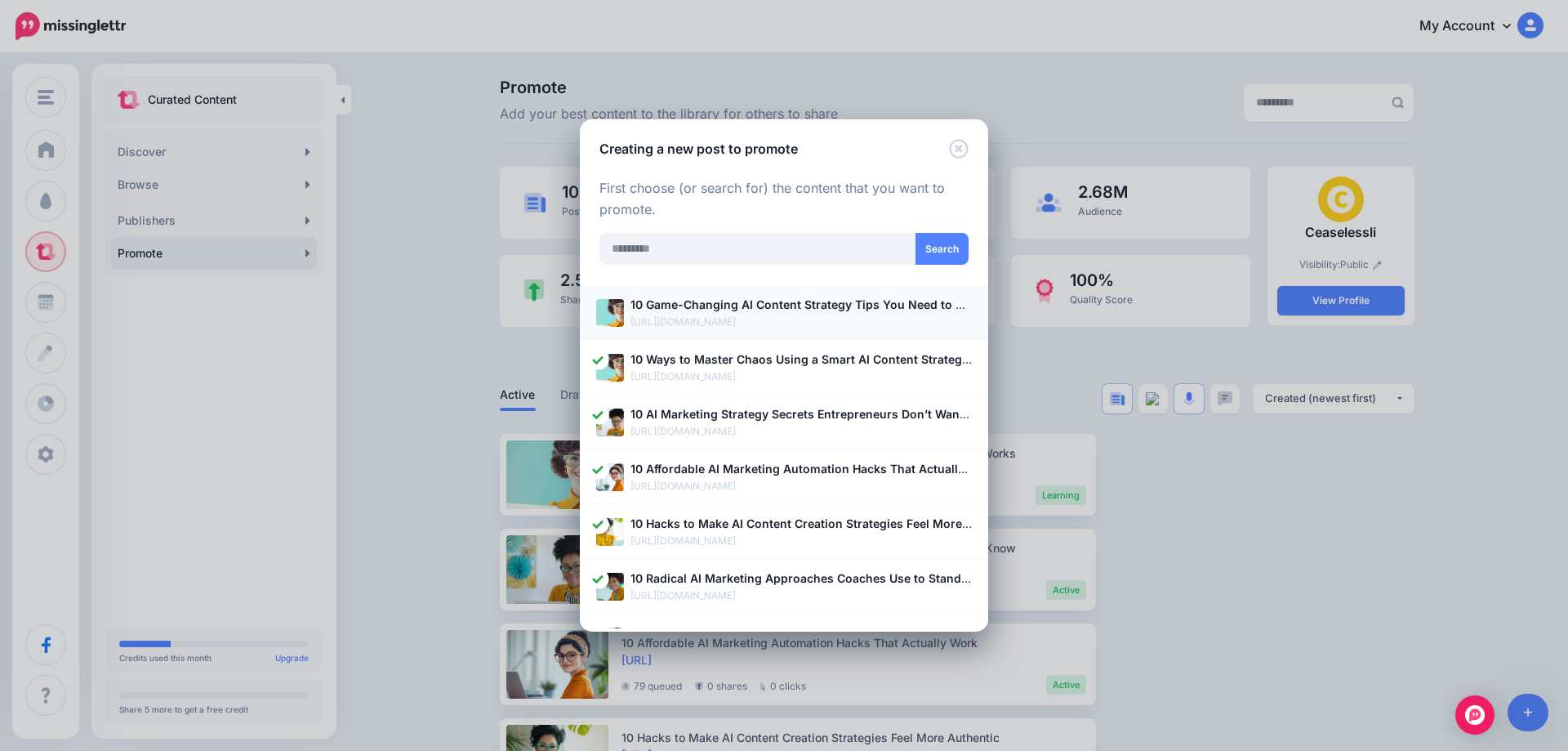
click at [803, 310] on b "10 Game-Changing AI Content Strategy Tips You Need to Know" at bounding box center [809, 305] width 357 height 14
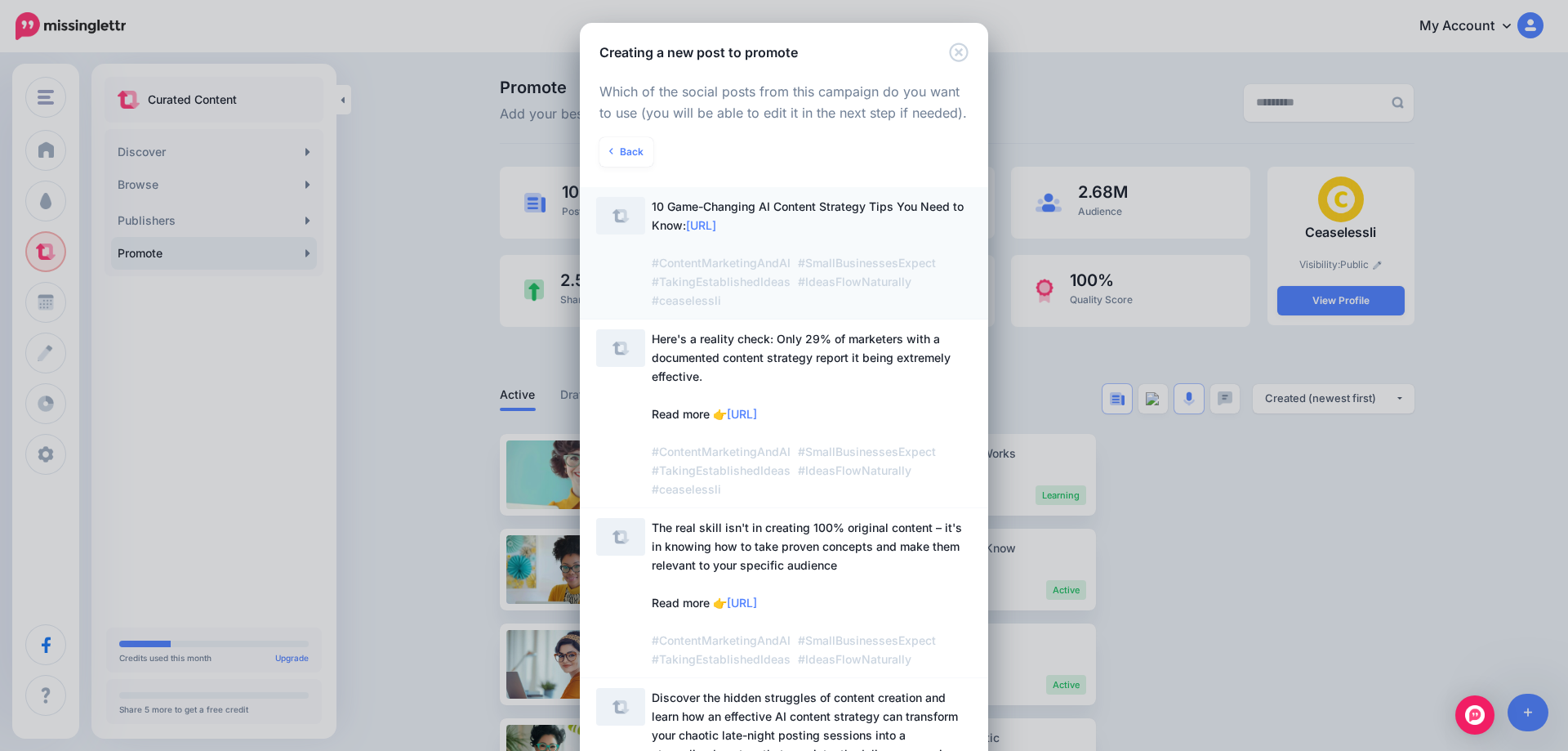
click at [752, 221] on span "10 Game-Changing AI Content Strategy Tips You Need to Know: https://lttr.ai/Ahq…" at bounding box center [808, 253] width 312 height 107
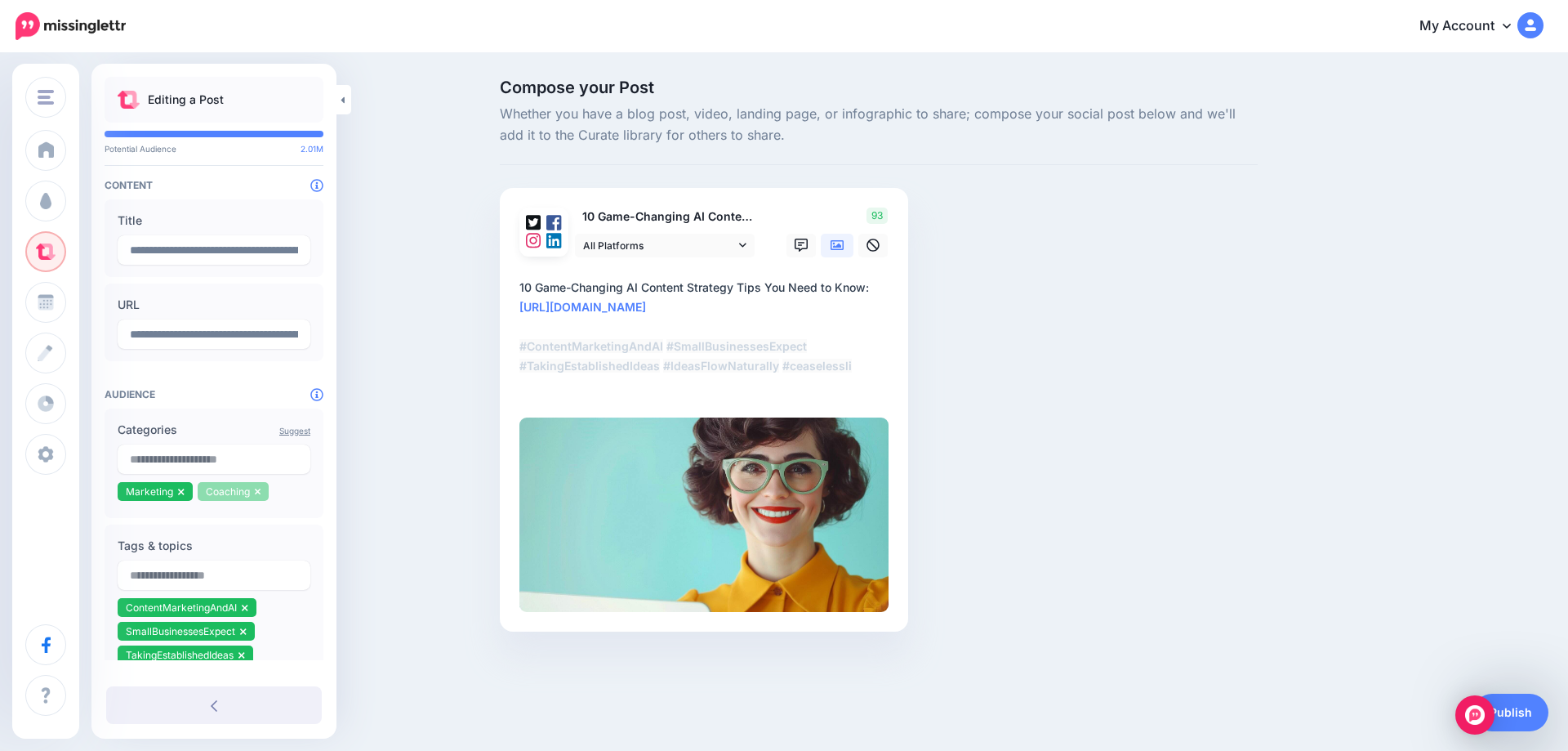
click at [258, 497] on icon at bounding box center [258, 492] width 7 height 10
click at [206, 458] on input "text" at bounding box center [213, 459] width 192 height 29
type input "*******"
click at [284, 501] on span "909K" at bounding box center [275, 496] width 40 height 16
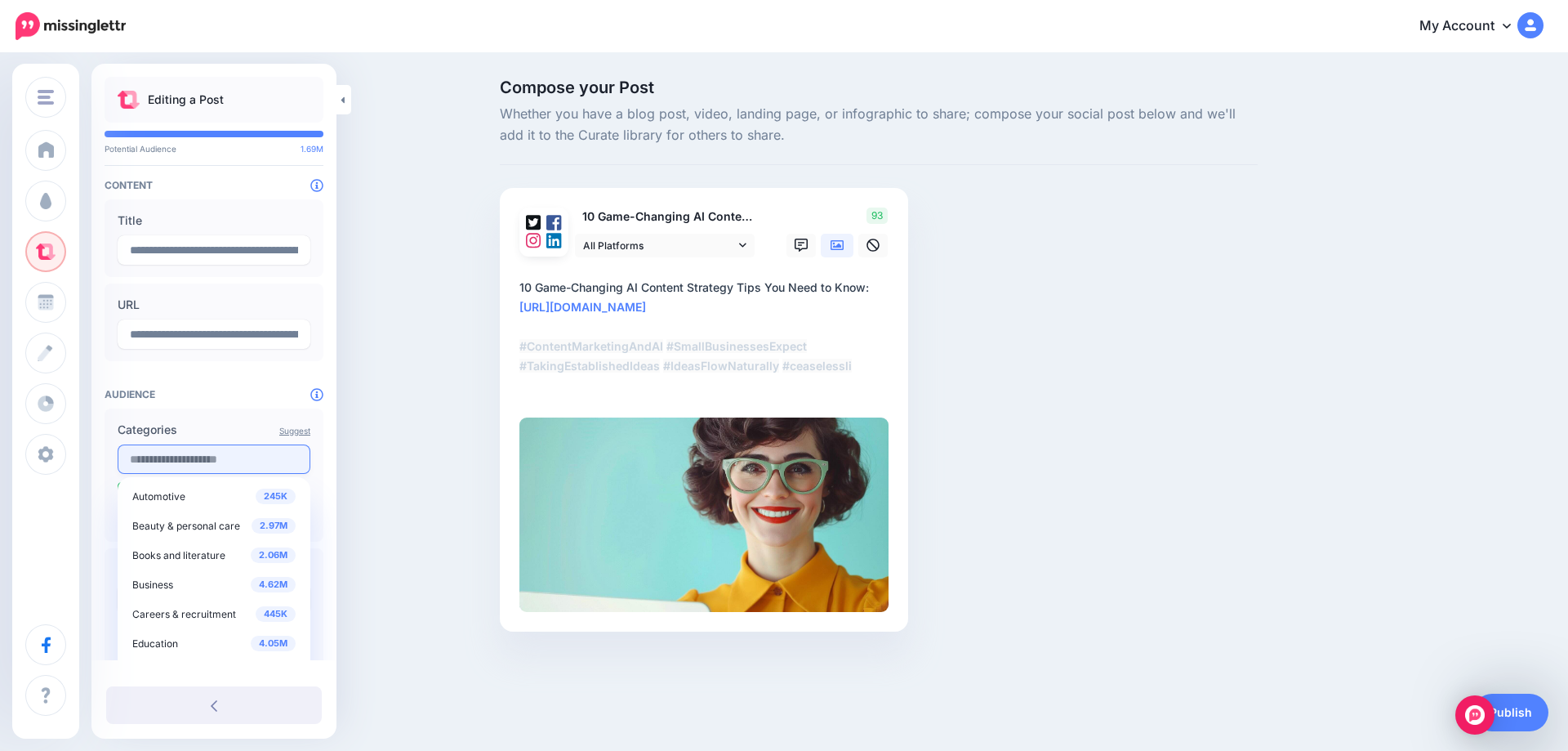
click at [227, 466] on input "text" at bounding box center [213, 459] width 192 height 29
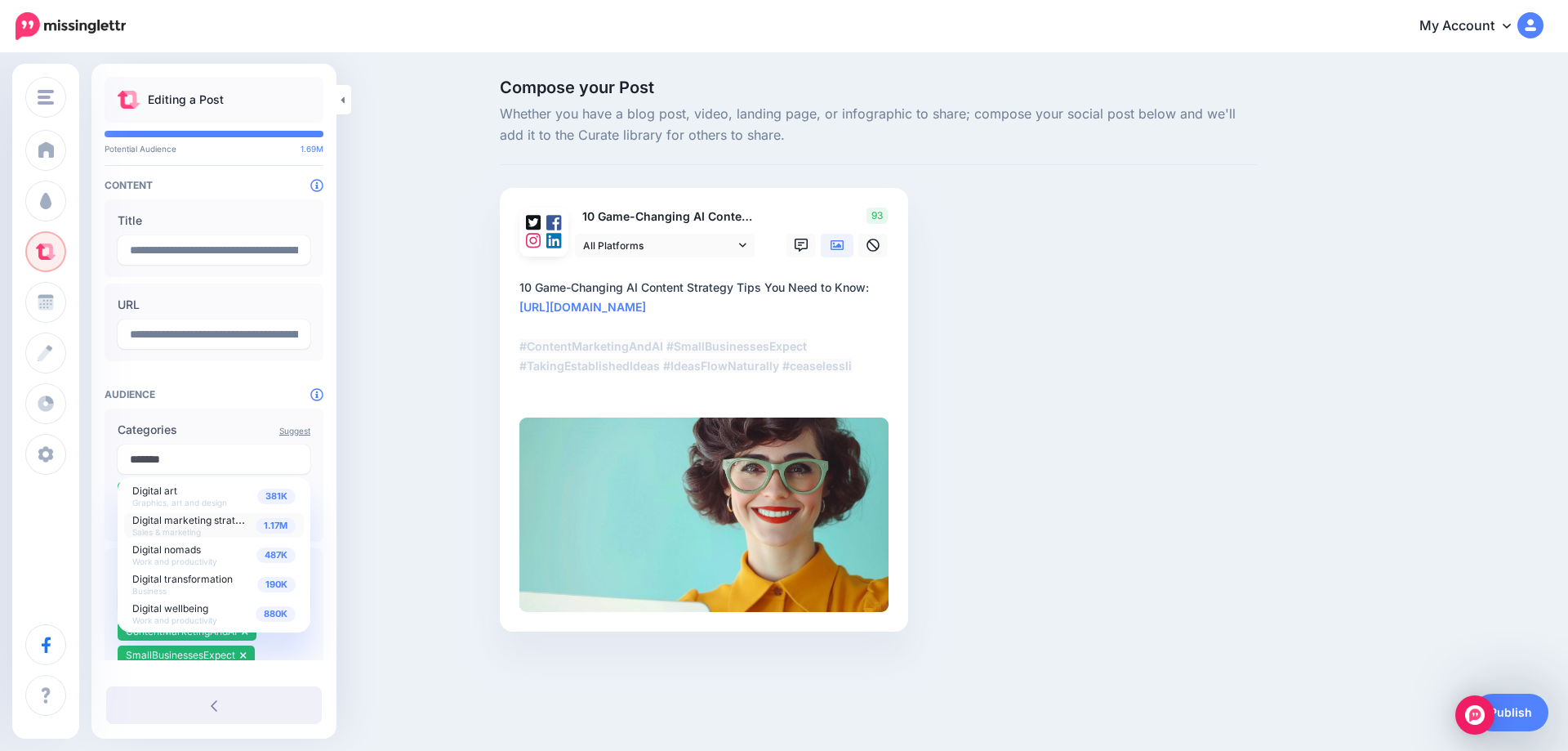
type input "*******"
click at [251, 521] on span "Digital marketing strategy" at bounding box center [192, 520] width 120 height 14
click at [357, 507] on div "Compose your Post Whether you have a blog post, video, landing page, or infogra…" at bounding box center [784, 380] width 1568 height 650
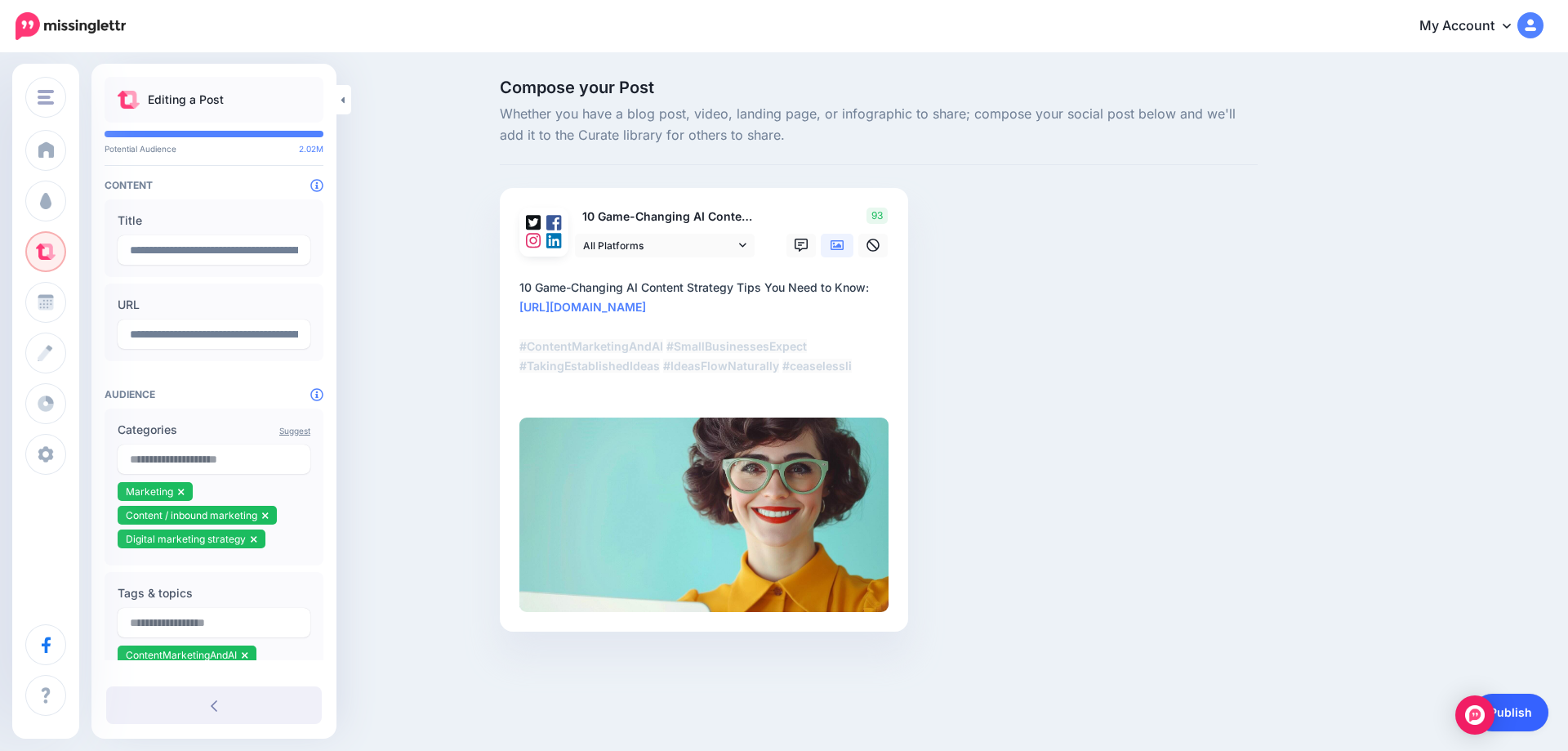
click at [1523, 719] on link "Publish" at bounding box center [1510, 712] width 75 height 37
